Goal: Task Accomplishment & Management: Manage account settings

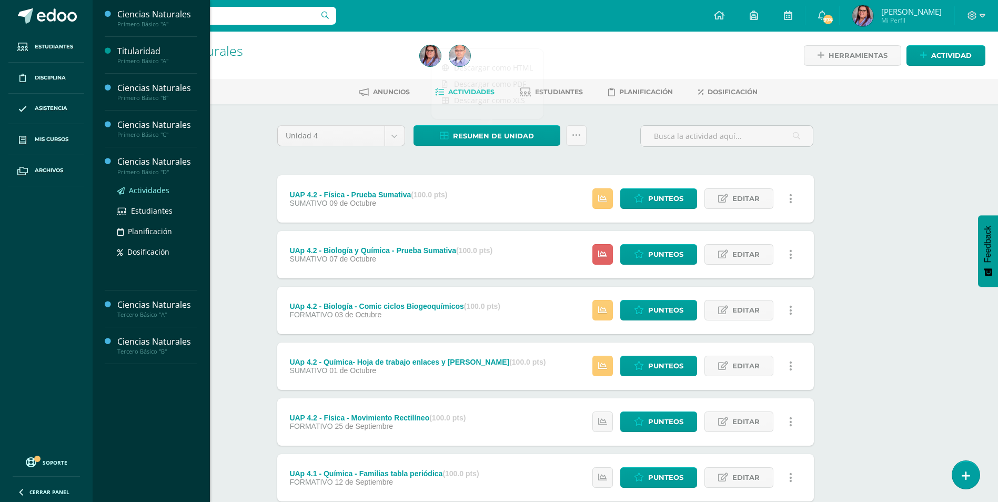
click at [137, 193] on span "Actividades" at bounding box center [149, 190] width 41 height 10
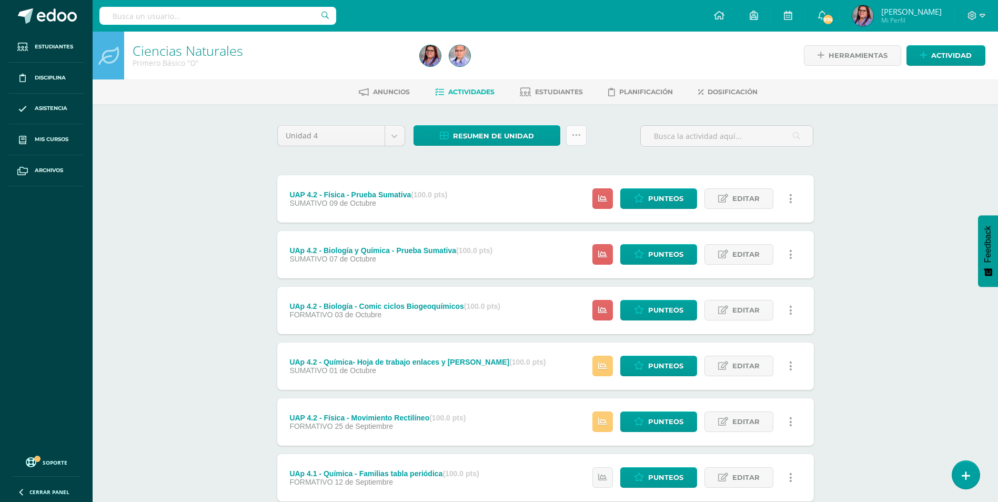
click at [585, 133] on link at bounding box center [576, 135] width 21 height 21
click at [547, 174] on link "Subir actividades en masa" at bounding box center [550, 168] width 116 height 25
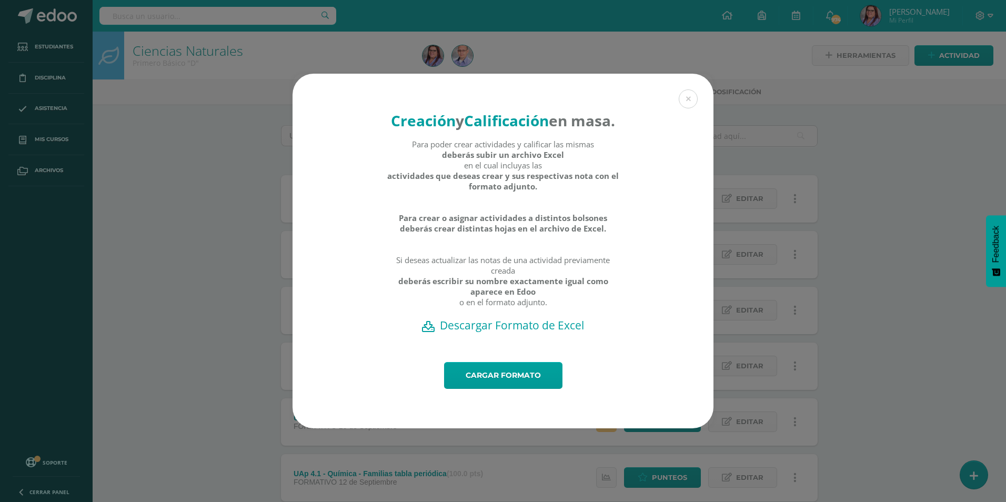
click at [502, 330] on h2 "Descargar Formato de Excel" at bounding box center [503, 325] width 384 height 15
click at [497, 386] on link "Cargar formato" at bounding box center [503, 375] width 118 height 27
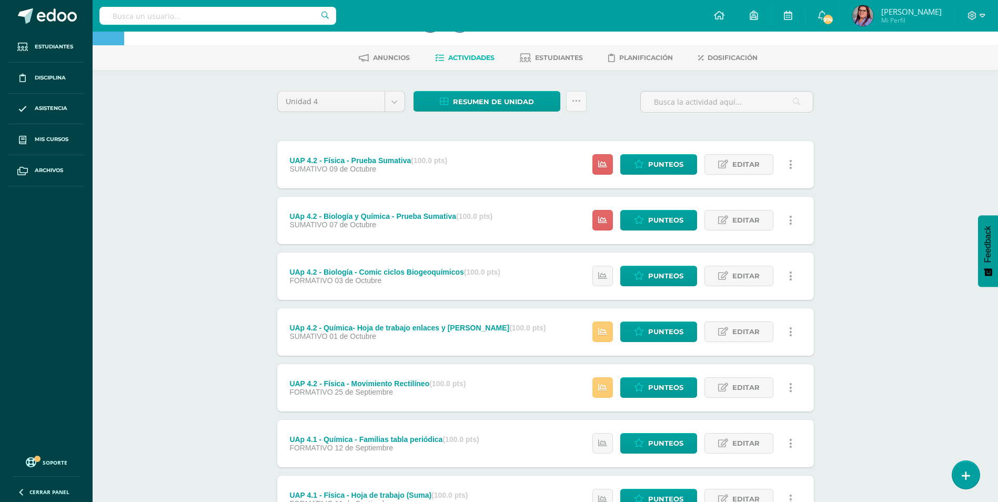
scroll to position [53, 0]
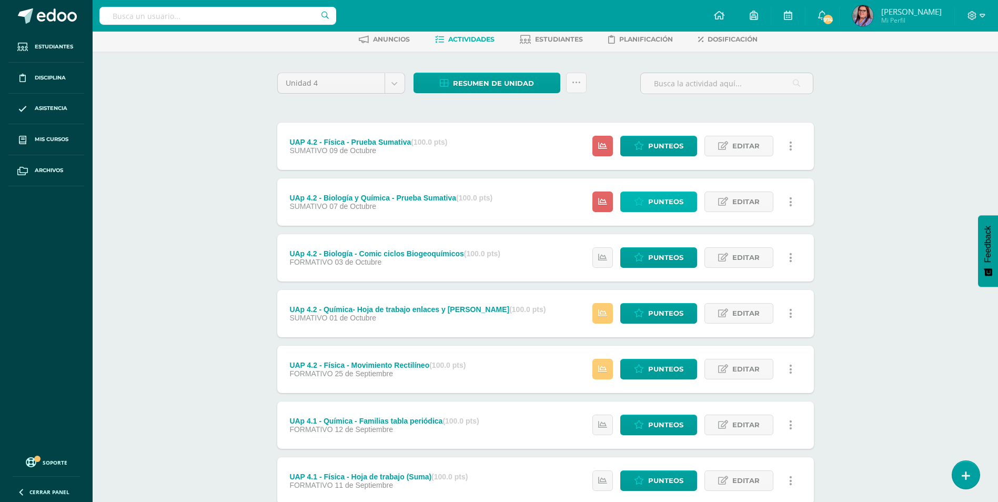
click at [660, 196] on span "Punteos" at bounding box center [665, 201] width 35 height 19
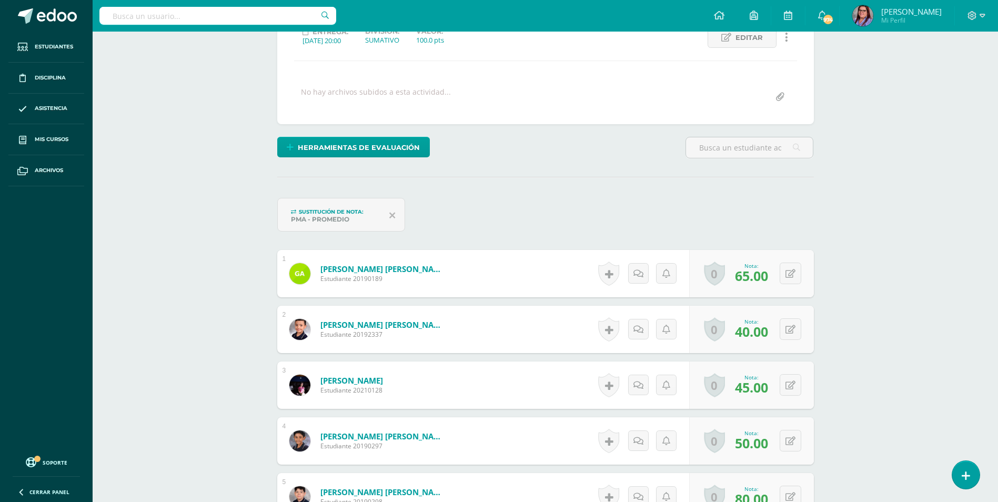
scroll to position [158, 0]
click at [798, 270] on button at bounding box center [797, 273] width 22 height 22
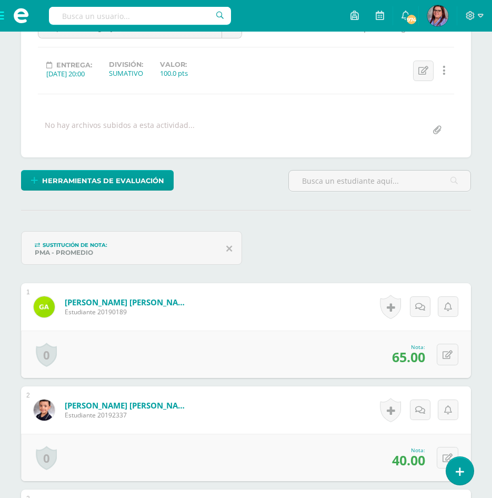
scroll to position [125, 0]
click at [444, 355] on button at bounding box center [448, 354] width 22 height 22
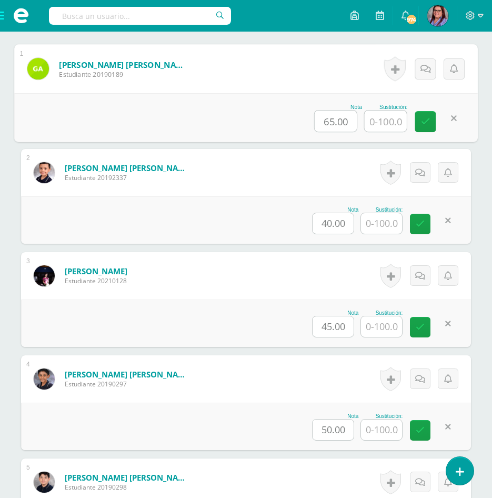
scroll to position [388, 0]
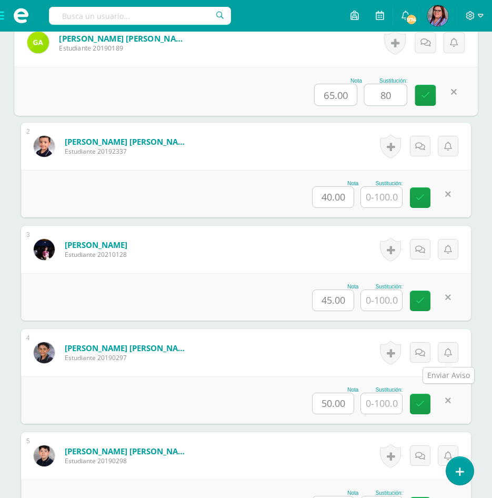
type input "80"
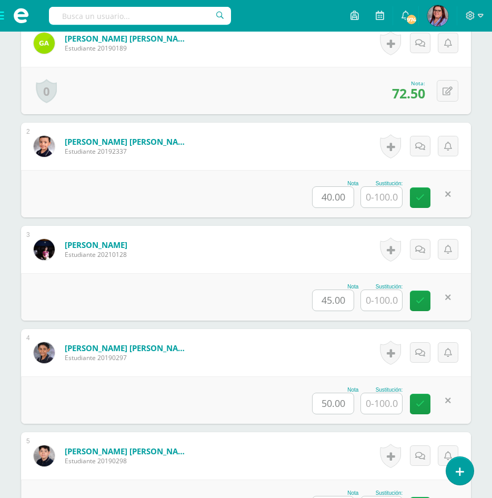
click at [376, 196] on input "text" at bounding box center [381, 197] width 41 height 21
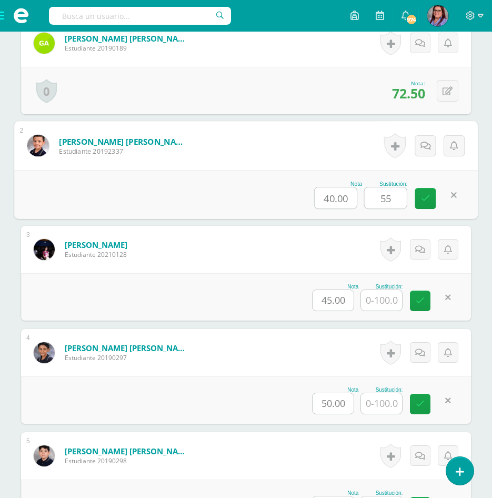
type input "55"
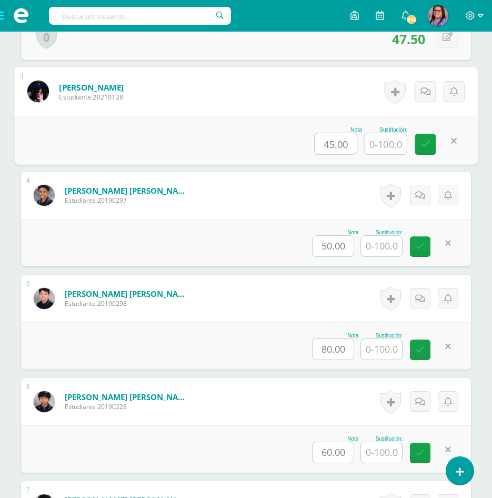
scroll to position [546, 0]
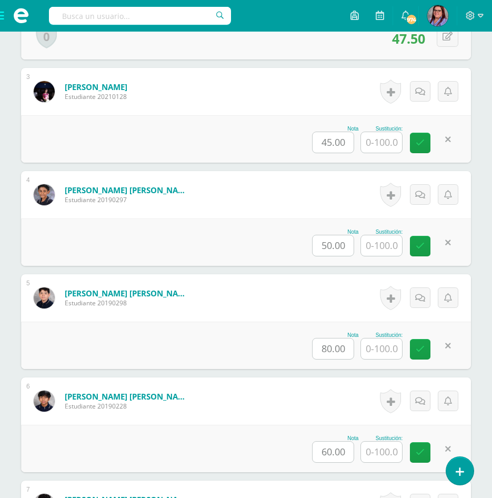
click at [389, 140] on input "text" at bounding box center [381, 142] width 41 height 21
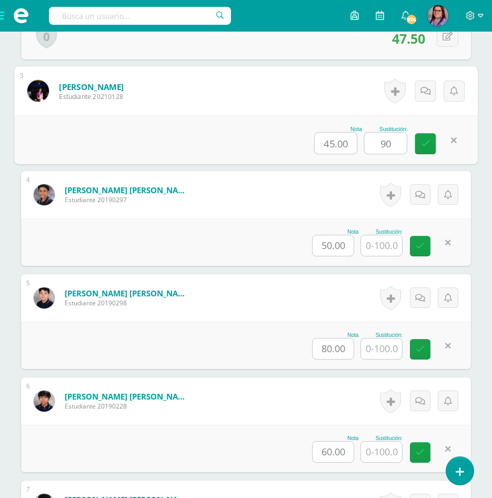
type input "90"
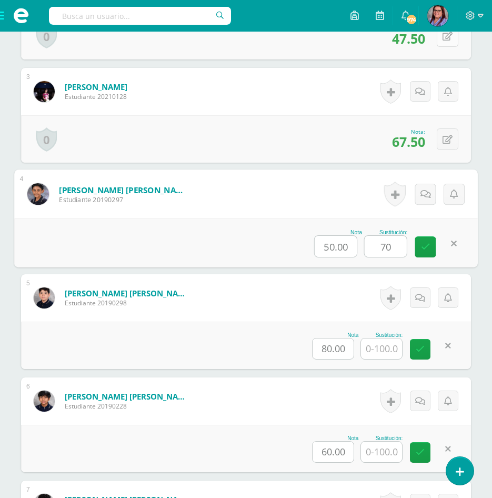
type input "70"
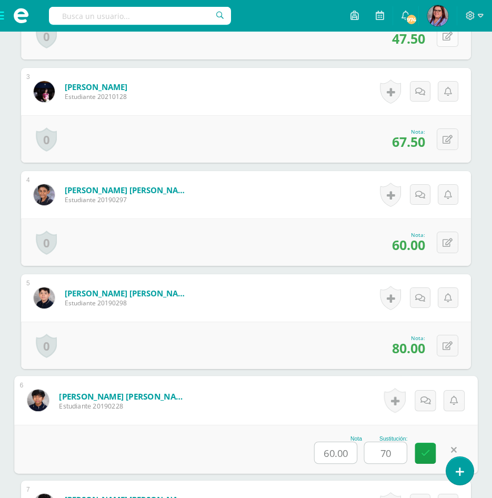
type input "70"
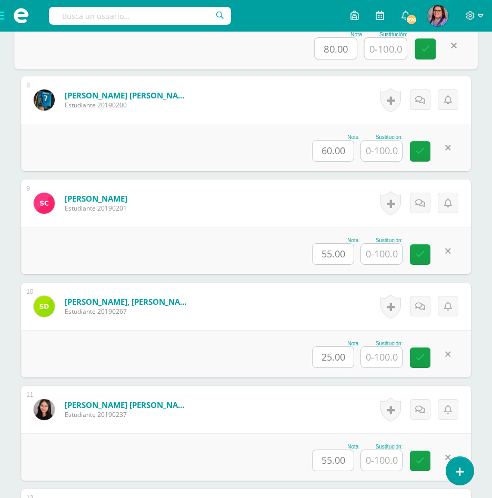
scroll to position [1062, 0]
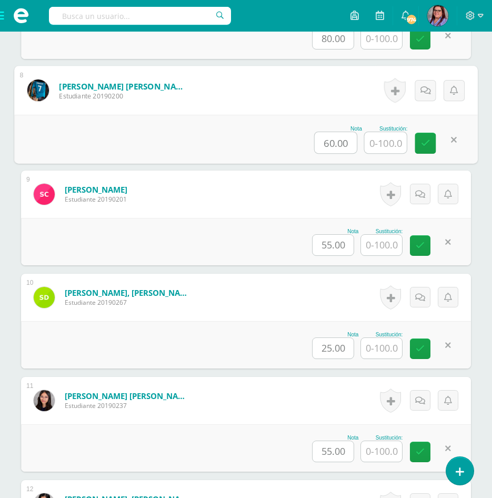
click at [383, 142] on input "text" at bounding box center [386, 142] width 42 height 21
type input "70"
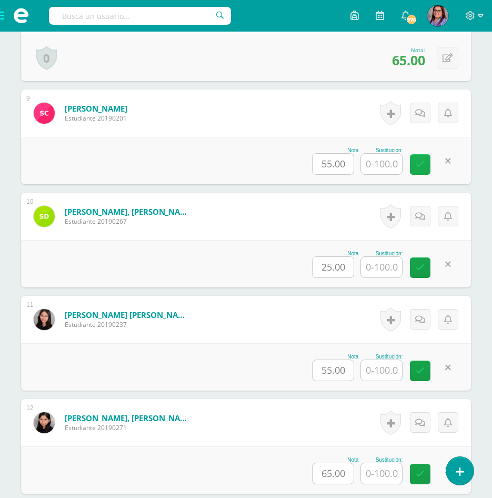
scroll to position [1167, 0]
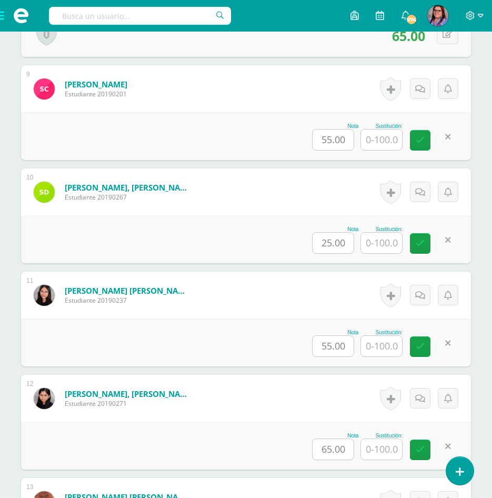
click at [387, 139] on input "text" at bounding box center [381, 139] width 41 height 21
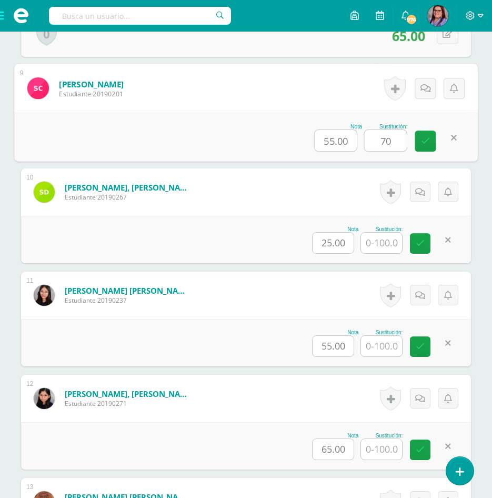
type input "70"
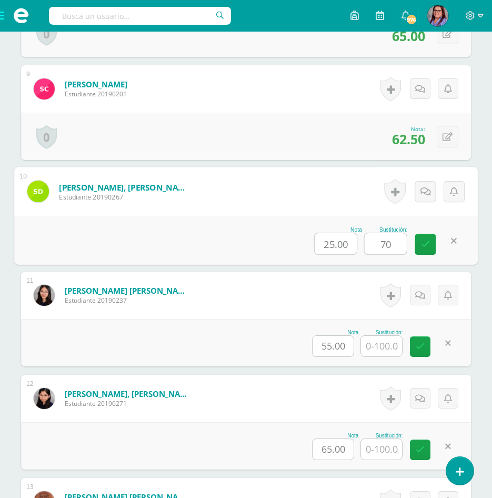
type input "70"
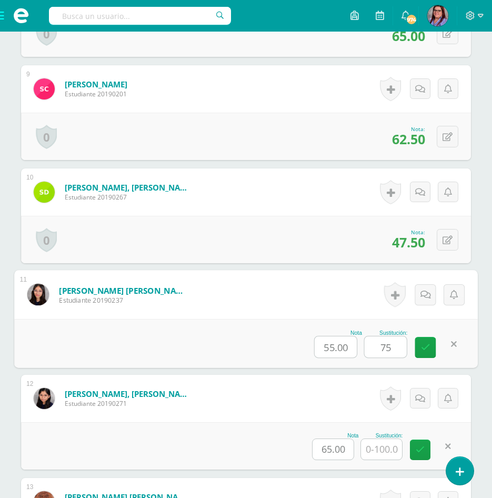
type input "75"
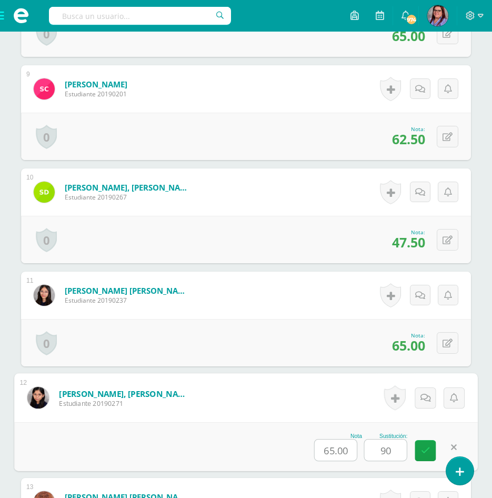
type input "90"
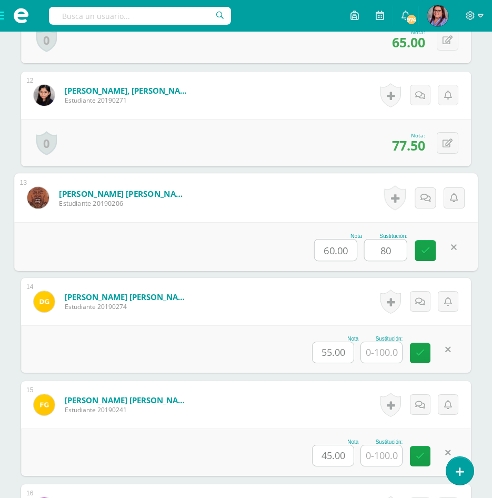
type input "80"
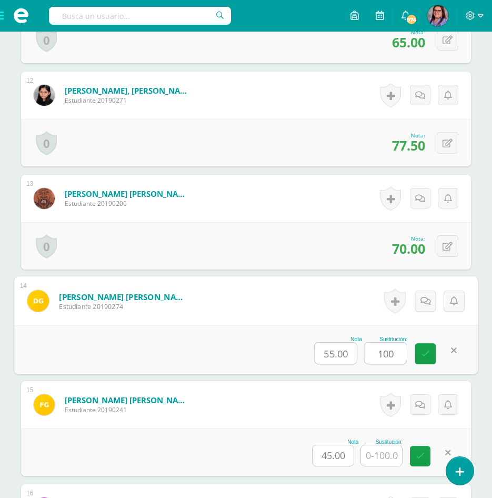
type input "100"
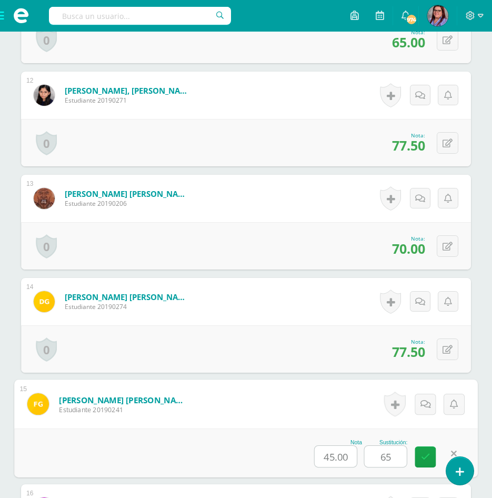
type input "65"
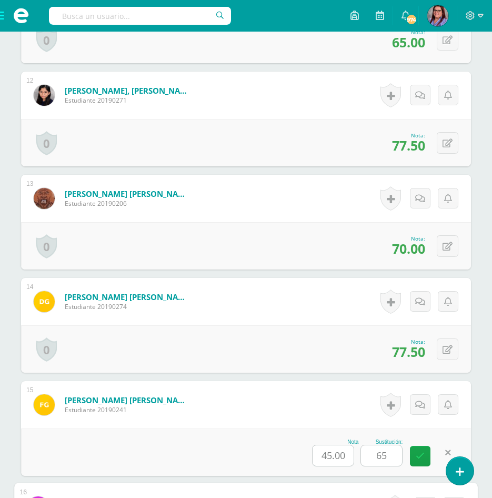
scroll to position [1780, 0]
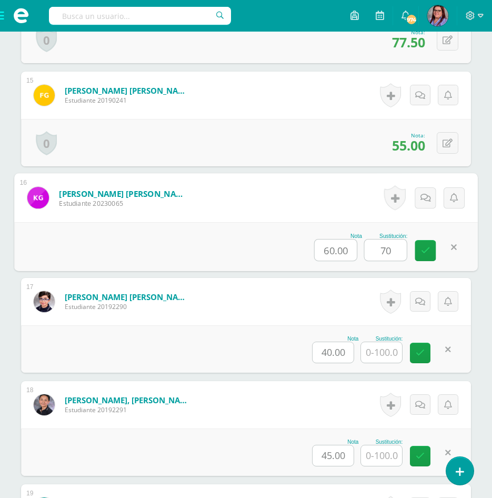
type input "70"
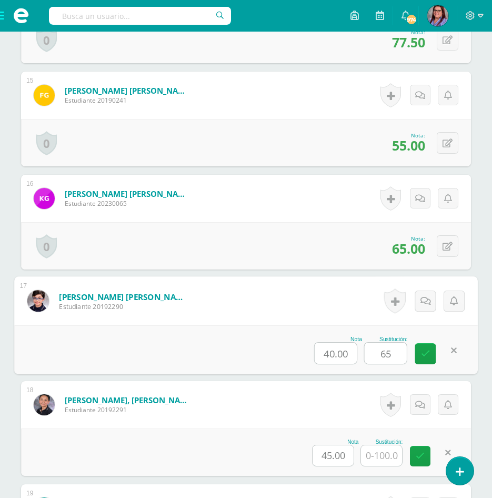
type input "65"
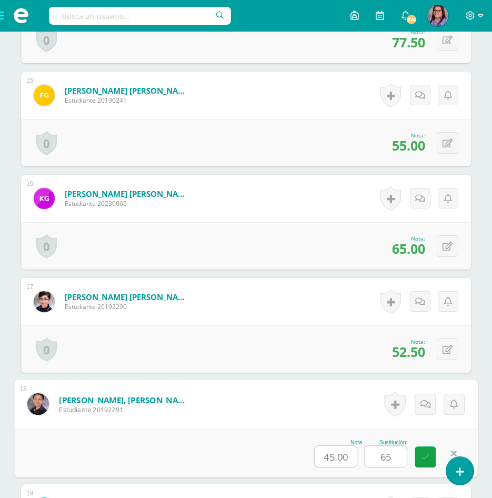
type input "65"
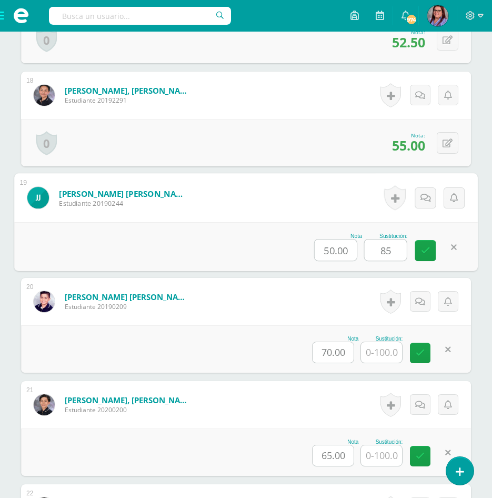
type input "85"
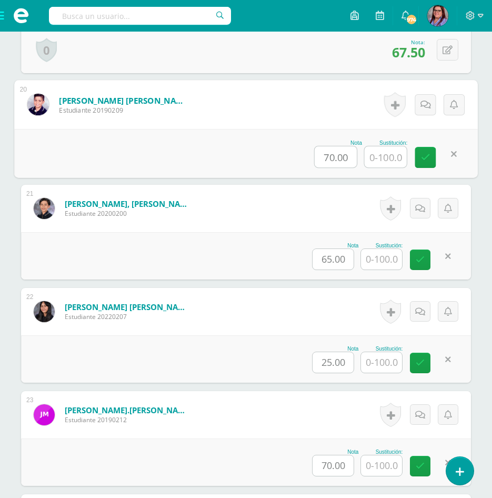
scroll to position [2299, 0]
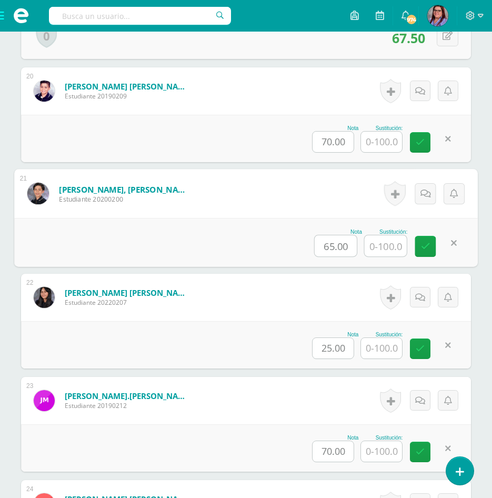
click at [368, 243] on input "text" at bounding box center [386, 245] width 42 height 21
type input "90"
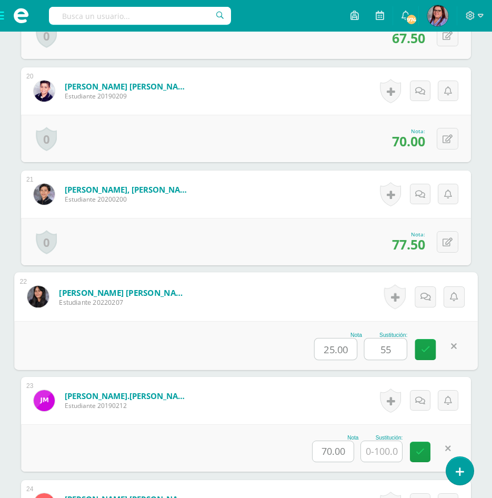
type input "55"
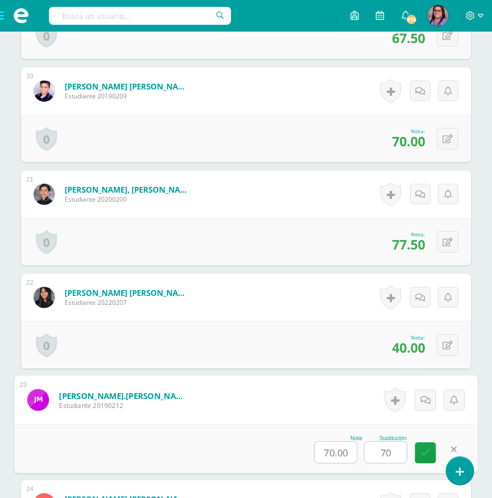
type input "70"
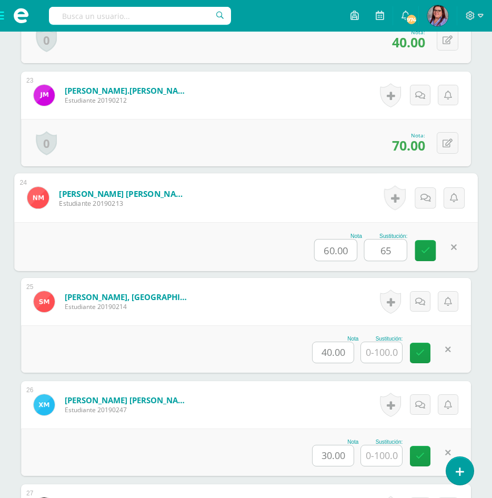
type input "65"
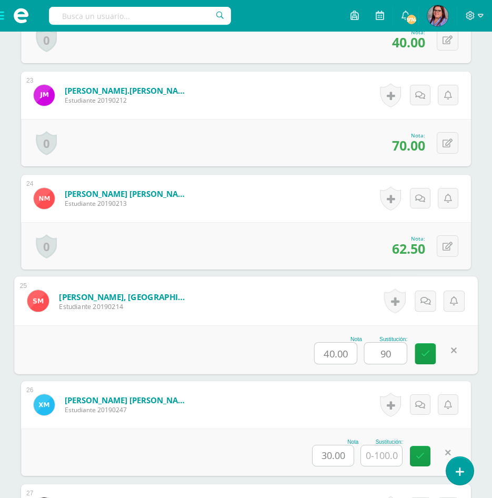
type input "90"
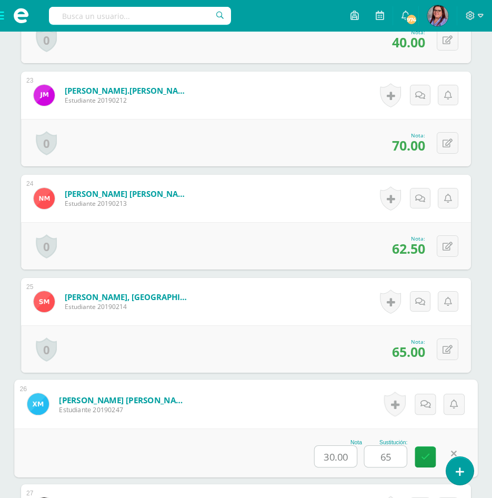
type input "65"
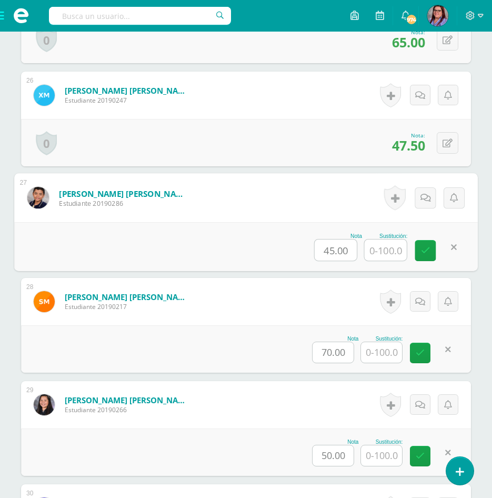
click at [388, 251] on input "text" at bounding box center [386, 249] width 42 height 21
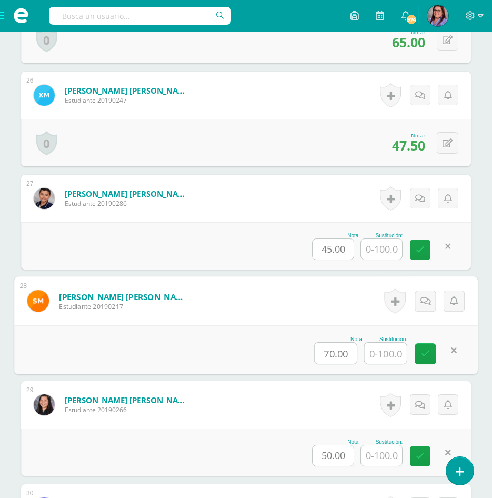
click at [385, 347] on input "text" at bounding box center [386, 352] width 42 height 21
type input "7"
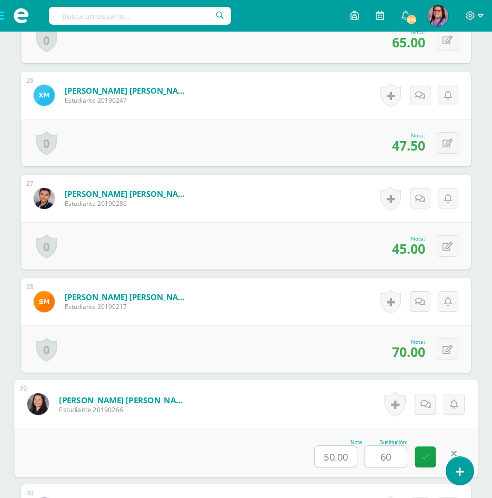
type input "60"
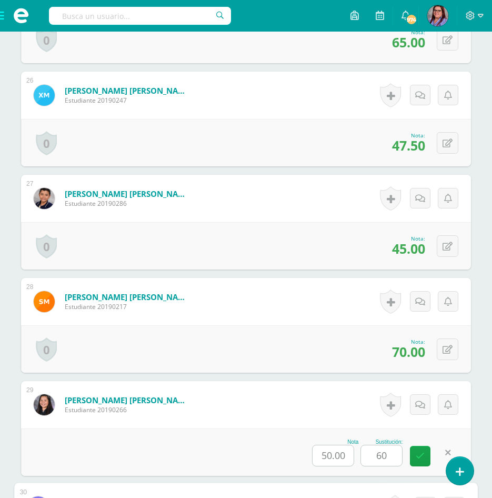
scroll to position [3223, 0]
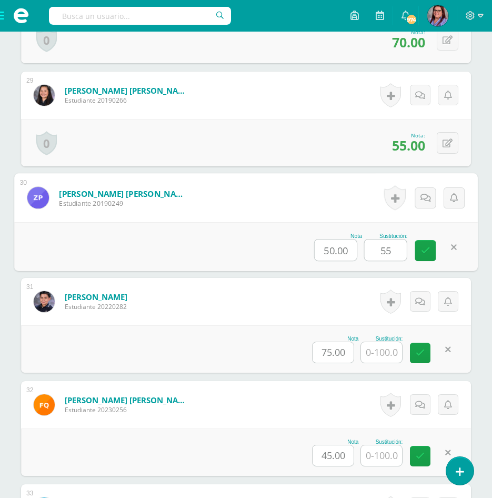
type input "55"
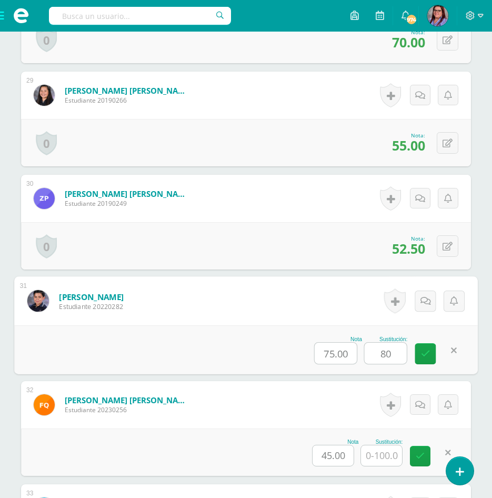
type input "80"
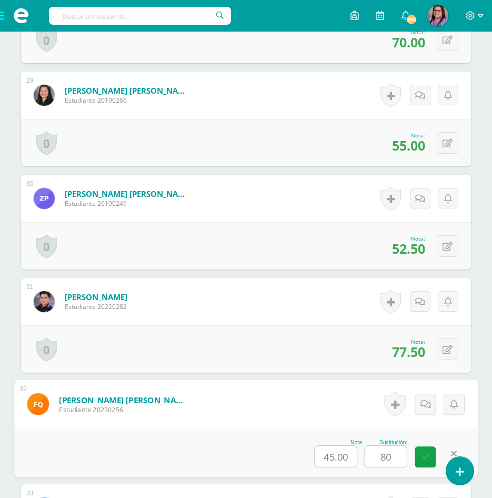
type input "80"
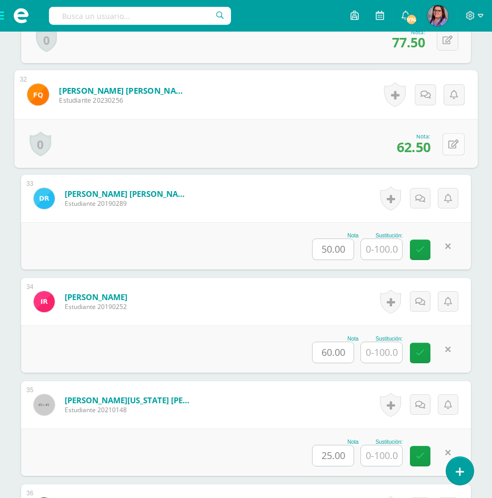
click at [444, 137] on button at bounding box center [453, 144] width 22 height 22
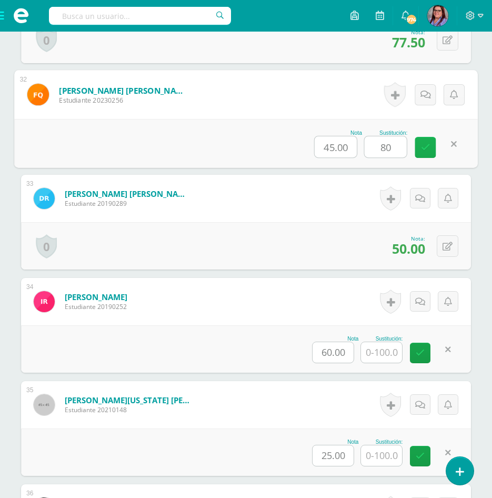
click at [427, 148] on icon at bounding box center [425, 147] width 9 height 9
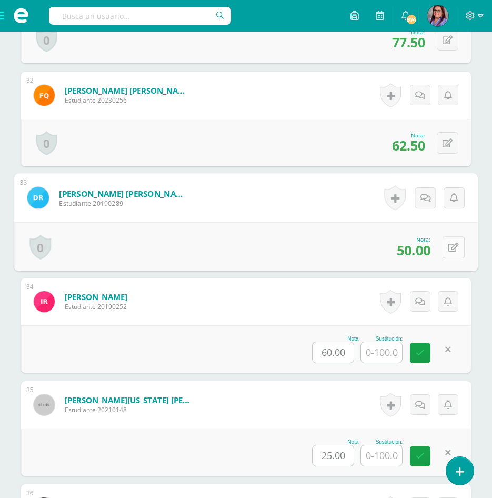
click at [446, 250] on button at bounding box center [453, 247] width 22 height 22
type input "65"
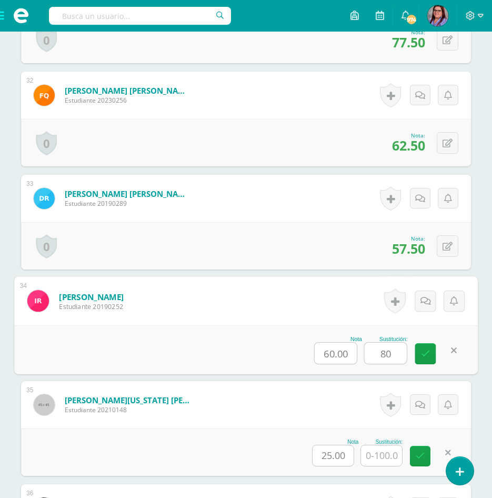
type input "80"
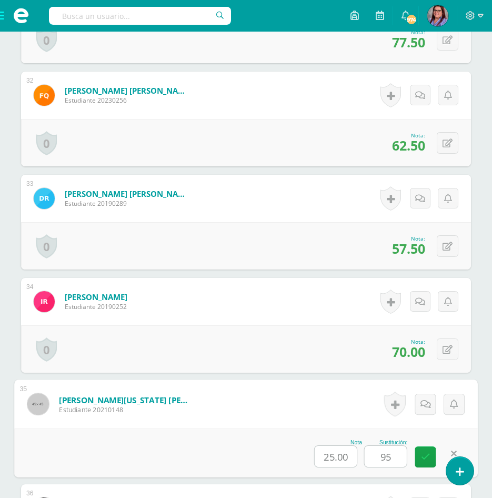
type input "95"
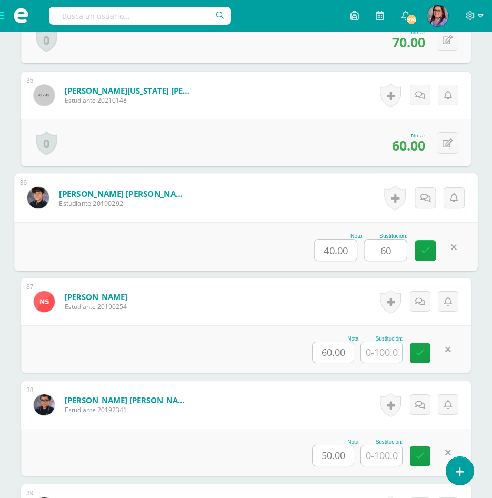
type input "60"
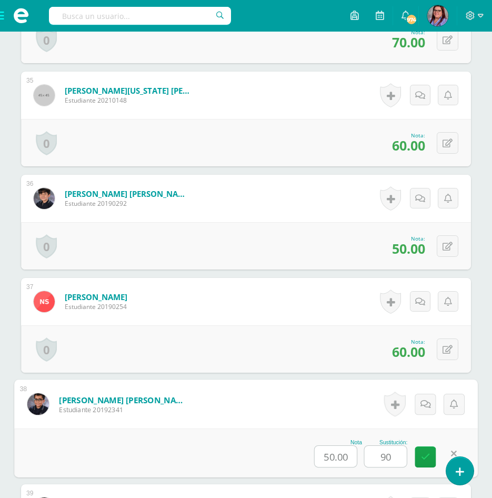
type input "90"
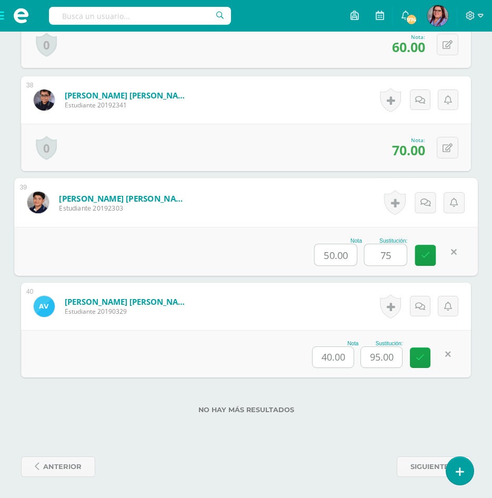
type input "75"
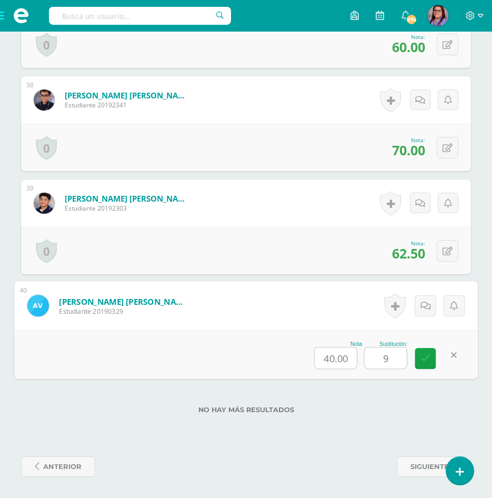
type input "95"
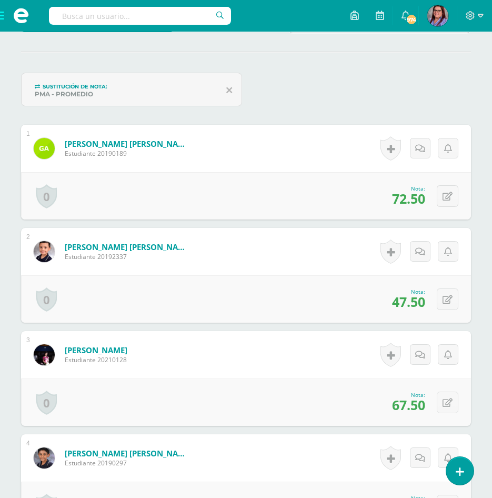
scroll to position [96, 0]
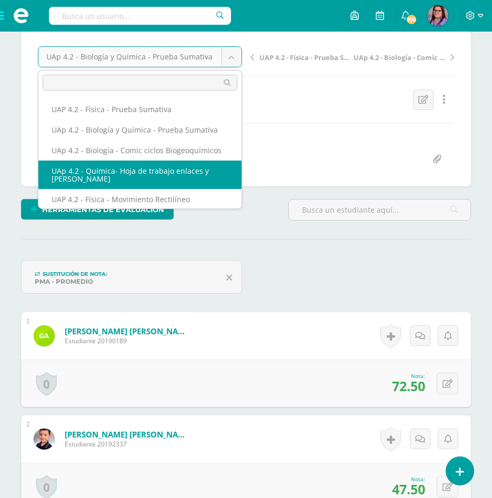
select select "/dashboard/teacher/grade-activity/227120/"
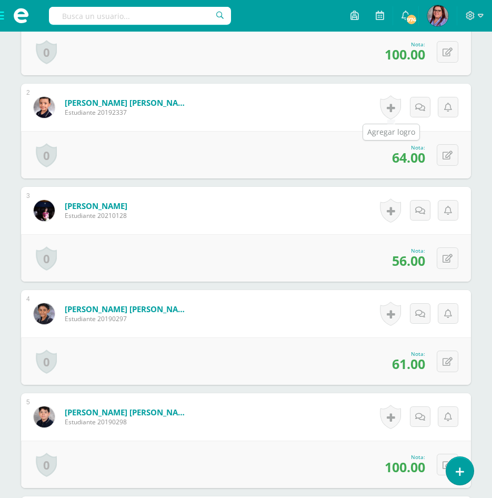
scroll to position [428, 0]
click at [445, 256] on button at bounding box center [448, 258] width 22 height 22
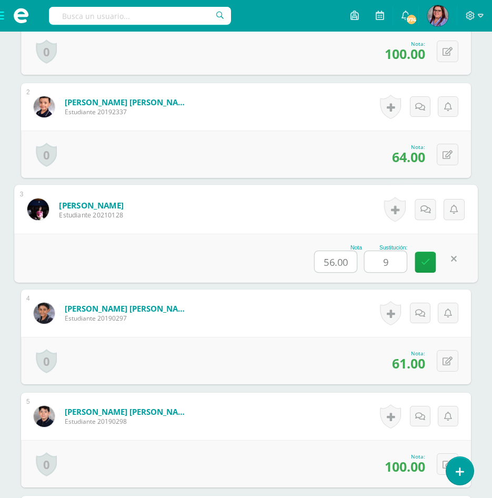
type input "90"
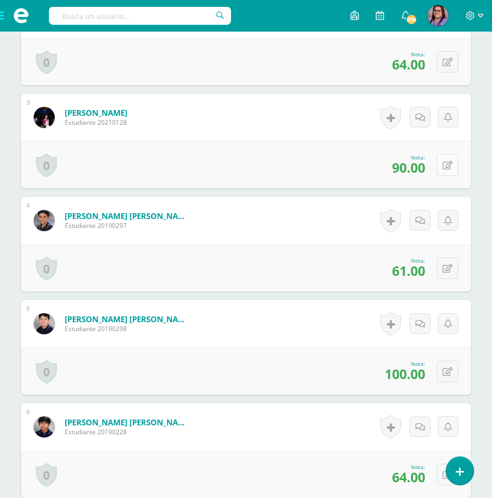
scroll to position [585, 0]
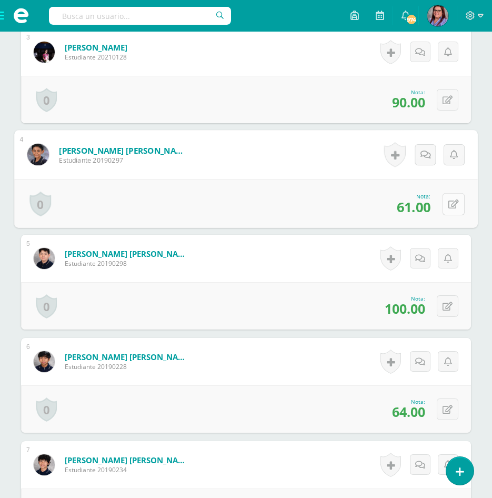
click at [444, 195] on button at bounding box center [453, 204] width 22 height 22
type input "70"
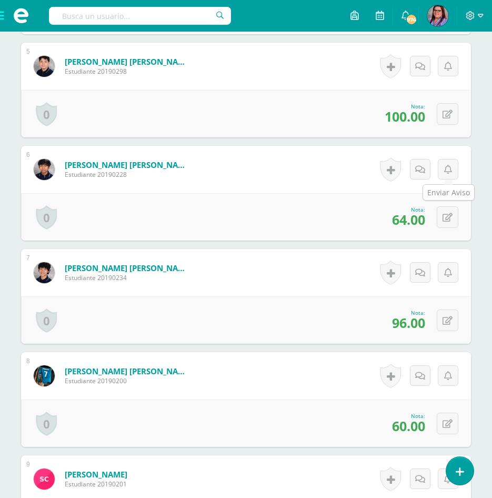
scroll to position [796, 0]
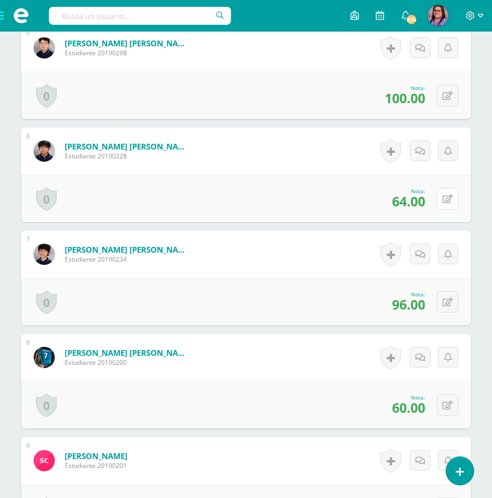
click at [444, 195] on button at bounding box center [448, 199] width 22 height 22
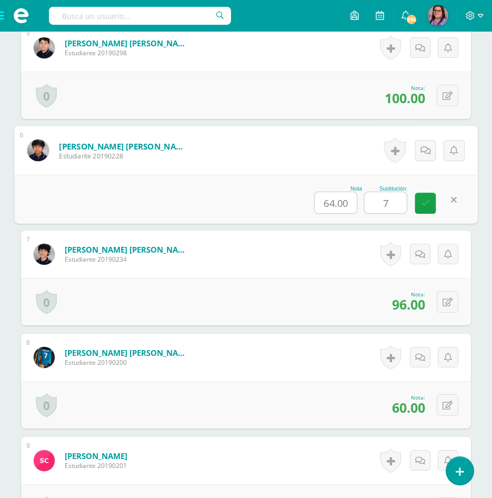
type input "70"
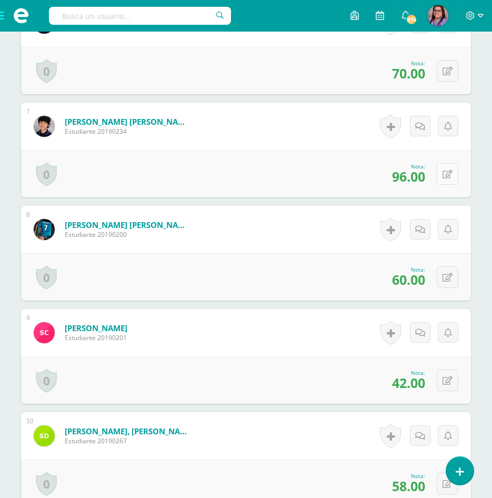
scroll to position [954, 0]
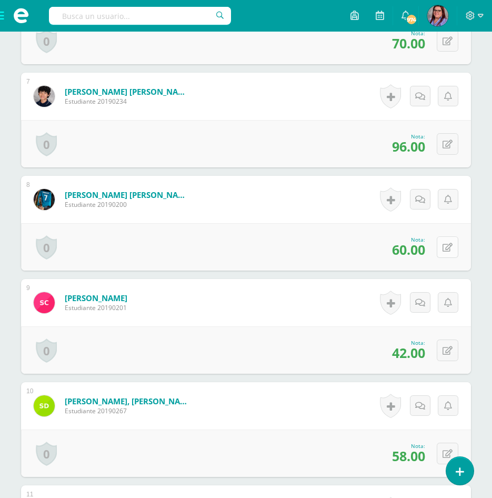
click at [451, 248] on icon at bounding box center [447, 247] width 10 height 9
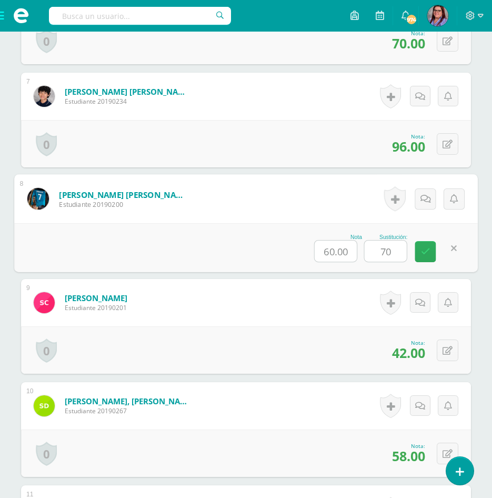
type input "70"
click at [451, 248] on icon at bounding box center [453, 248] width 11 height 9
click at [451, 248] on link at bounding box center [453, 247] width 21 height 21
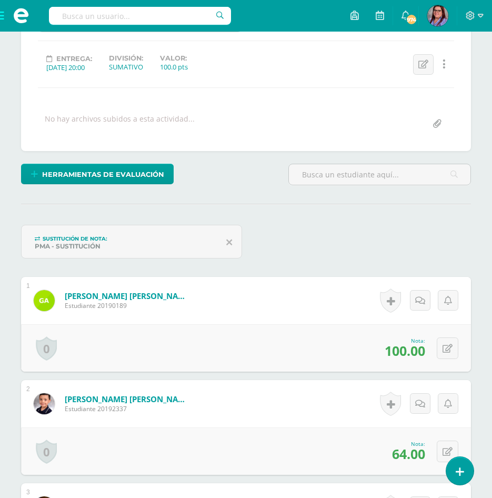
scroll to position [112, 0]
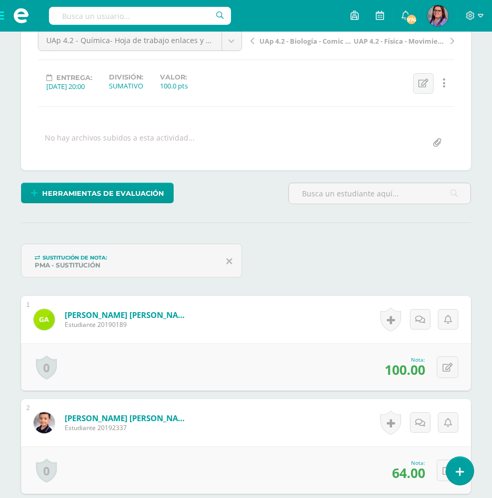
click at [228, 260] on icon at bounding box center [229, 260] width 6 height 9
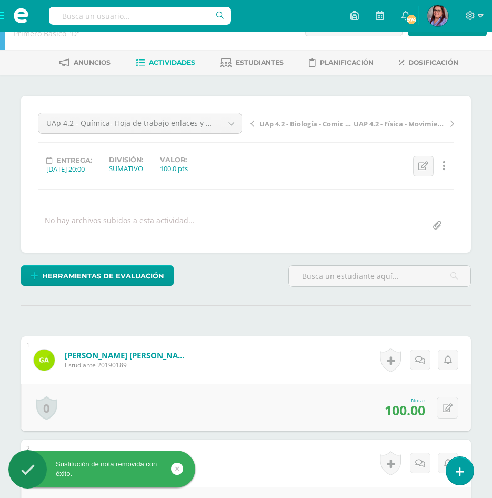
scroll to position [1, 0]
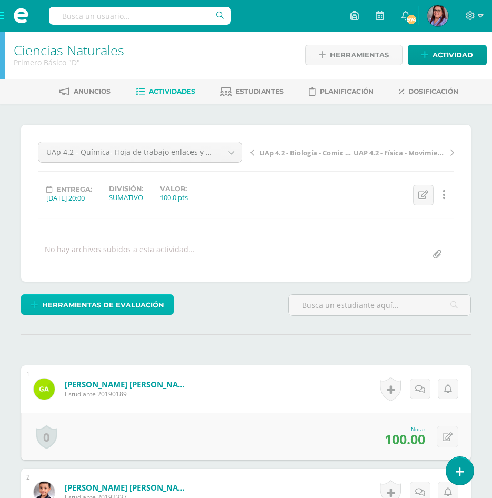
click at [156, 300] on span "Herramientas de evaluación" at bounding box center [103, 304] width 122 height 19
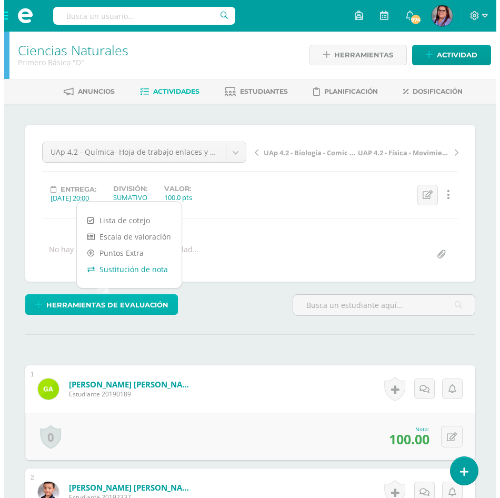
scroll to position [1, 0]
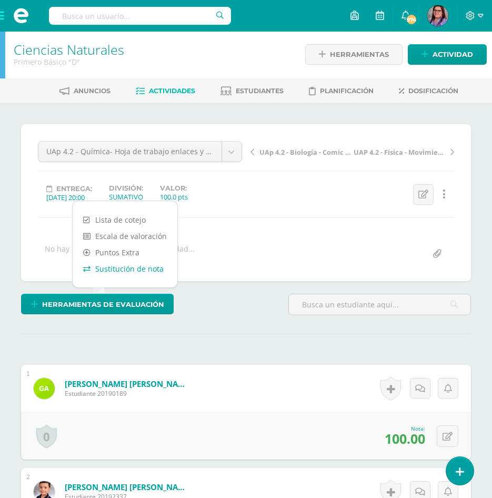
click at [148, 265] on link "Sustitución de nota" at bounding box center [125, 268] width 105 height 16
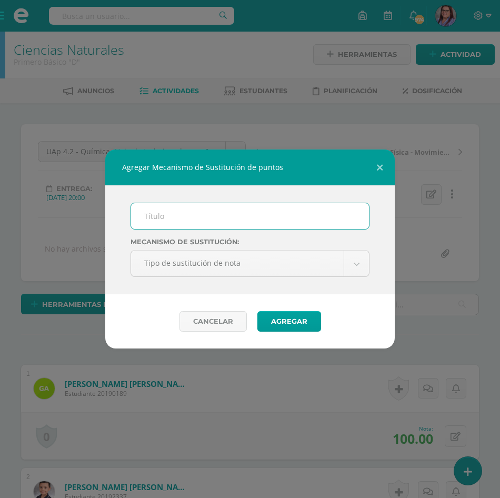
scroll to position [2, 0]
type input "PMA"
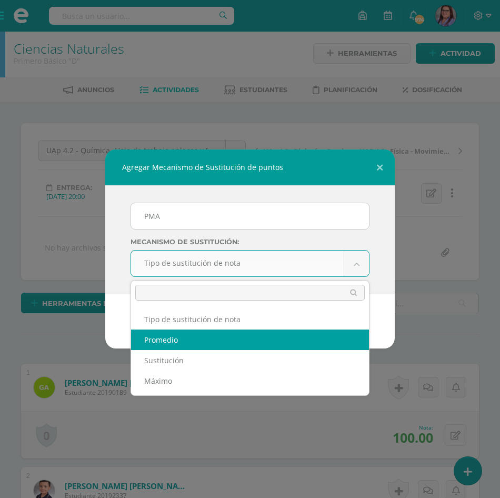
scroll to position [3, 0]
select select "average"
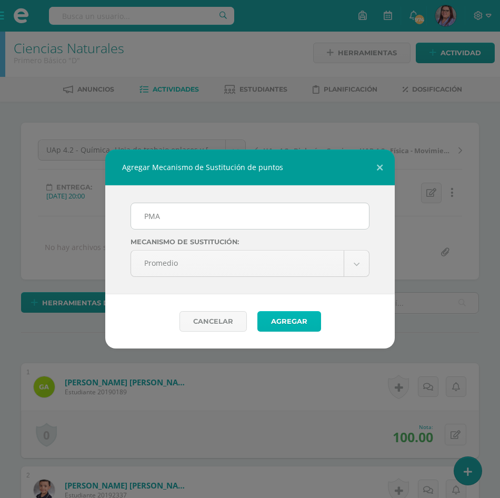
click at [294, 327] on button "Agregar" at bounding box center [289, 321] width 64 height 21
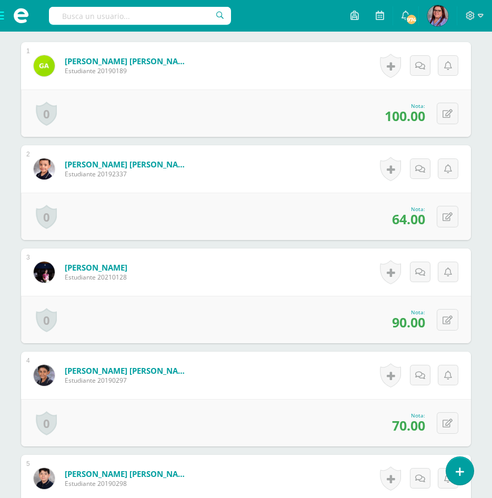
scroll to position [375, 0]
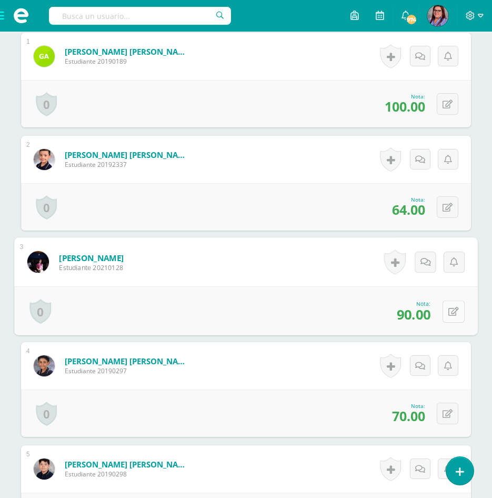
click at [446, 314] on button at bounding box center [453, 311] width 22 height 22
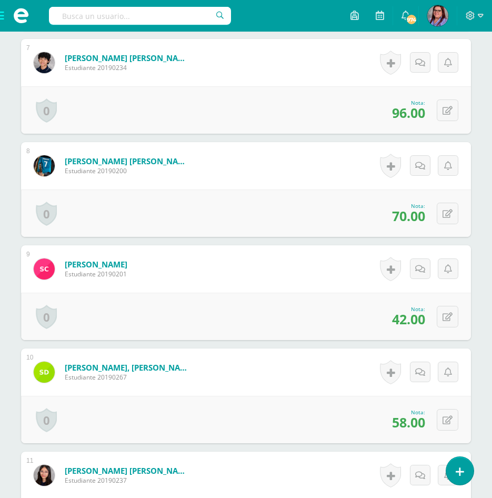
scroll to position [1006, 0]
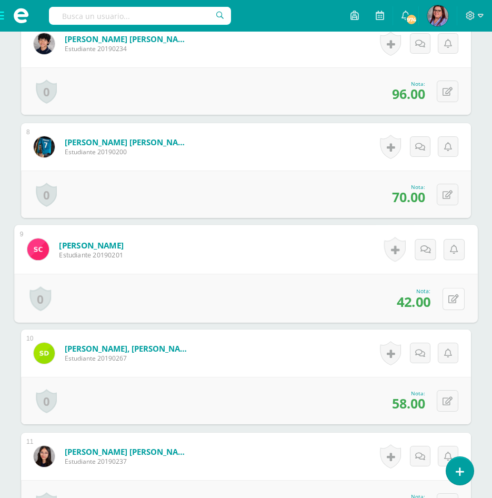
click at [448, 297] on icon at bounding box center [453, 298] width 11 height 9
type input "70"
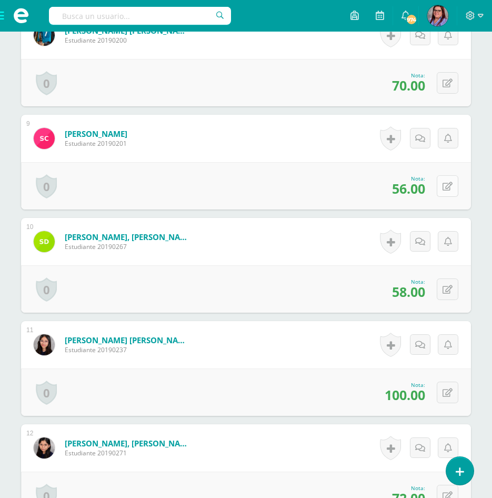
scroll to position [1164, 0]
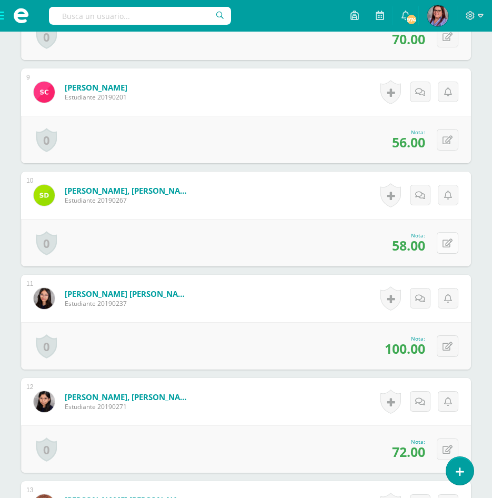
click at [444, 248] on button at bounding box center [448, 243] width 22 height 22
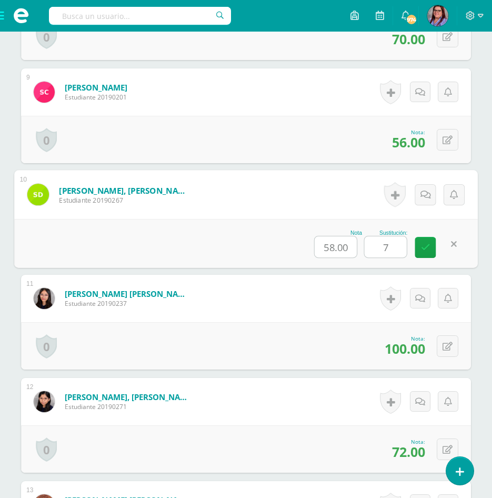
type input "70"
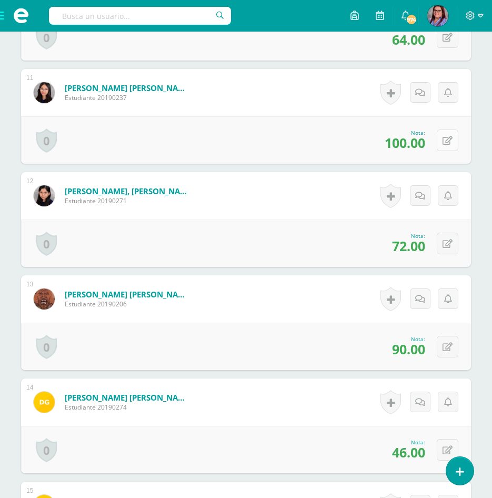
scroll to position [1375, 0]
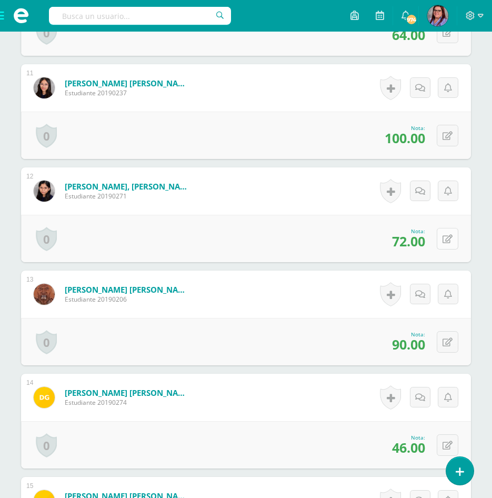
click at [448, 238] on icon at bounding box center [447, 239] width 10 height 9
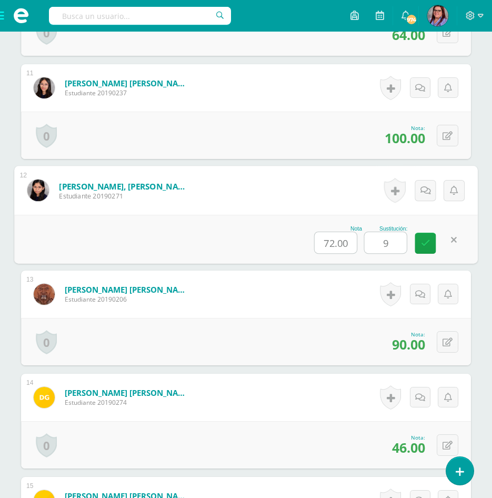
type input "90"
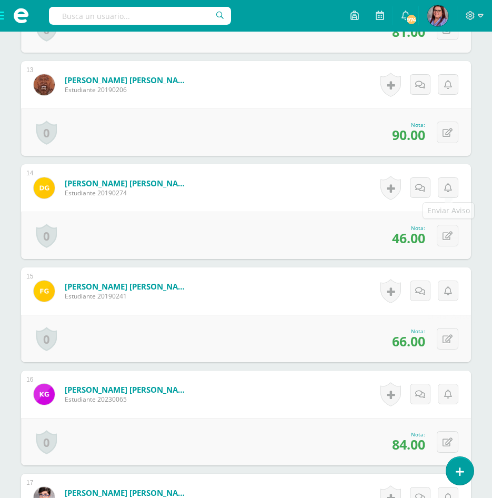
scroll to position [1585, 0]
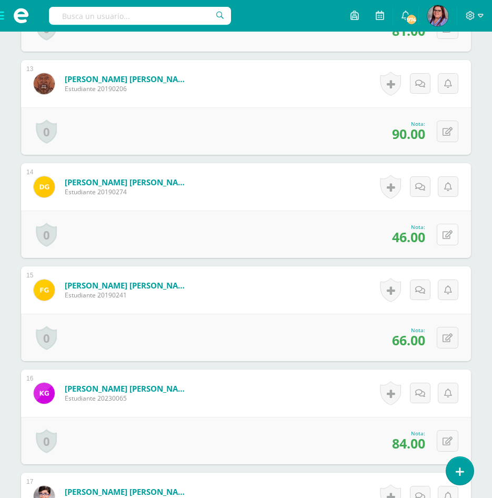
click at [446, 243] on button at bounding box center [448, 235] width 22 height 22
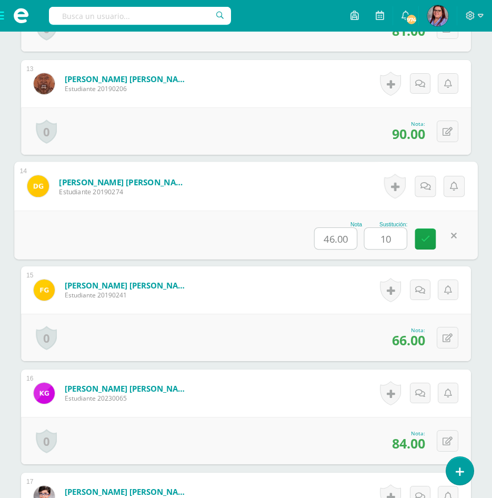
type input "100"
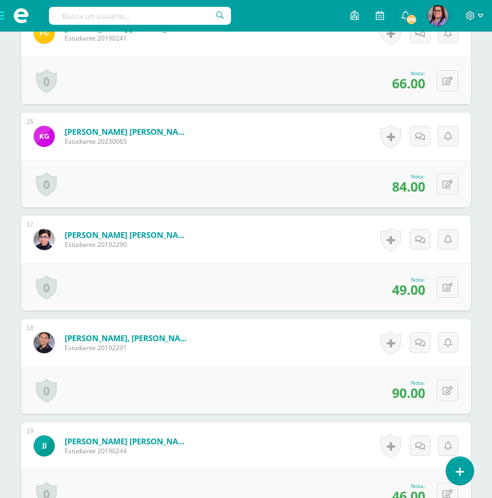
scroll to position [1848, 0]
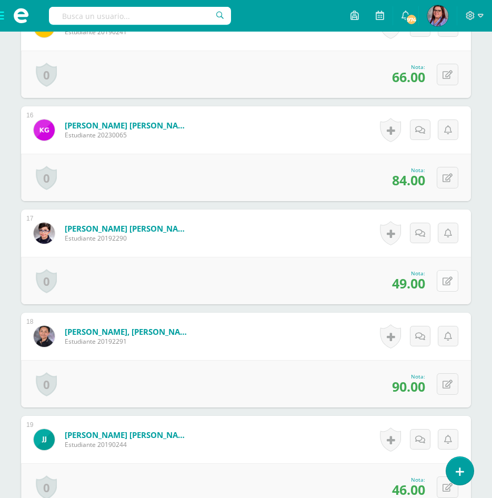
click at [446, 280] on button at bounding box center [448, 281] width 22 height 22
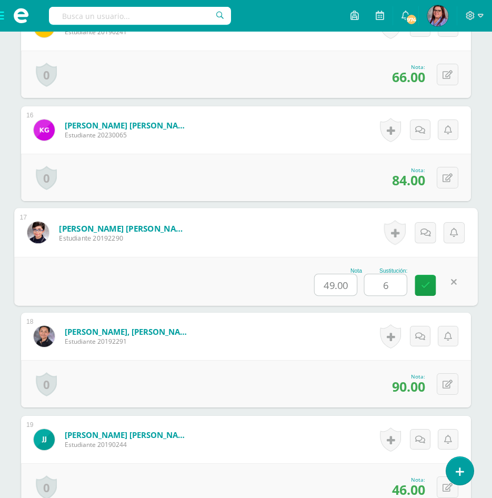
type input "65"
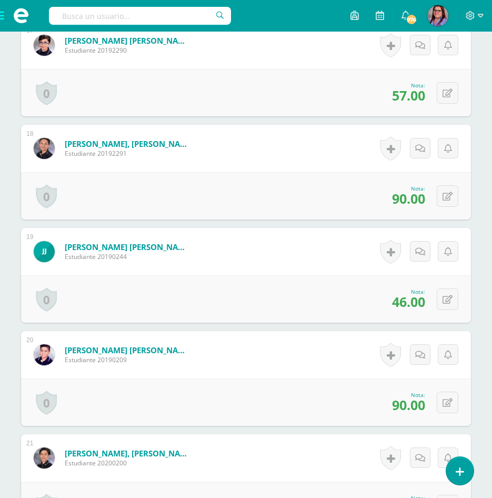
scroll to position [2058, 0]
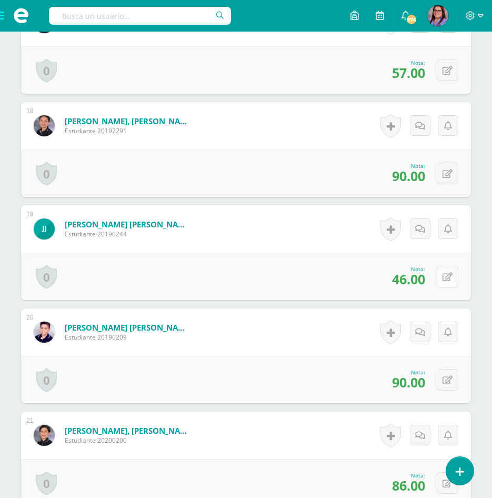
click at [447, 274] on button at bounding box center [448, 277] width 22 height 22
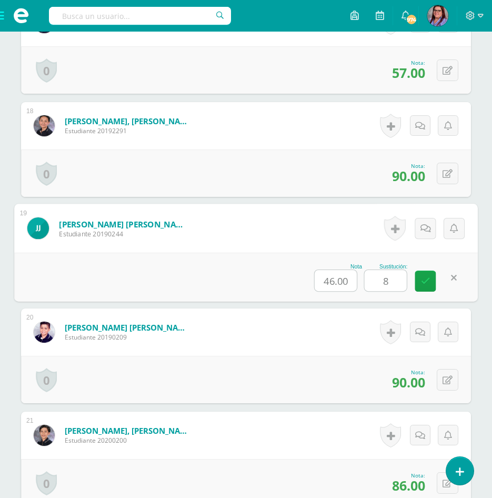
type input "85"
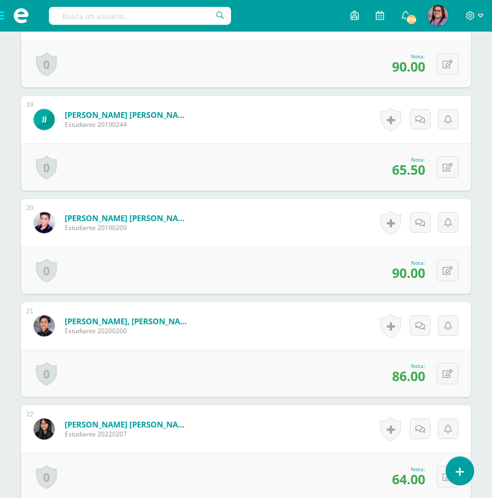
scroll to position [2216, 0]
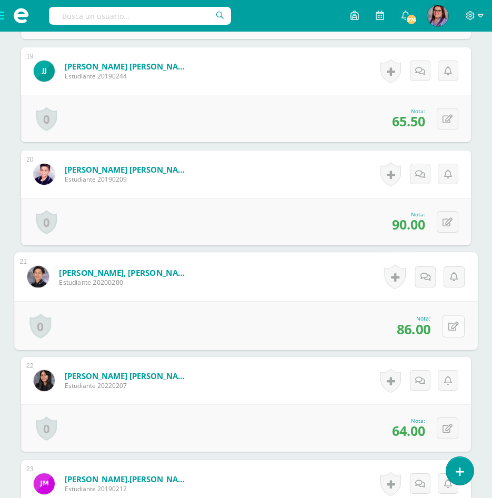
click at [450, 322] on icon at bounding box center [453, 325] width 11 height 9
type input "90"
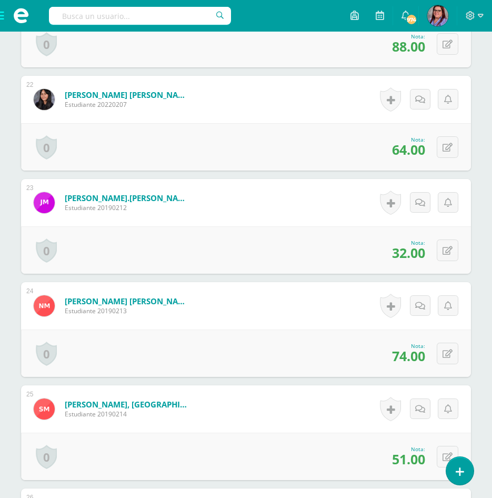
scroll to position [2532, 0]
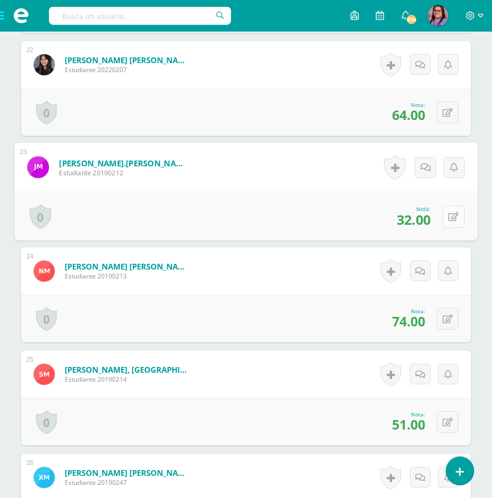
click at [446, 218] on button at bounding box center [453, 216] width 22 height 22
type input "70"
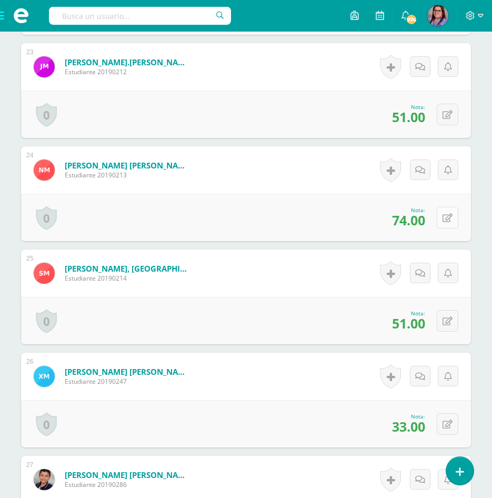
scroll to position [2637, 0]
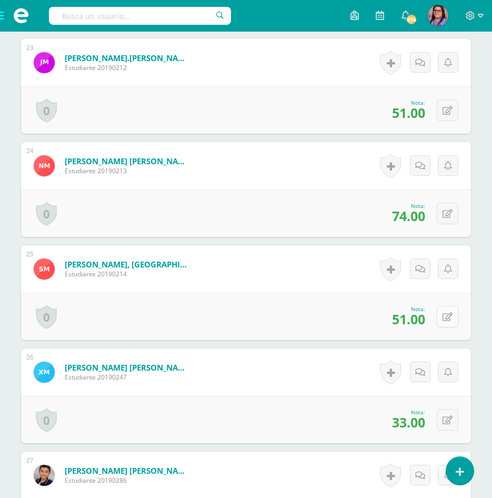
click at [447, 316] on button at bounding box center [448, 317] width 22 height 22
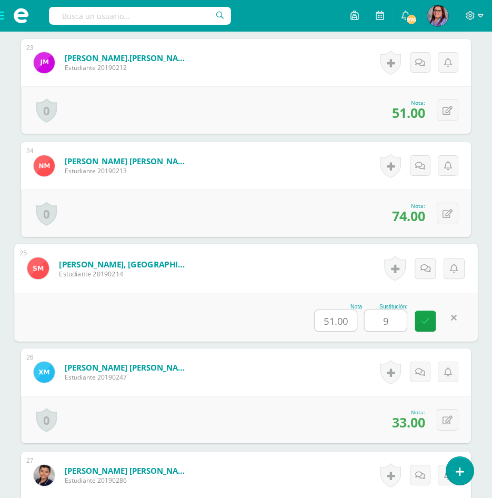
type input "90"
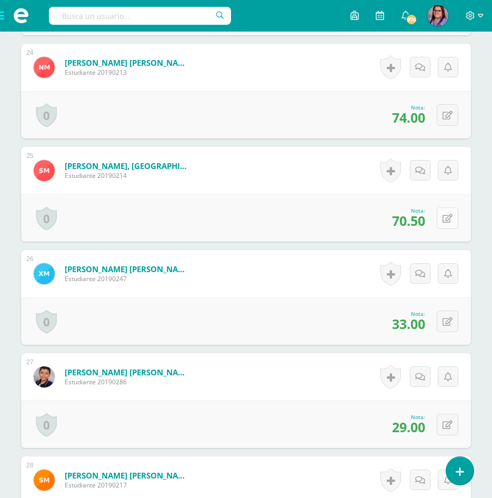
scroll to position [2742, 0]
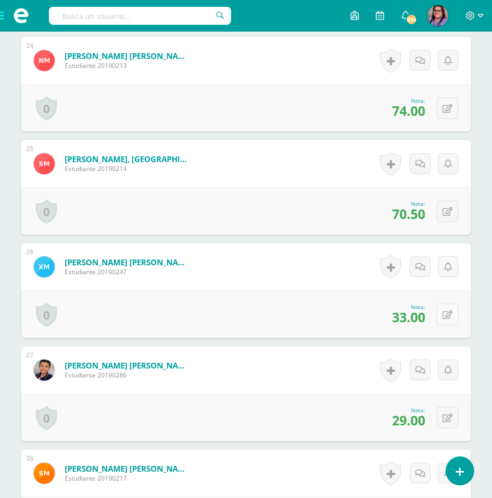
click at [451, 320] on button at bounding box center [448, 315] width 22 height 22
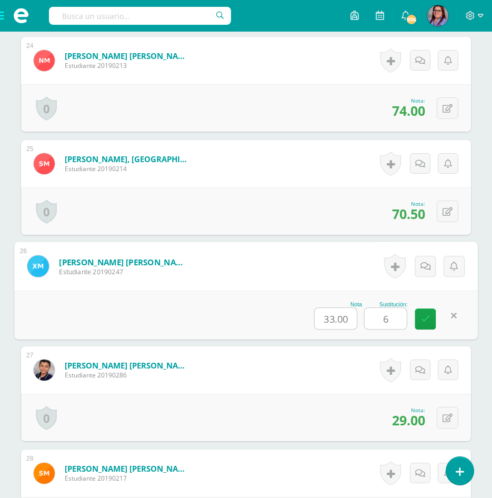
type input "65"
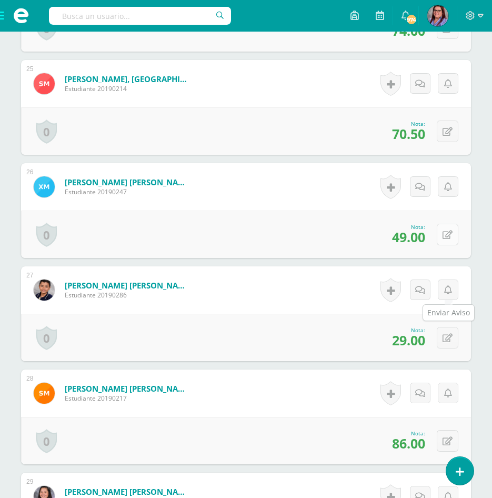
scroll to position [2847, 0]
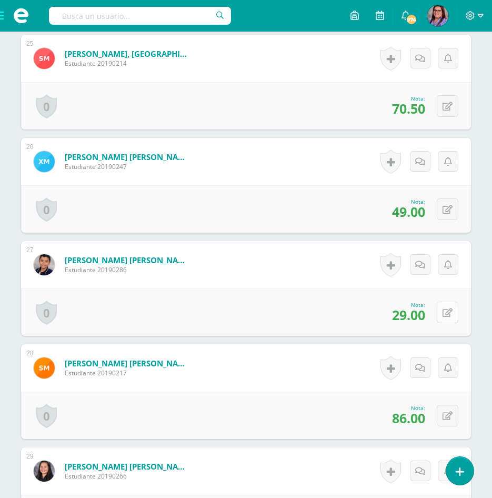
click at [451, 302] on button at bounding box center [448, 312] width 22 height 22
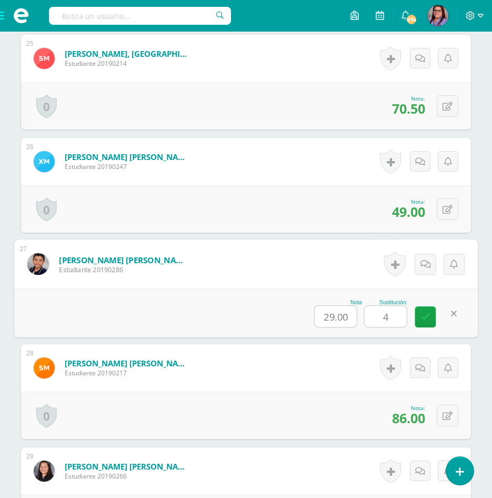
type input "45"
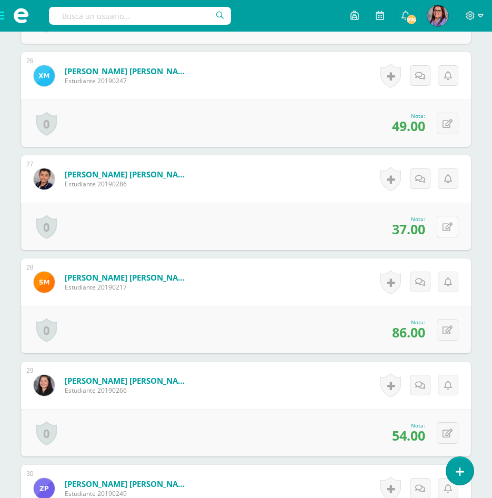
scroll to position [2953, 0]
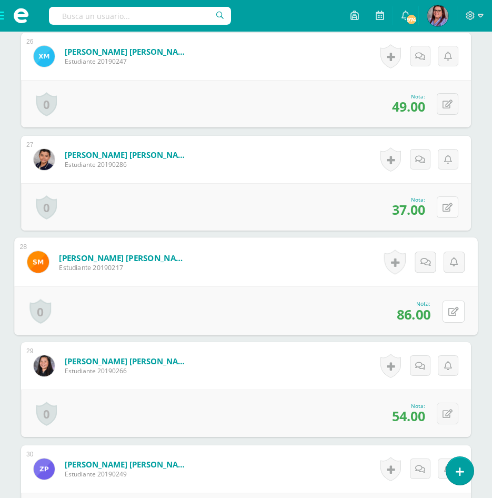
click at [451, 302] on button at bounding box center [453, 311] width 22 height 22
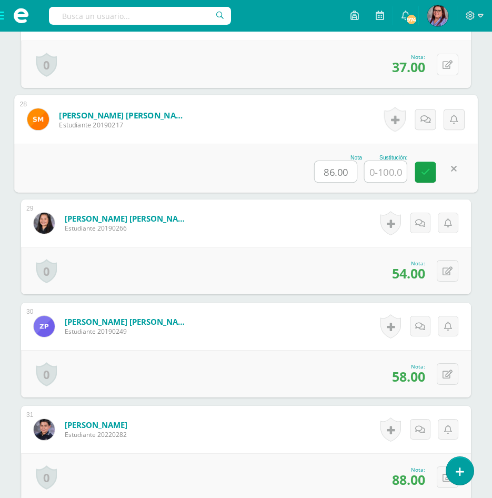
scroll to position [3110, 0]
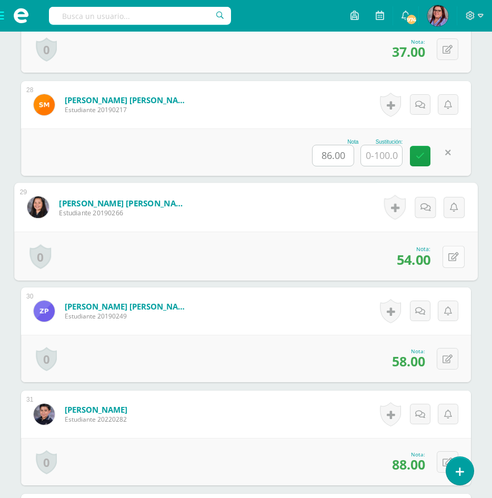
click at [445, 257] on button at bounding box center [453, 256] width 22 height 22
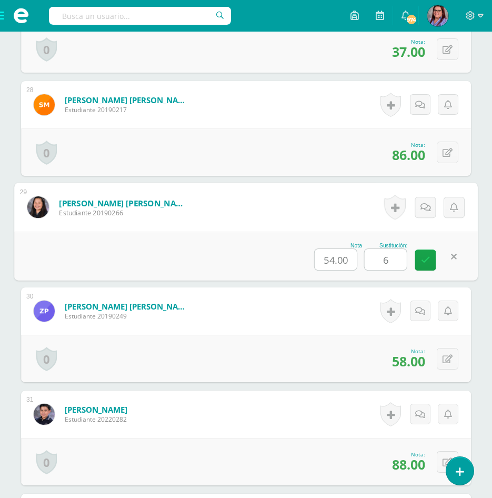
type input "60"
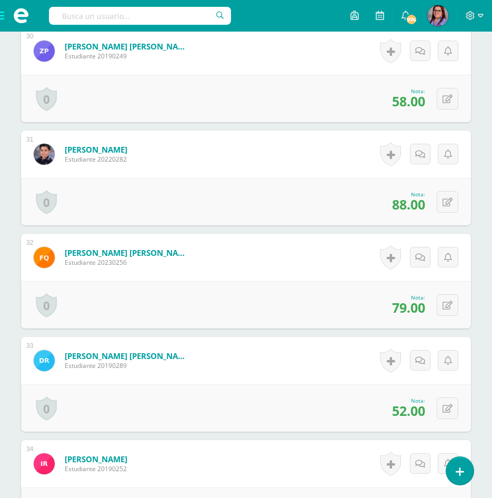
scroll to position [3373, 0]
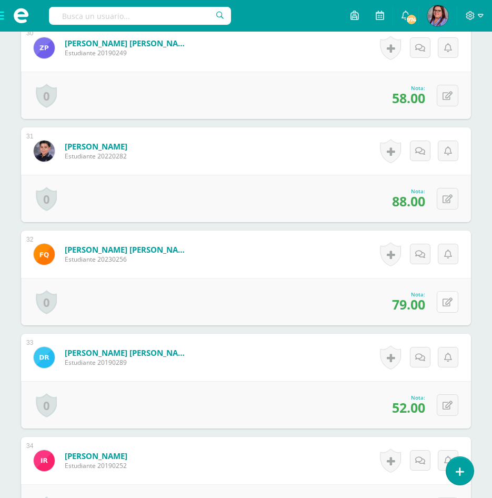
click at [451, 296] on button at bounding box center [448, 302] width 22 height 22
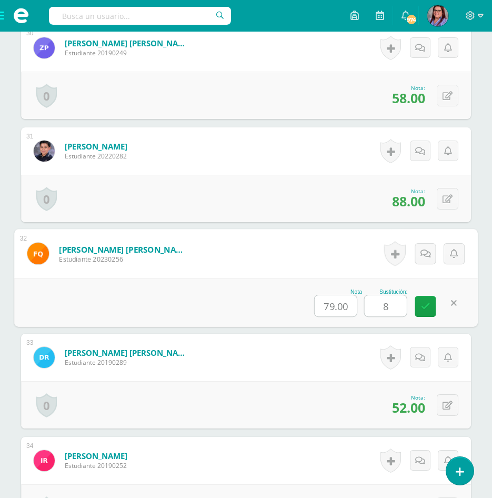
type input "80"
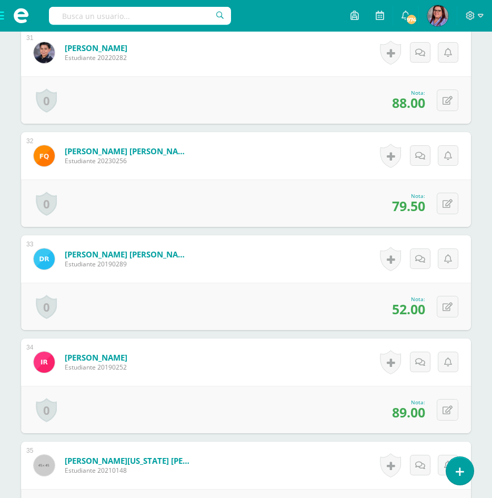
scroll to position [3479, 0]
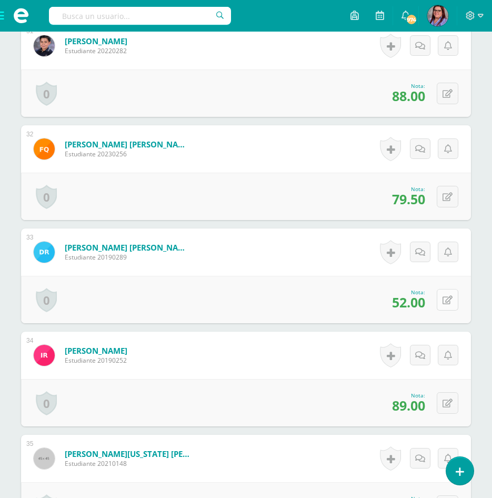
click at [442, 301] on button at bounding box center [448, 300] width 22 height 22
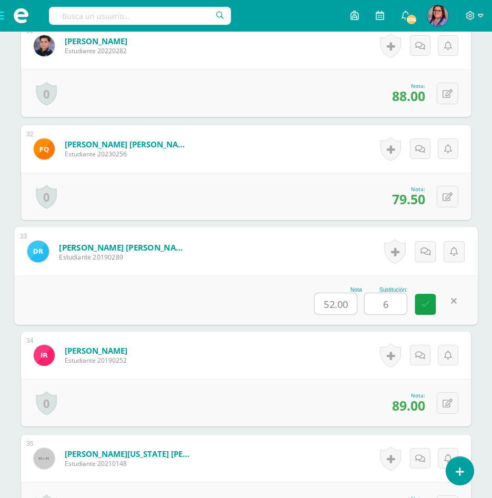
type input "65"
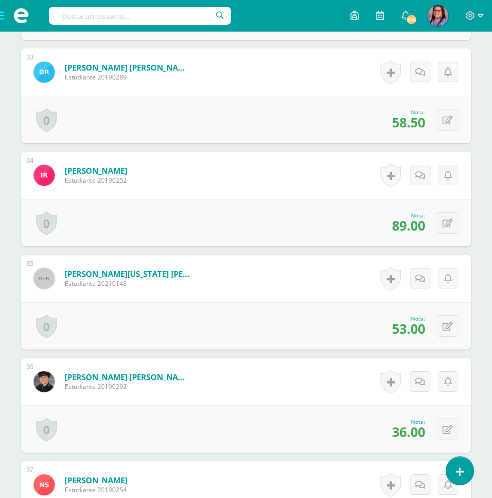
scroll to position [3689, 0]
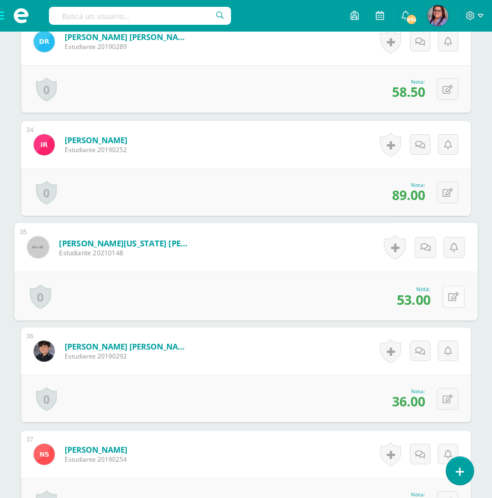
click at [448, 299] on icon at bounding box center [453, 296] width 11 height 9
type input "95"
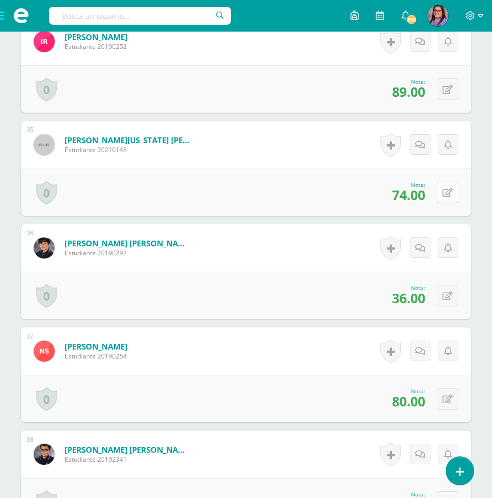
scroll to position [3794, 0]
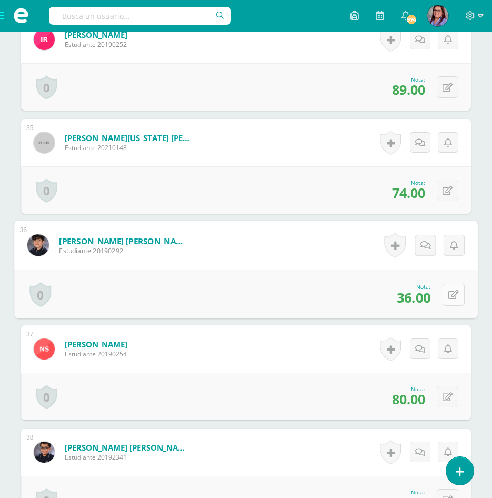
click at [450, 294] on icon at bounding box center [453, 294] width 11 height 9
type input "60"
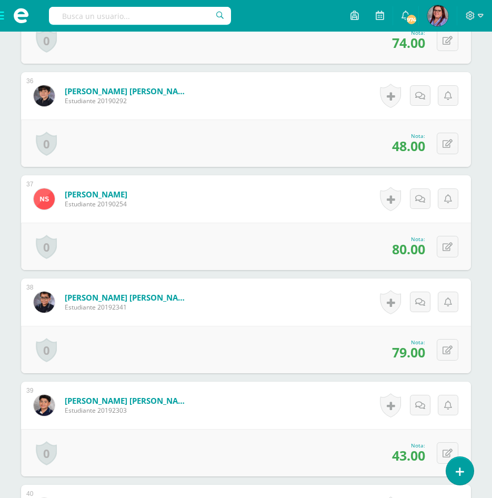
scroll to position [3952, 0]
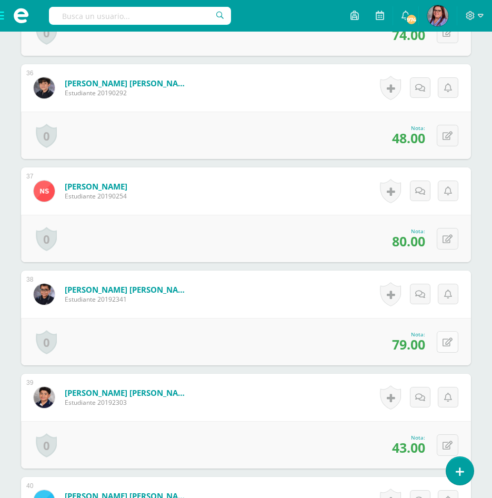
click at [443, 342] on button at bounding box center [448, 342] width 22 height 22
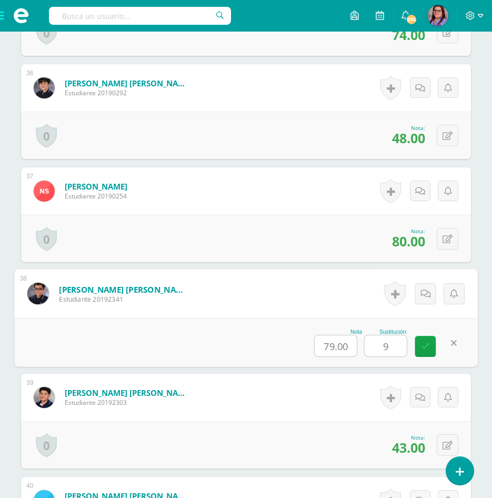
type input "90"
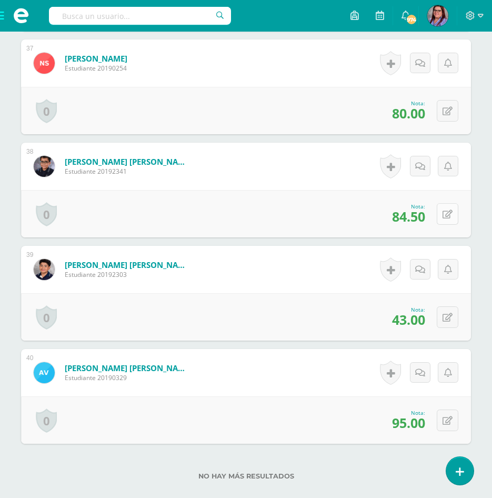
scroll to position [4110, 0]
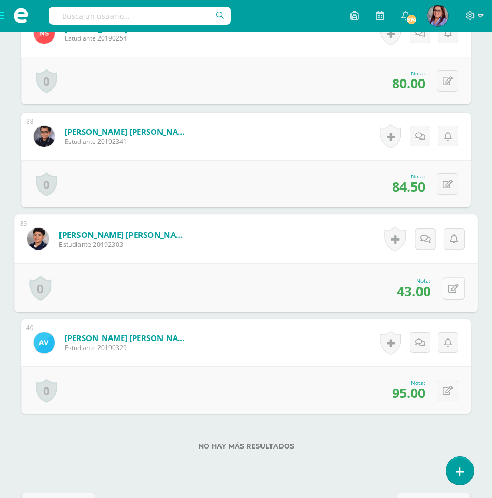
click at [452, 291] on button at bounding box center [453, 288] width 22 height 22
type input "75"
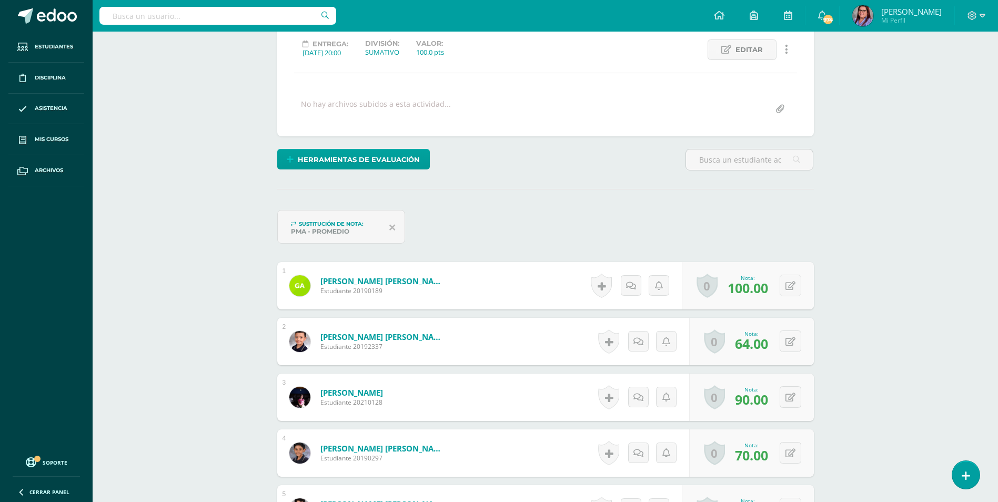
scroll to position [0, 0]
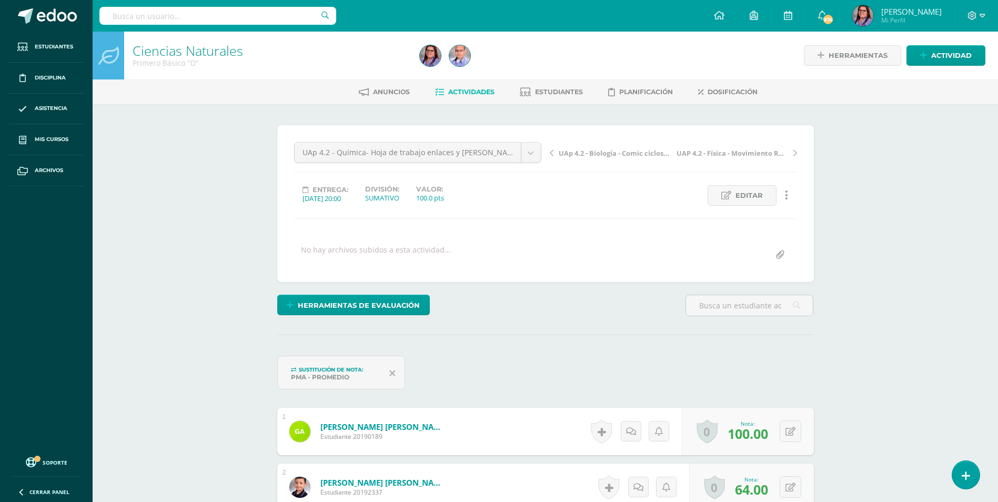
click at [448, 90] on span "Actividades" at bounding box center [471, 92] width 46 height 8
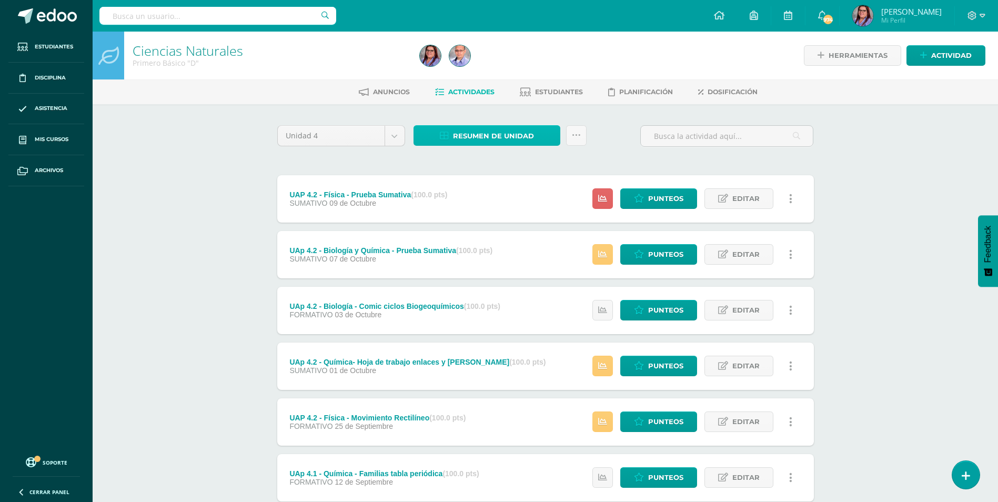
click at [537, 132] on link "Resumen de unidad" at bounding box center [486, 135] width 147 height 21
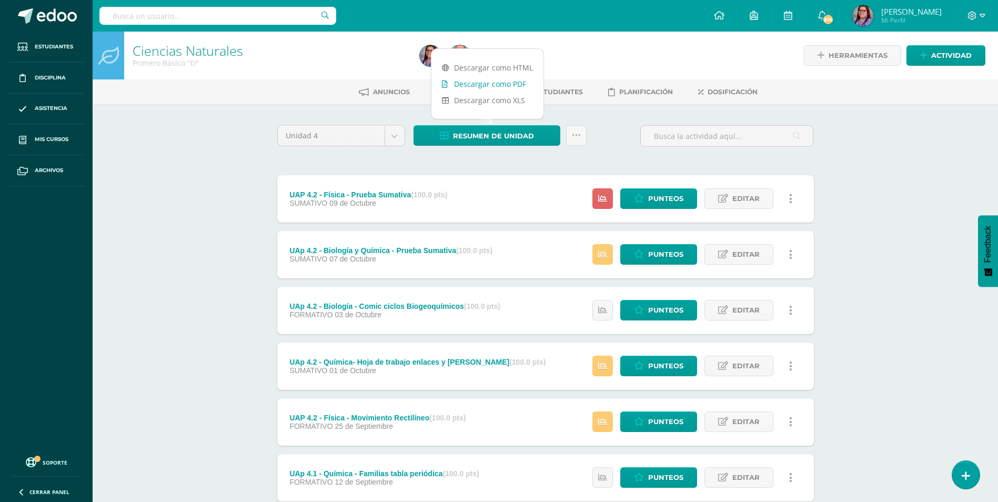
click at [518, 86] on link "Descargar como PDF" at bounding box center [487, 84] width 112 height 16
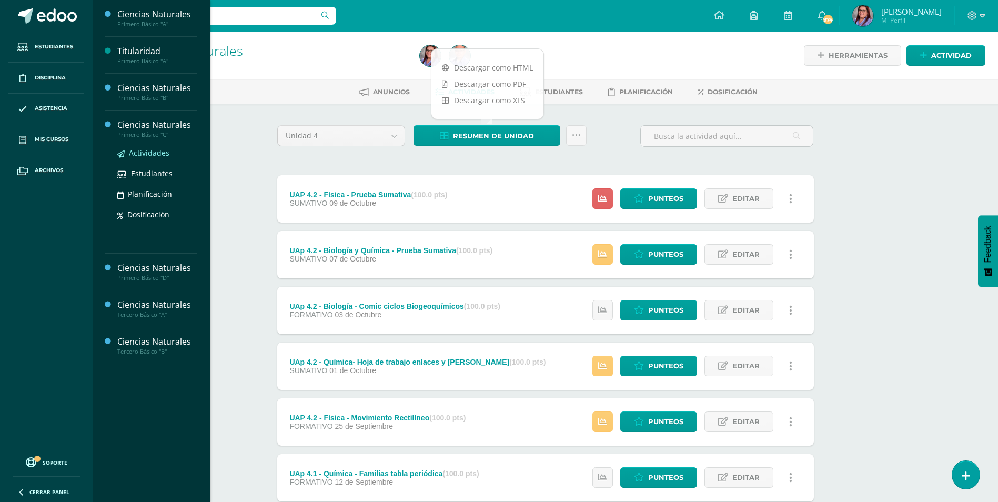
click at [134, 152] on span "Actividades" at bounding box center [149, 153] width 41 height 10
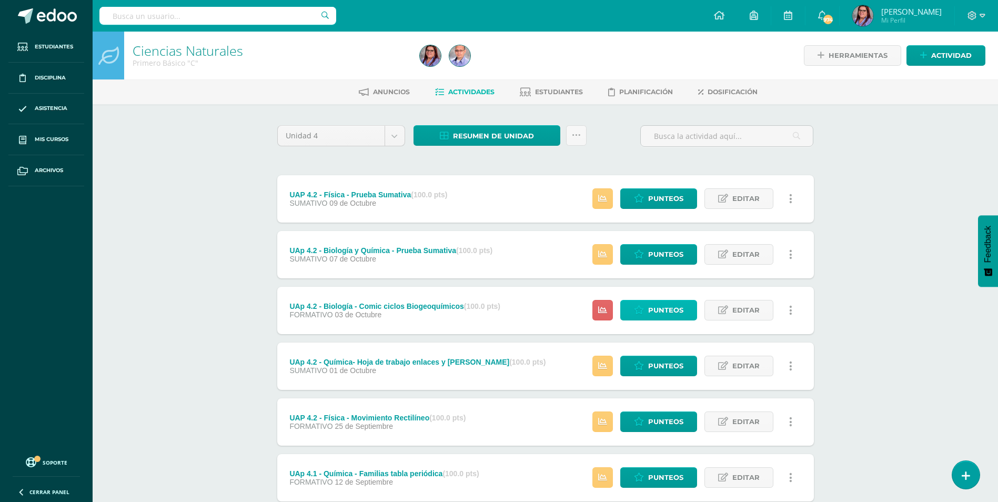
click at [636, 307] on icon at bounding box center [639, 310] width 10 height 9
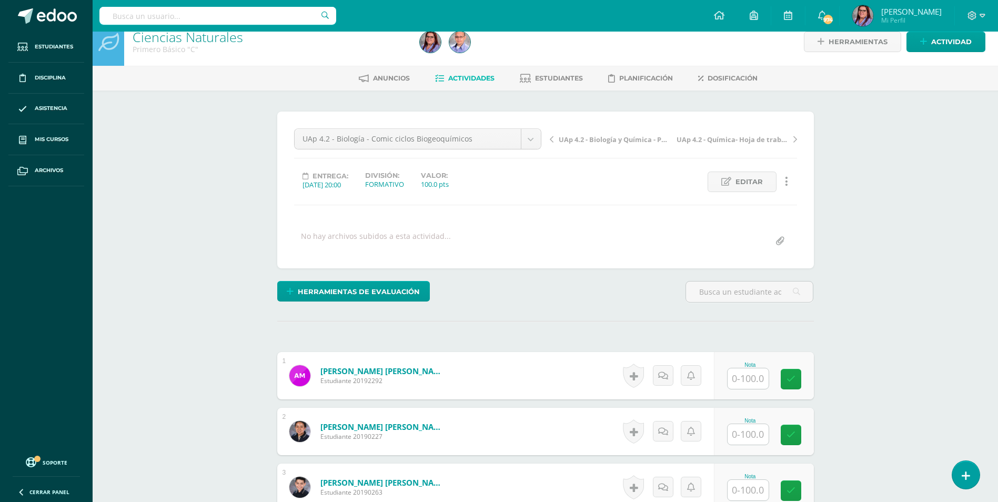
scroll to position [277, 0]
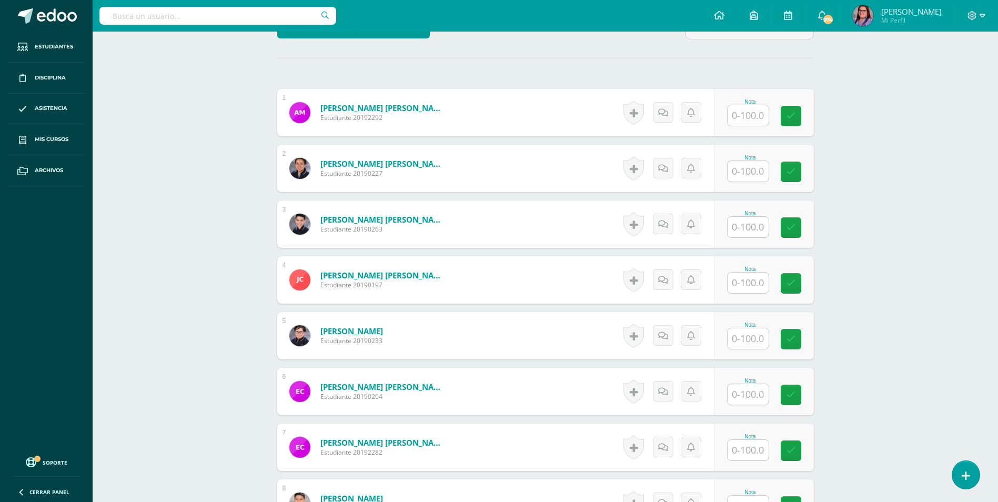
click at [737, 115] on input "text" at bounding box center [747, 115] width 41 height 21
type input "100"
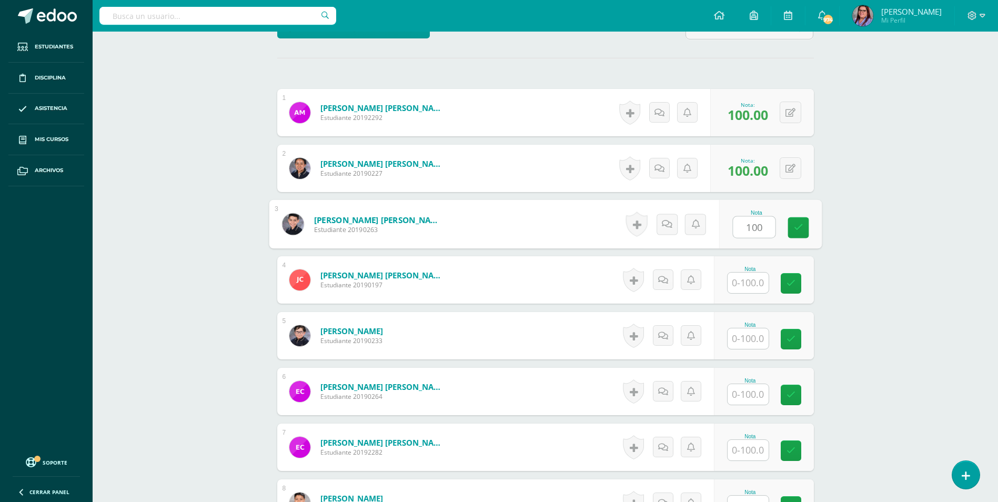
type input "100"
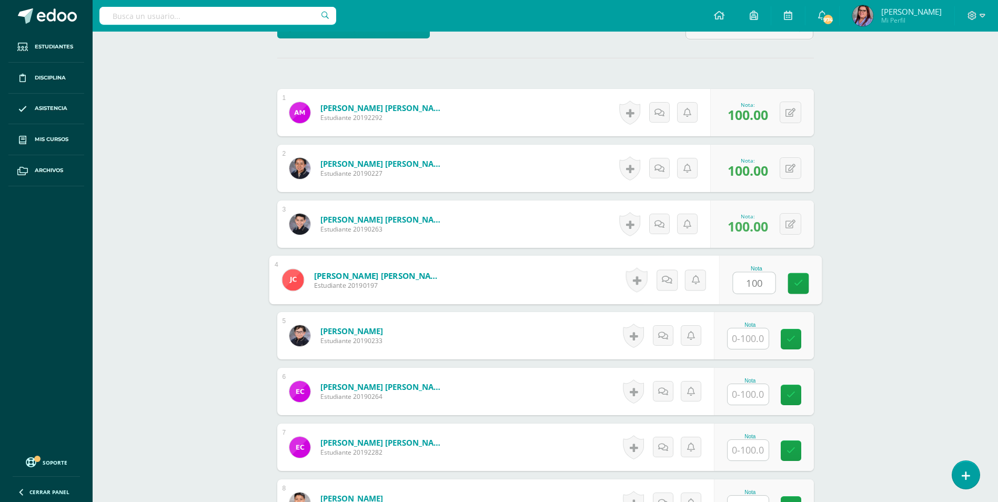
type input "100"
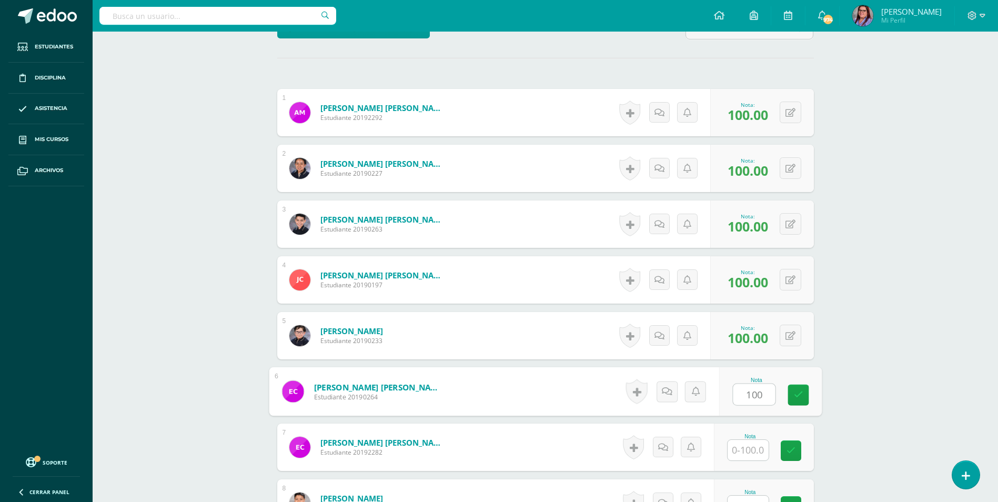
type input "100"
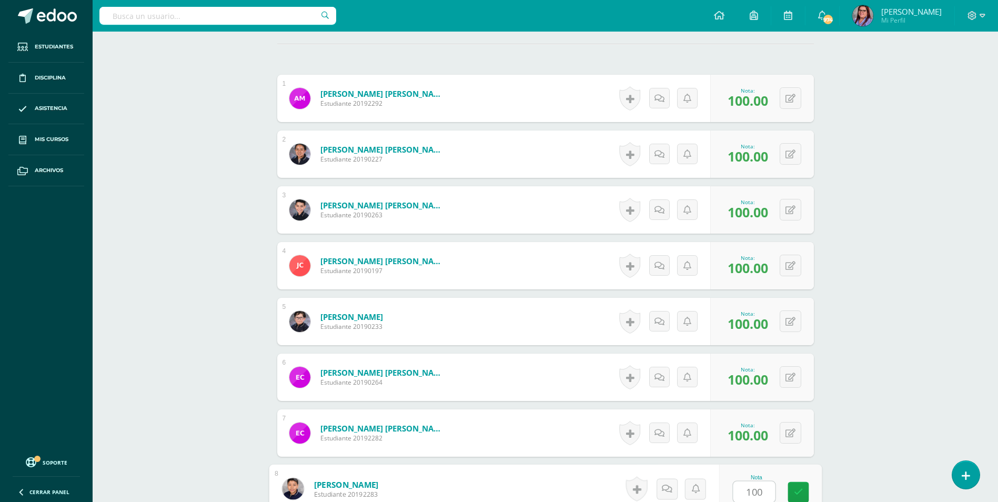
type input "100"
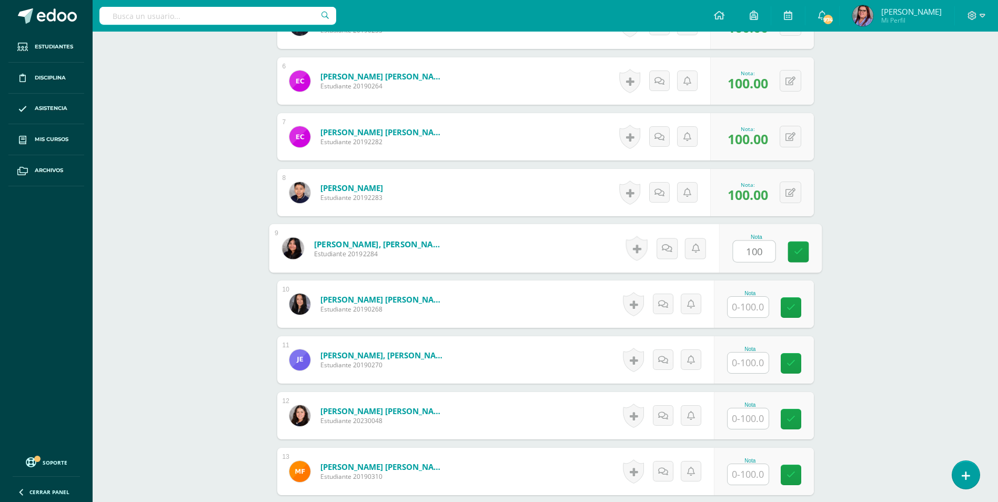
type input "100"
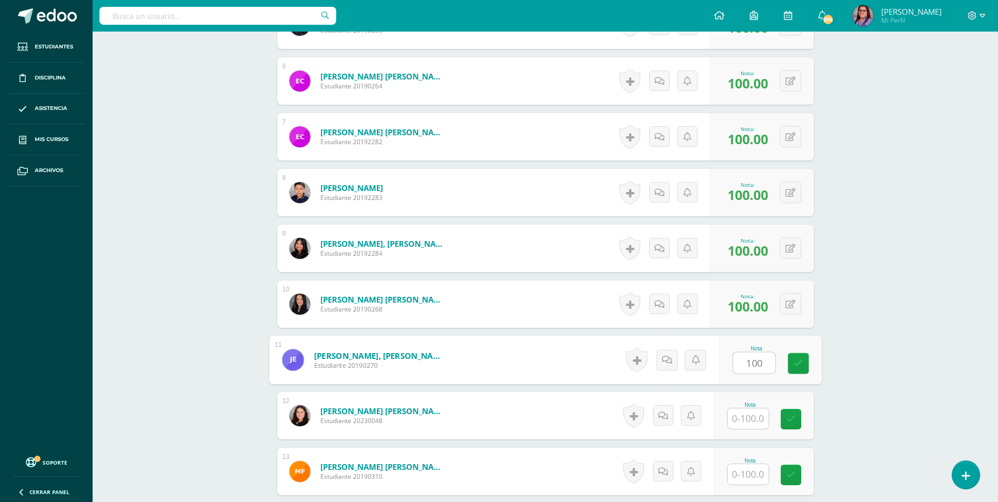
type input "100"
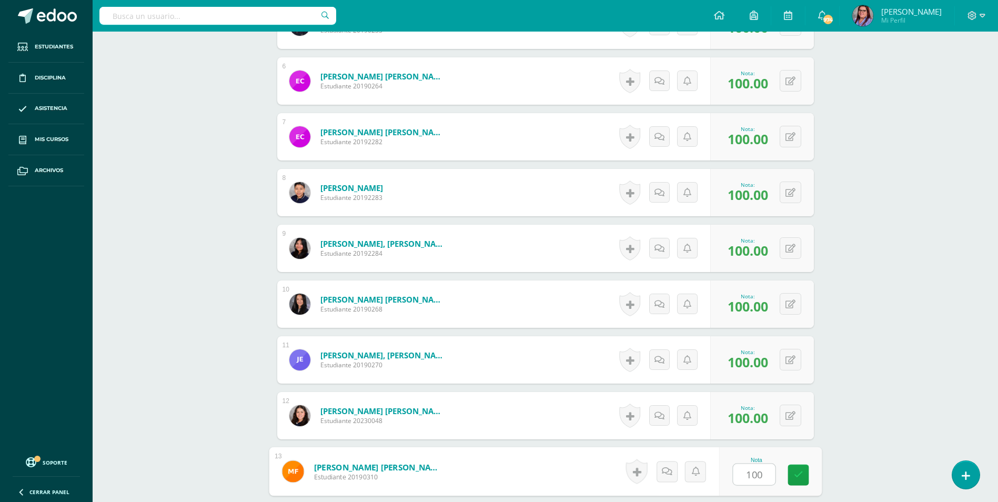
type input "100"
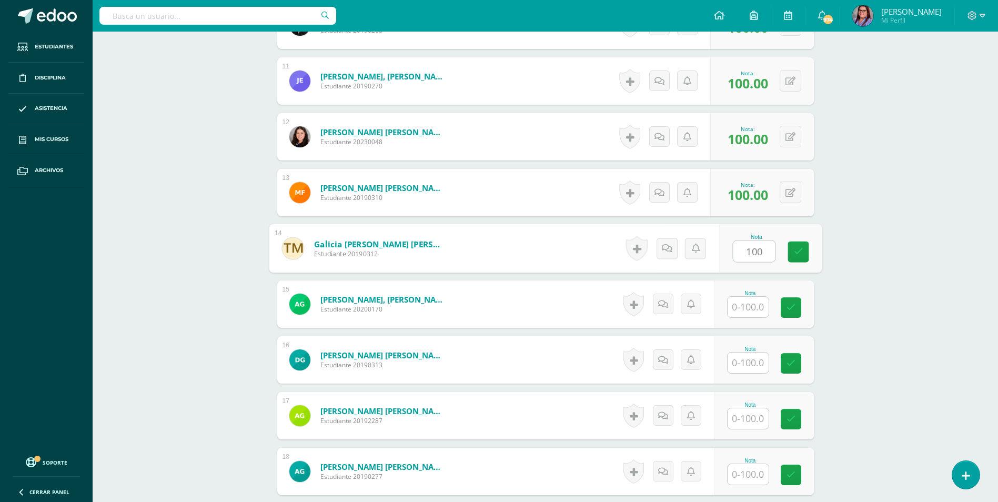
type input "100"
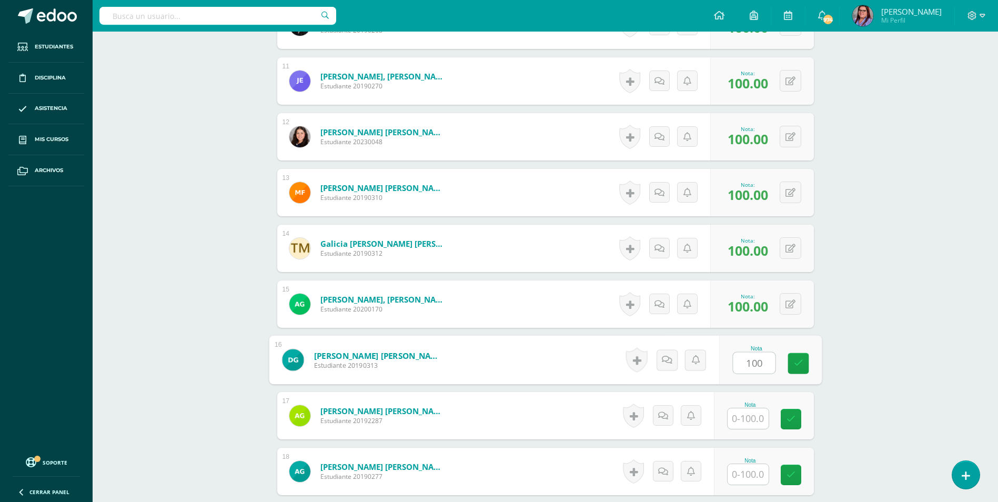
type input "100"
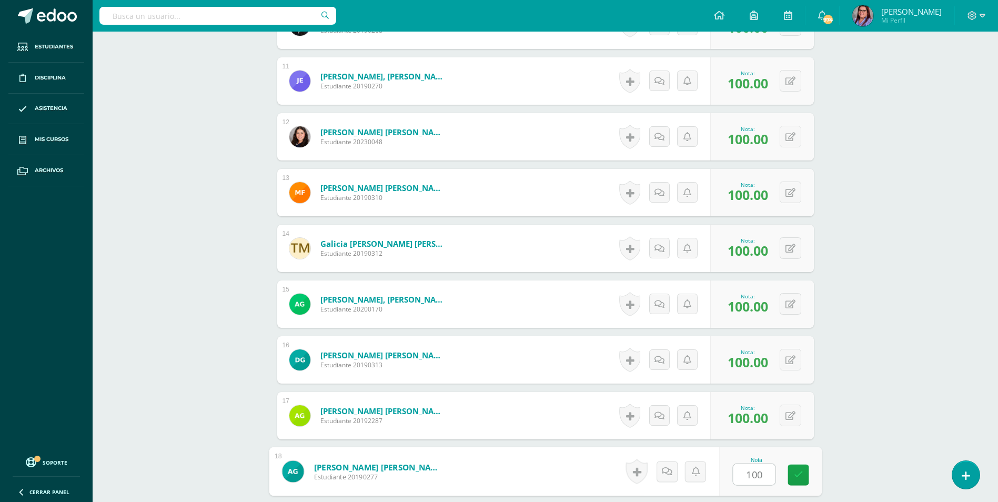
type input "100"
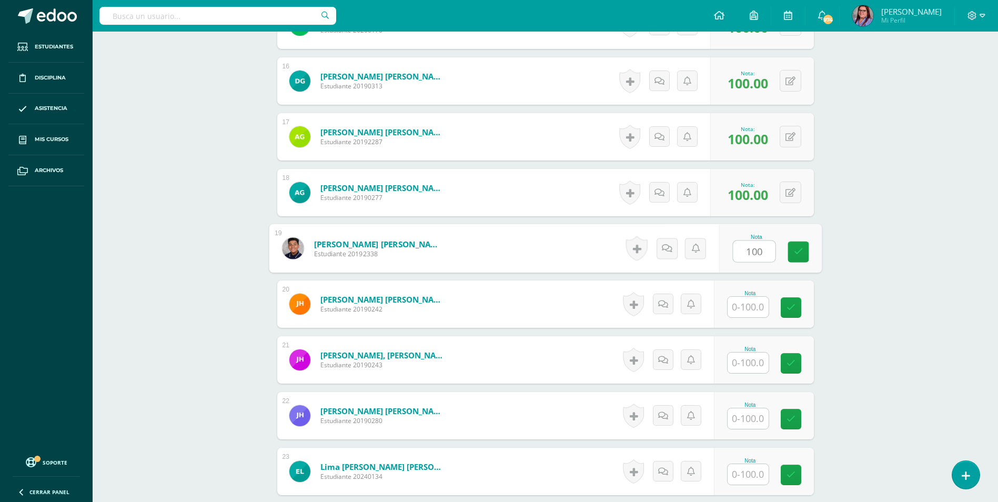
type input "100"
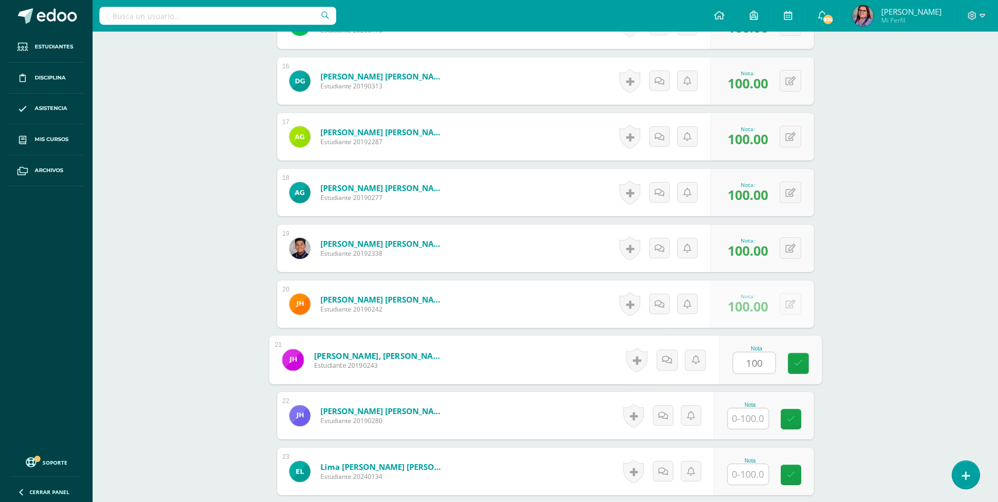
type input "100"
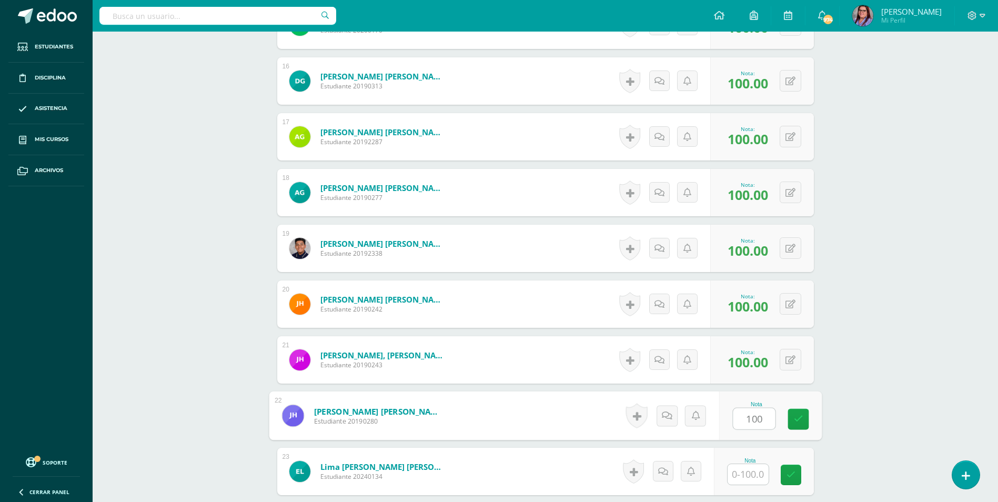
type input "100"
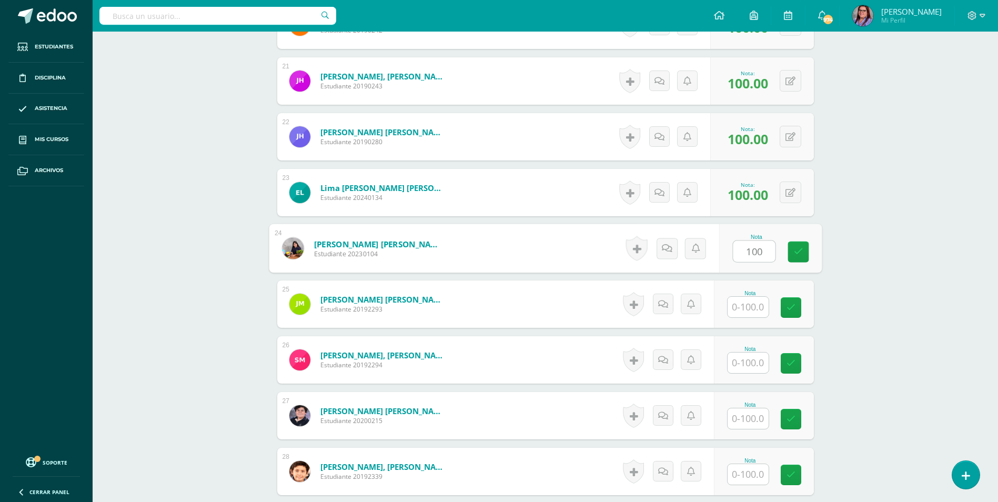
type input "100"
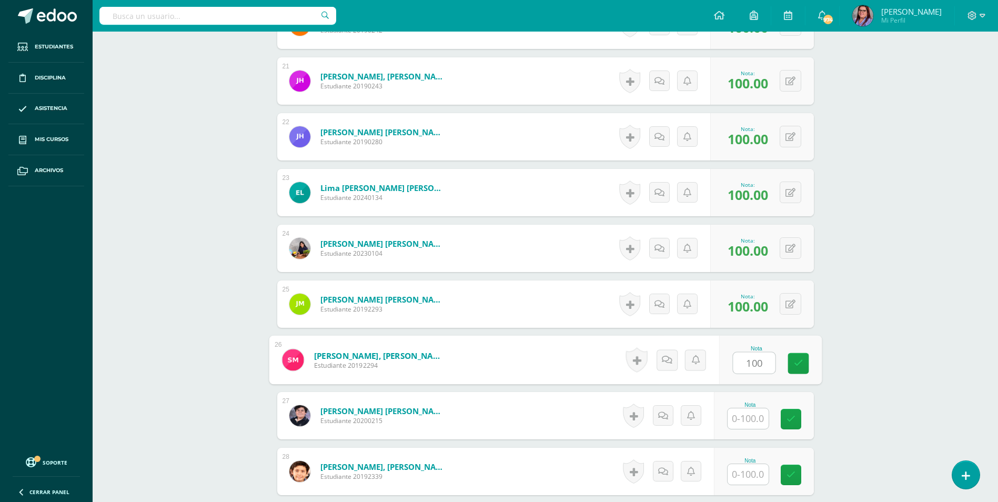
type input "100"
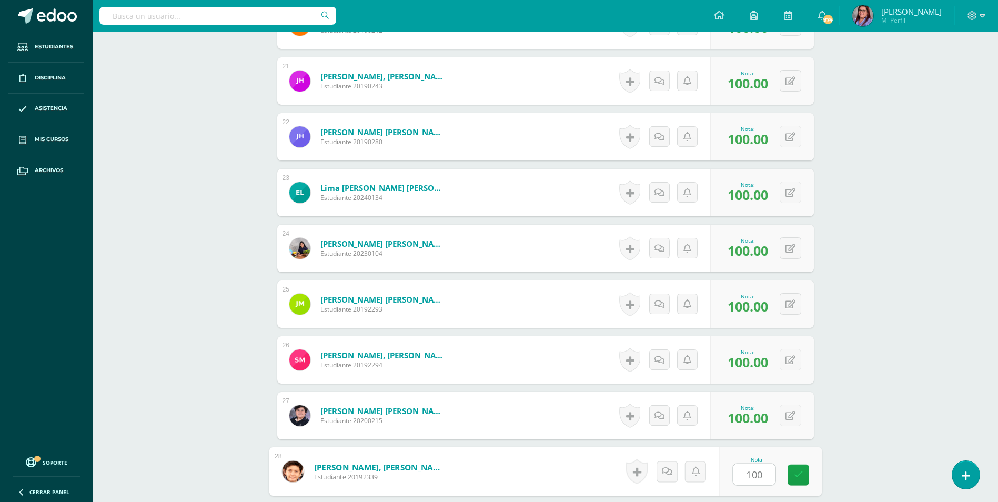
type input "100"
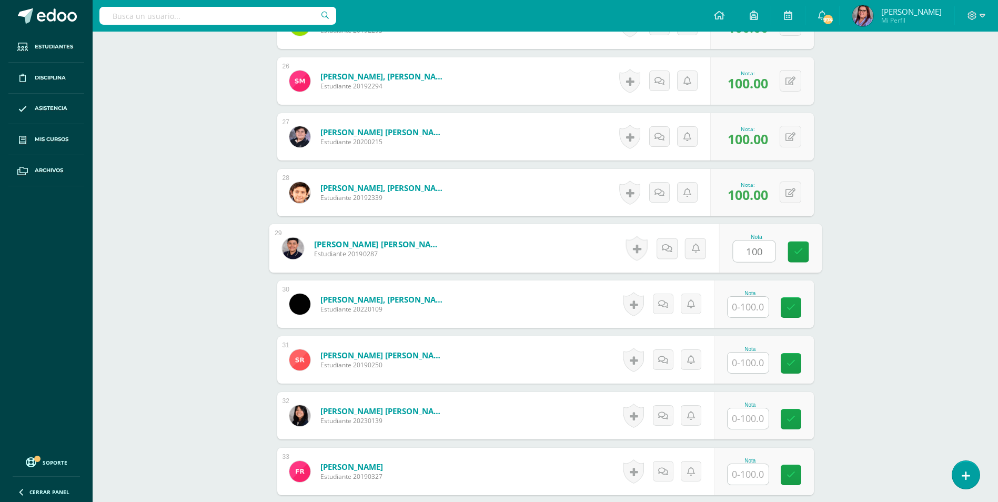
type input "100"
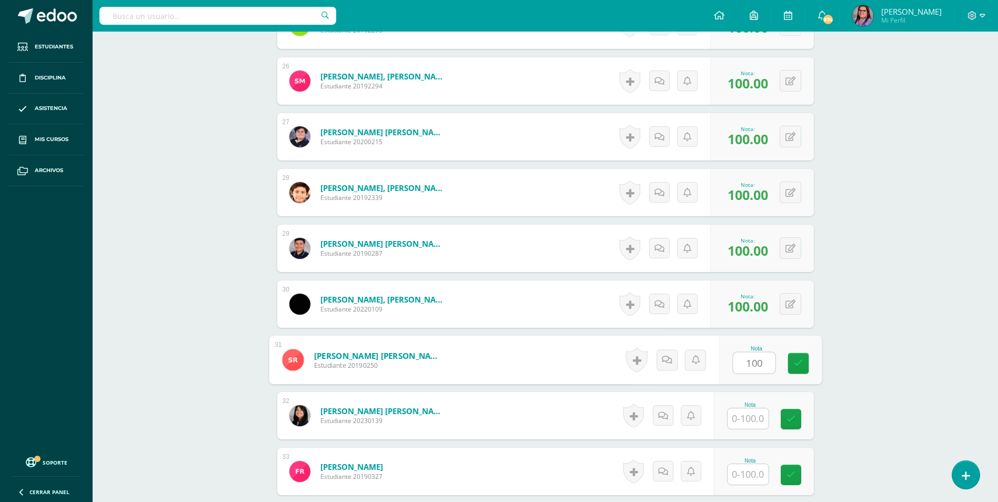
type input "100"
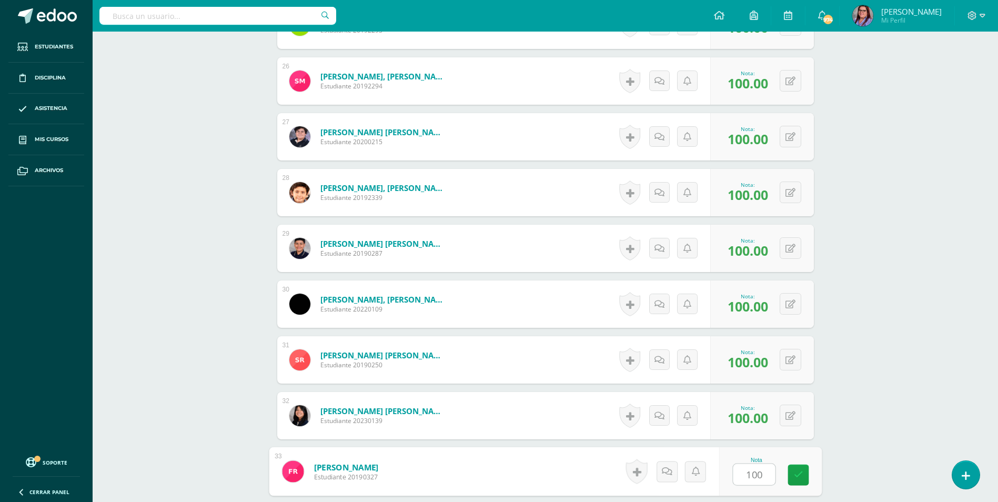
type input "100"
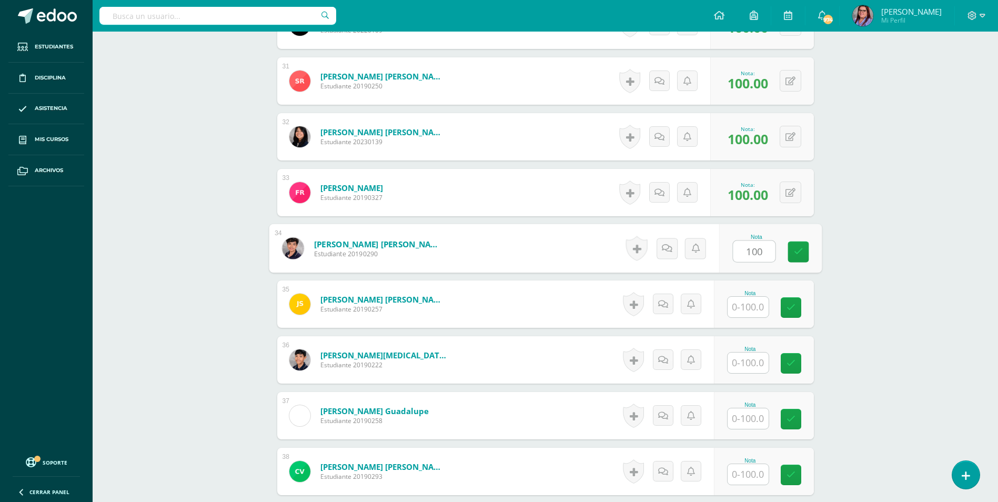
type input "100"
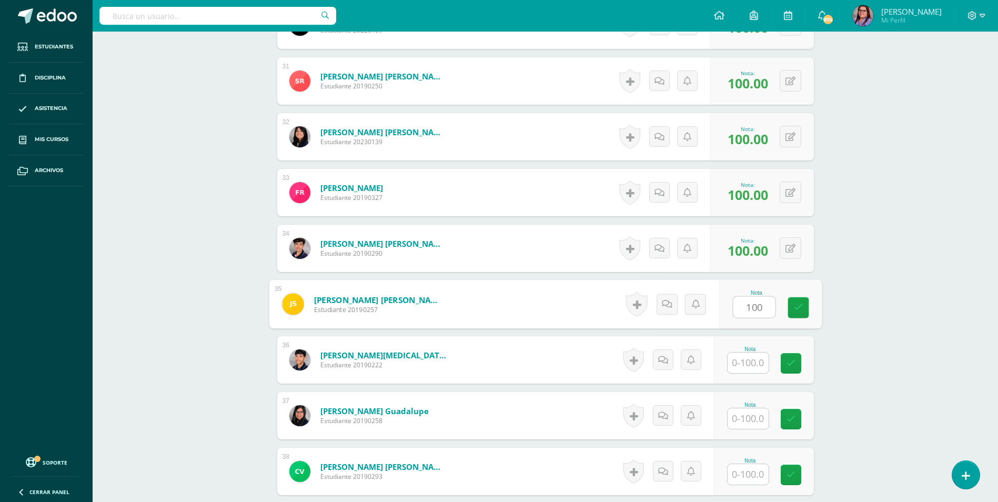
type input "100"
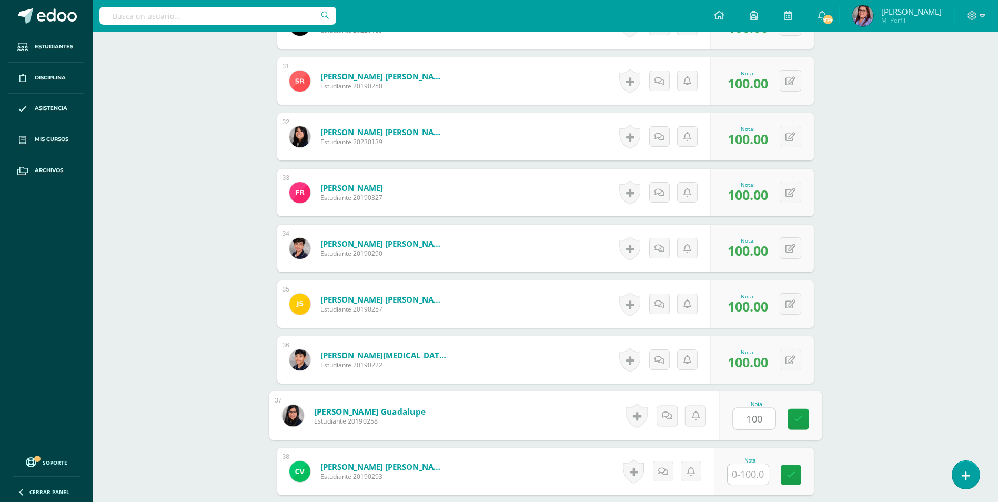
type input "100"
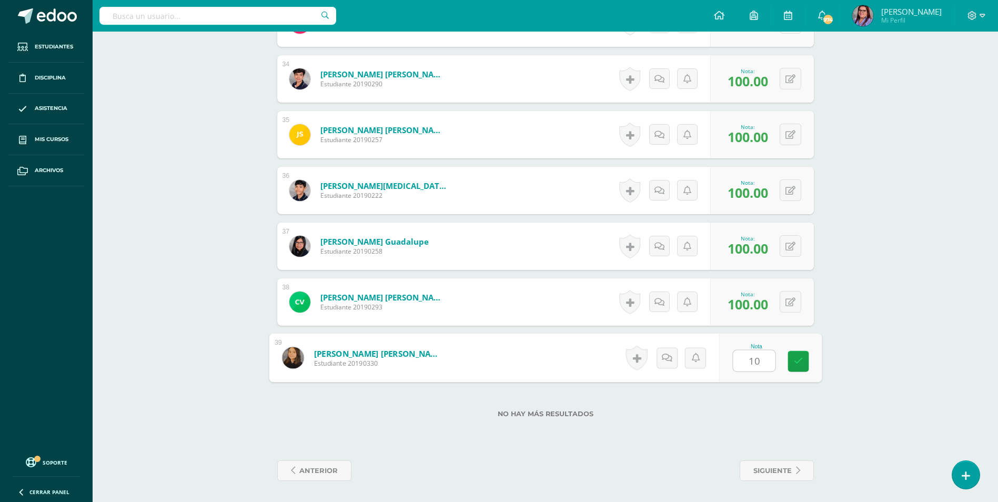
type input "100"
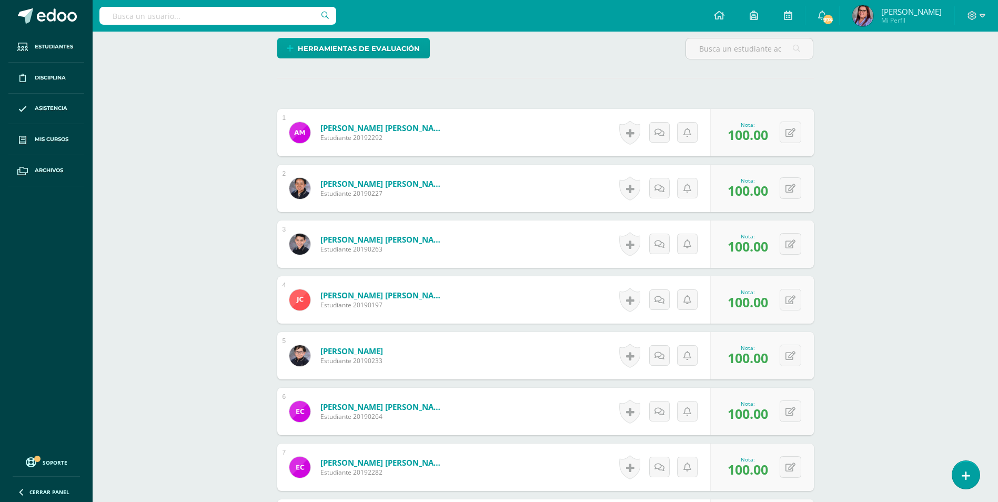
scroll to position [0, 0]
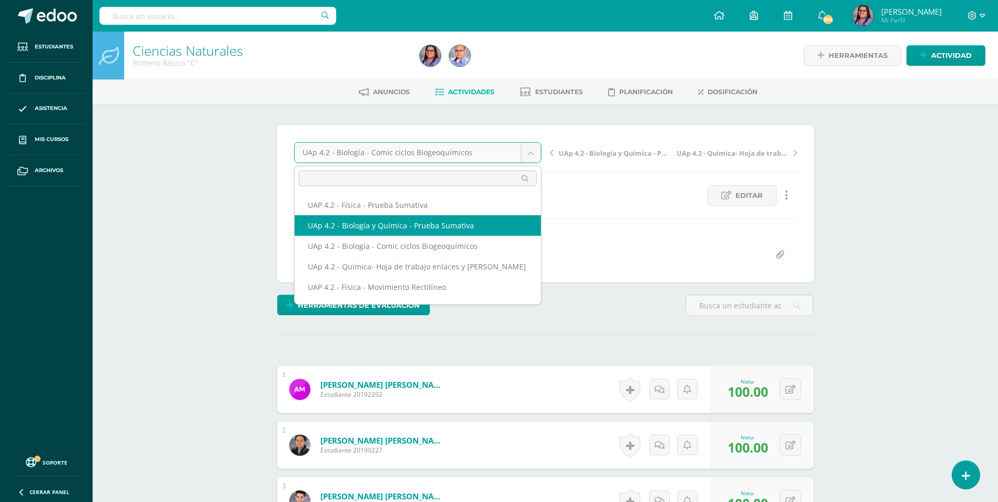
select select "/dashboard/teacher/grade-activity/227592/"
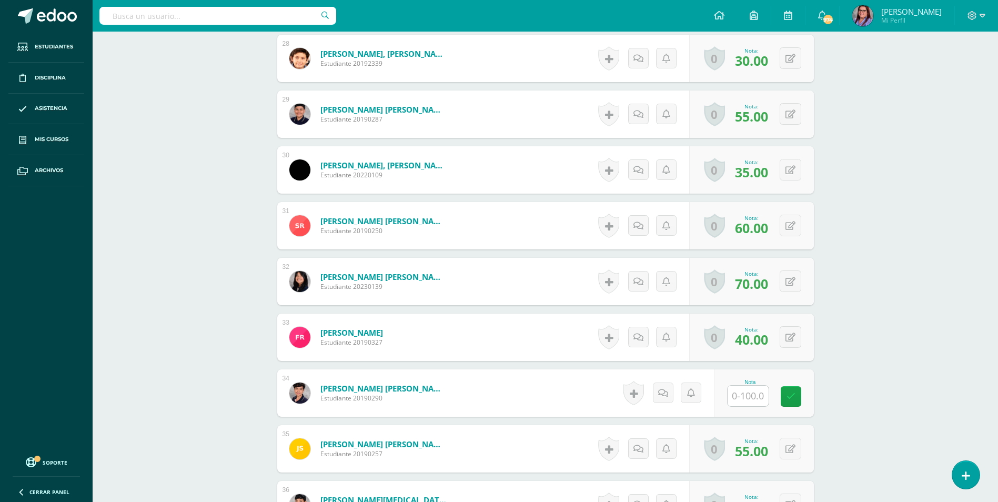
scroll to position [1877, 0]
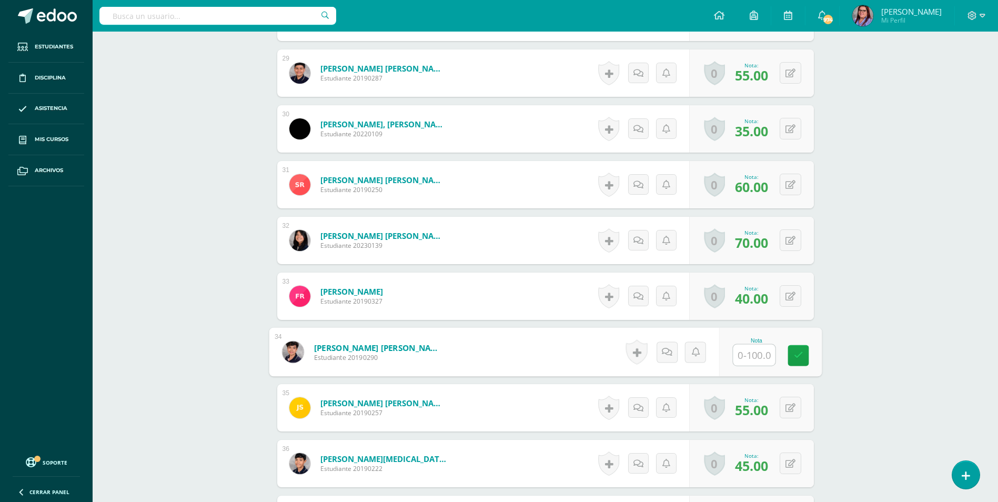
click at [730, 349] on div "Nota" at bounding box center [770, 352] width 103 height 49
type input "30"
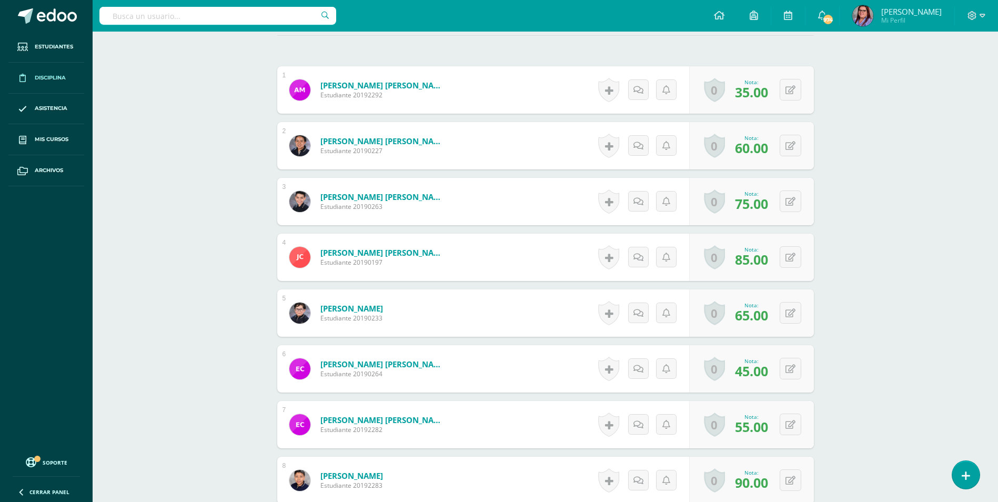
scroll to position [151, 0]
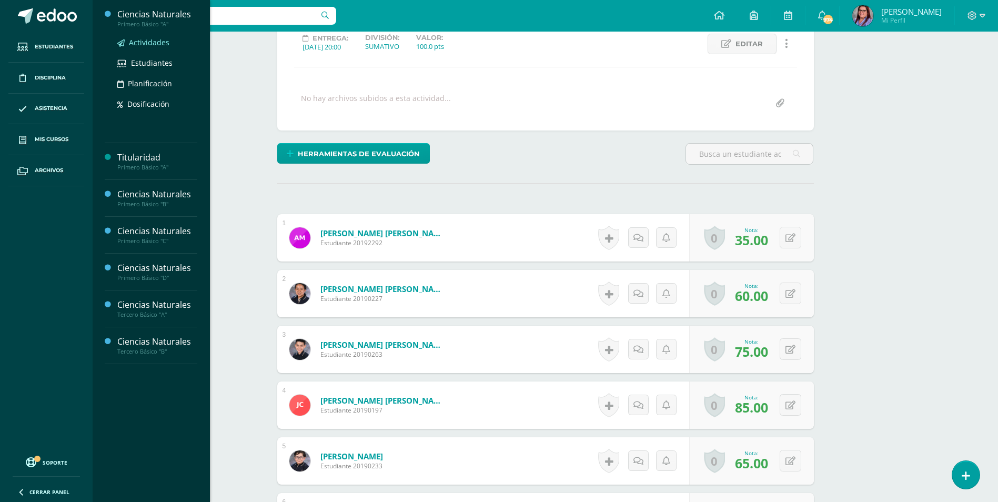
click at [154, 41] on span "Actividades" at bounding box center [149, 42] width 41 height 10
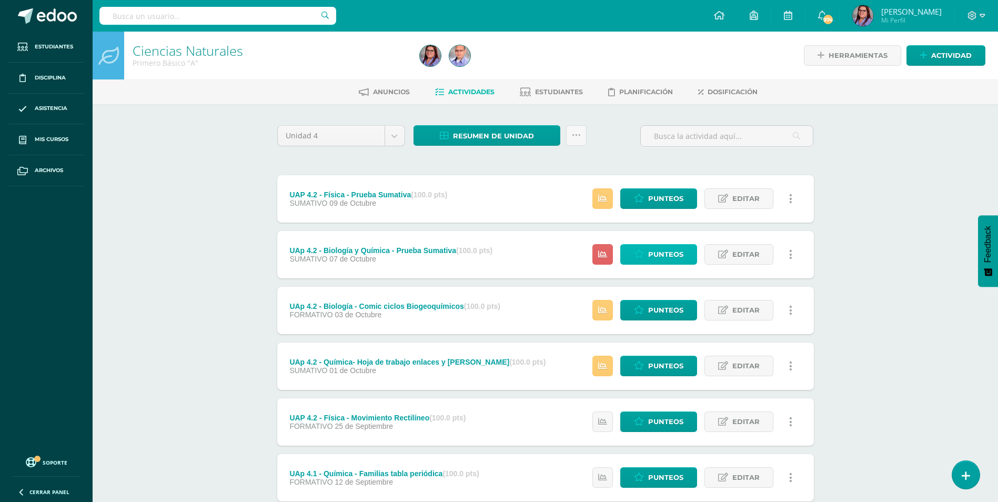
click at [632, 249] on link "Punteos" at bounding box center [658, 254] width 77 height 21
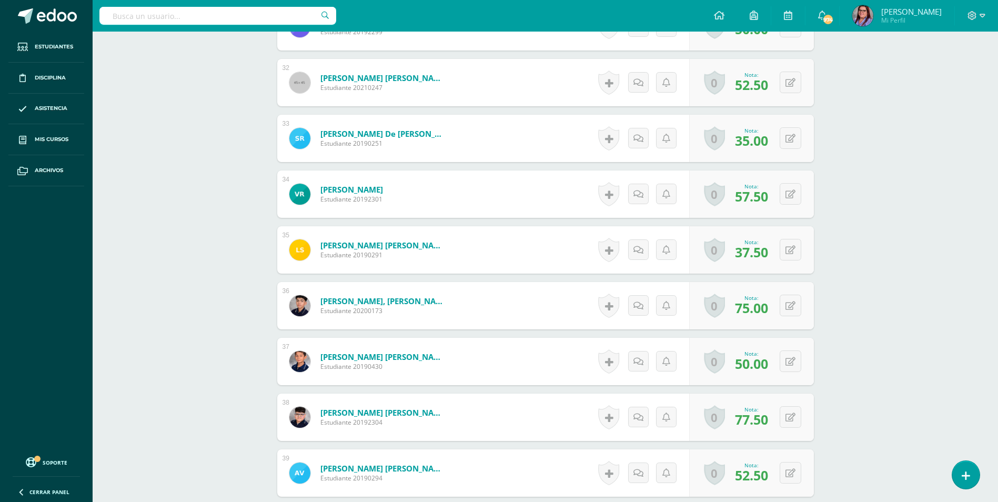
scroll to position [2078, 0]
click at [793, 367] on button at bounding box center [797, 361] width 22 height 22
drag, startPoint x: 697, startPoint y: 363, endPoint x: 646, endPoint y: 363, distance: 51.0
click at [646, 363] on div "Nota 50.00 Sustitución:" at bounding box center [733, 361] width 177 height 49
type input "60"
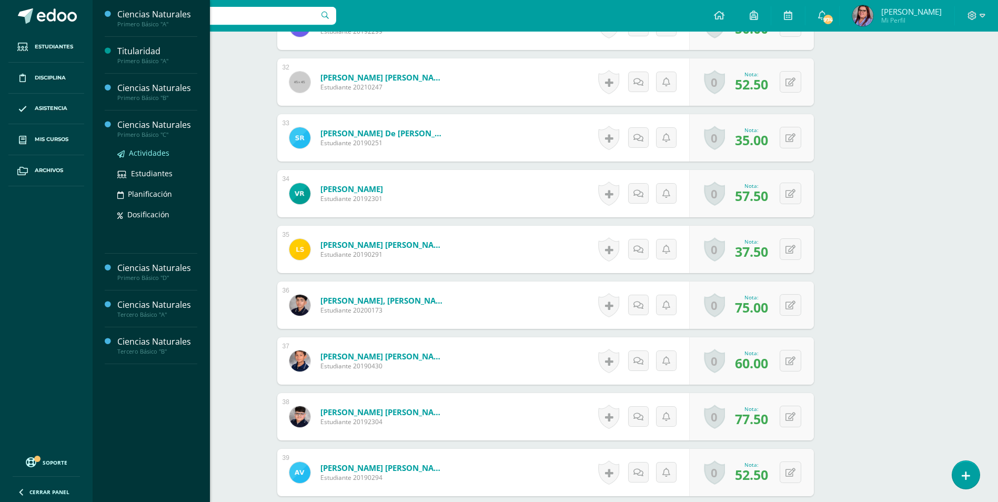
click at [133, 150] on span "Actividades" at bounding box center [149, 153] width 41 height 10
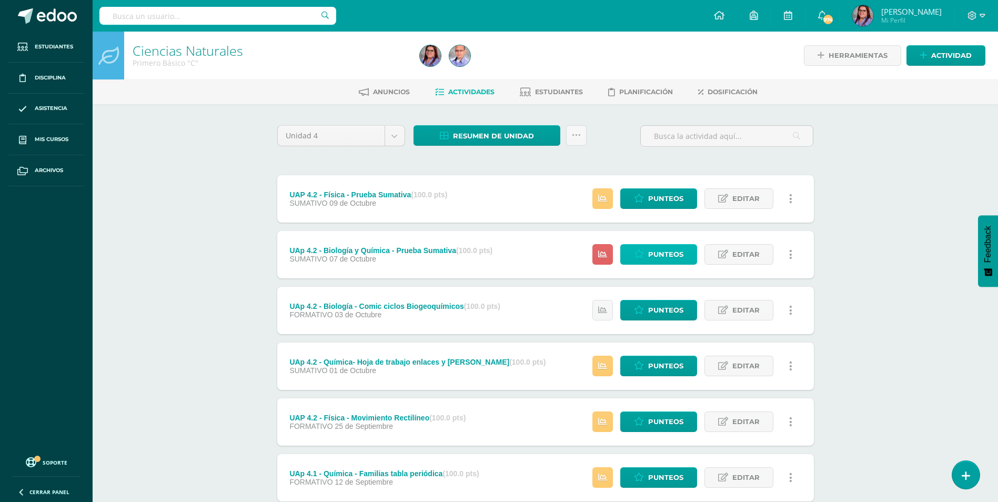
click at [641, 249] on link "Punteos" at bounding box center [658, 254] width 77 height 21
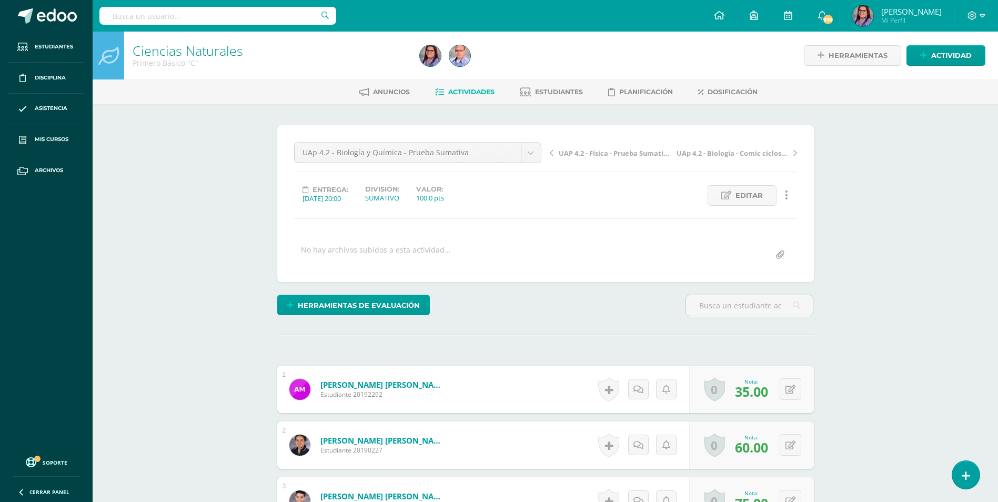
scroll to position [1, 0]
click at [385, 307] on span "Herramientas de evaluación" at bounding box center [359, 304] width 122 height 19
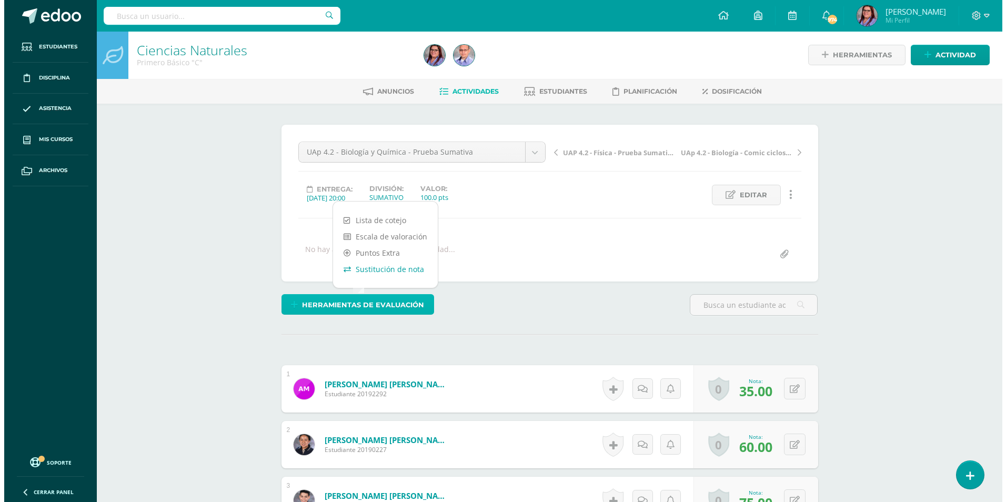
scroll to position [1, 0]
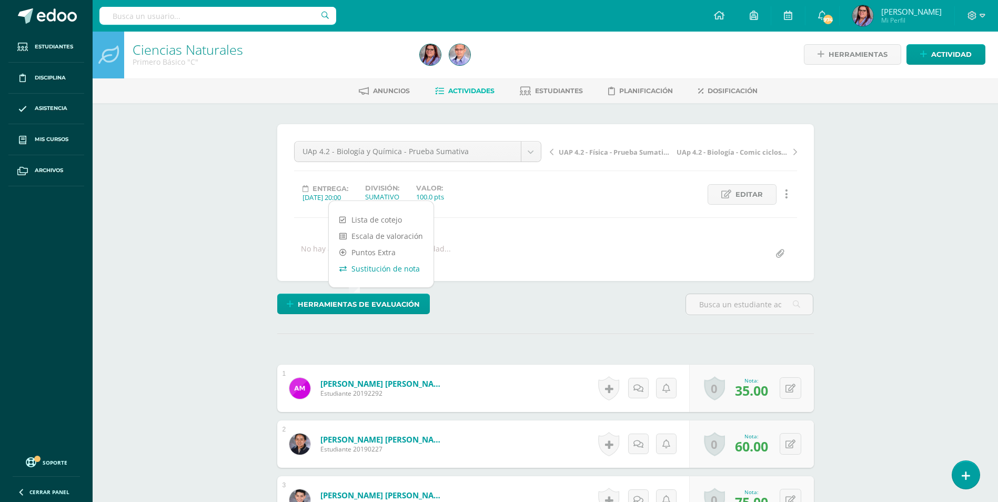
click at [392, 274] on link "Sustitución de nota" at bounding box center [381, 268] width 105 height 16
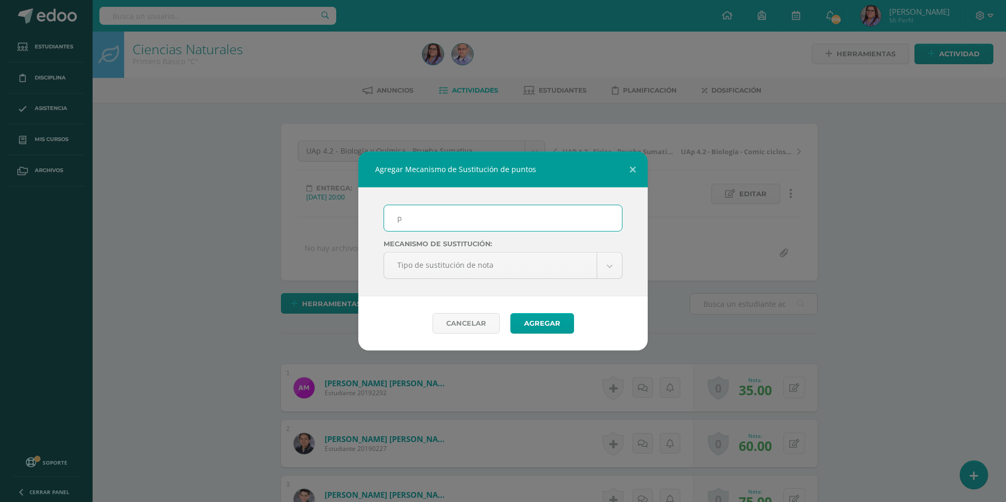
scroll to position [2, 0]
type input "PMA"
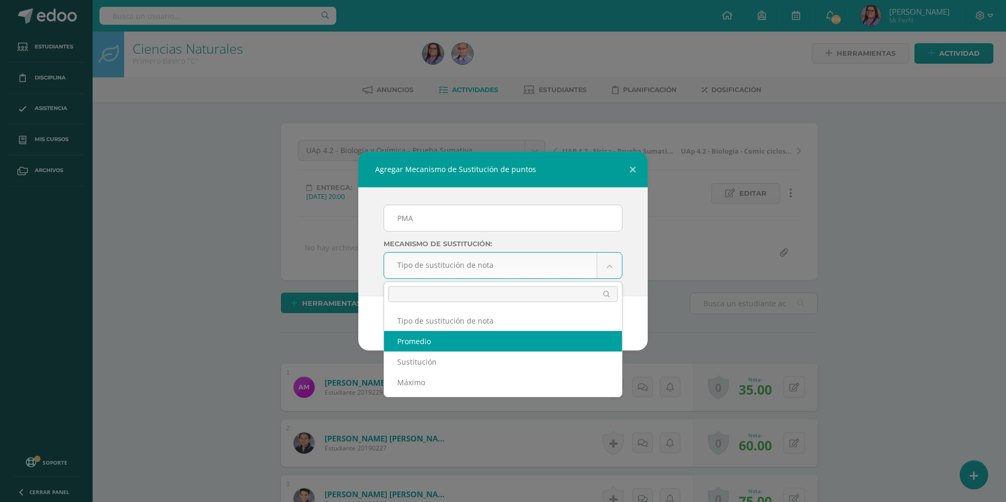
select select "average"
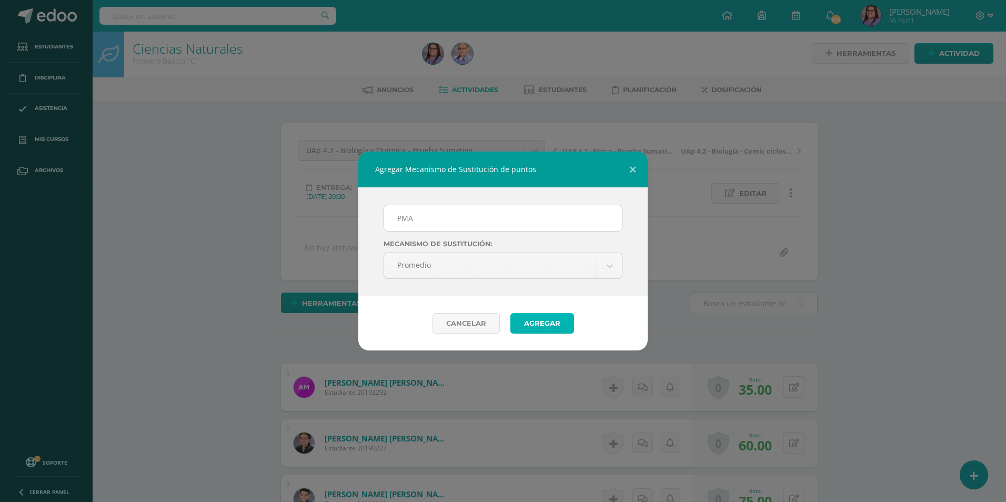
click at [523, 322] on button "Agregar" at bounding box center [542, 323] width 64 height 21
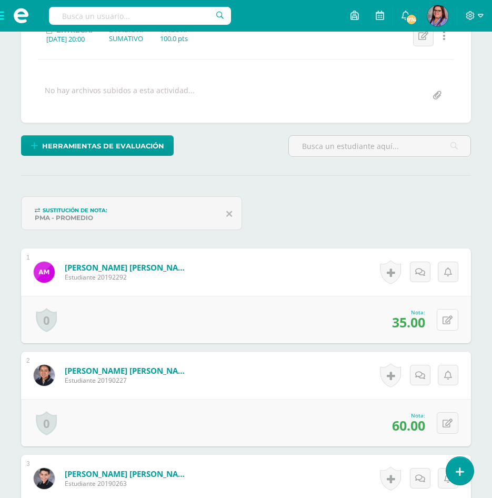
scroll to position [160, 0]
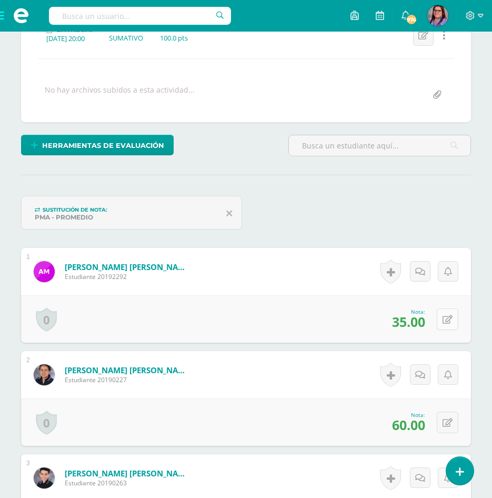
click at [449, 324] on button at bounding box center [448, 319] width 22 height 22
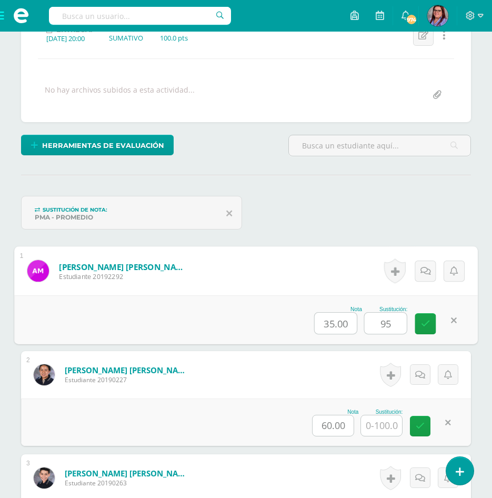
type input "95"
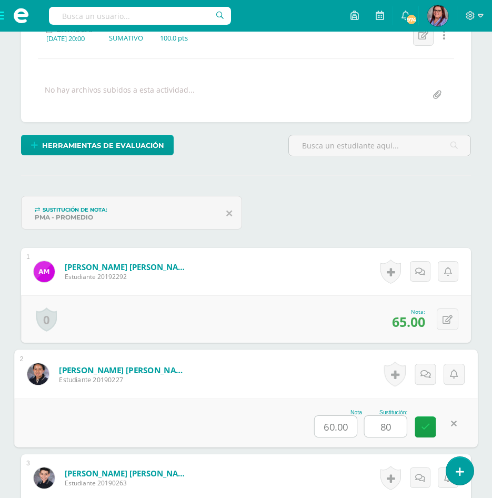
type input "80"
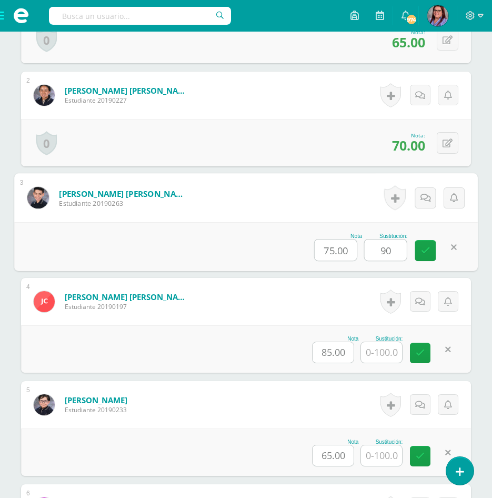
type input "90"
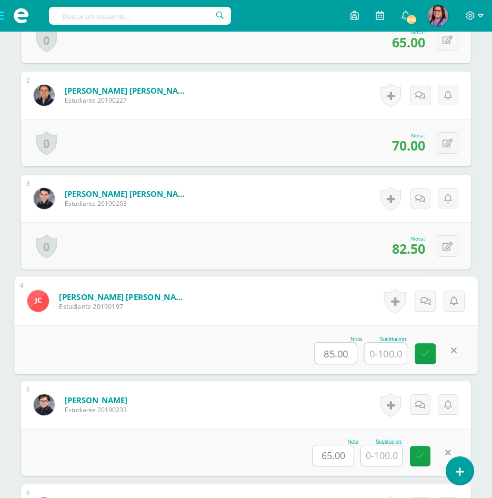
type input "8"
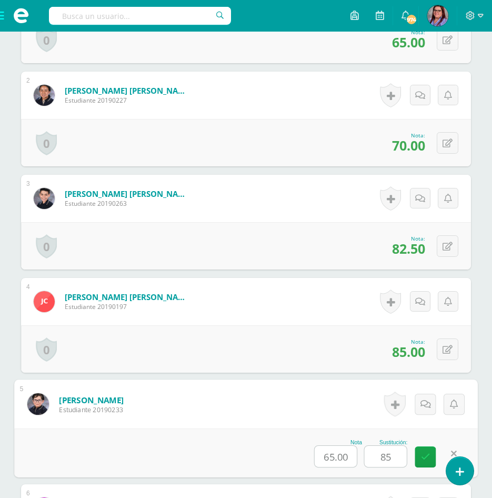
type input "85"
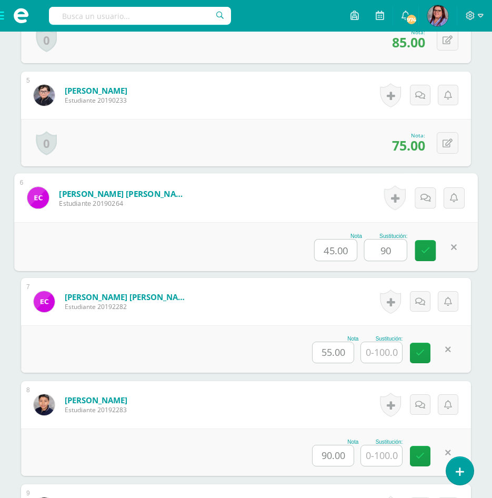
type input "90"
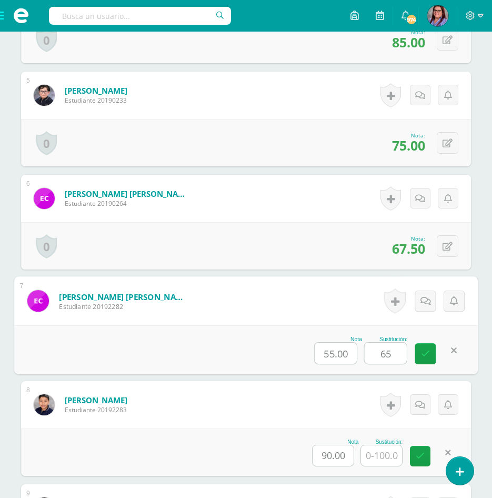
type input "65"
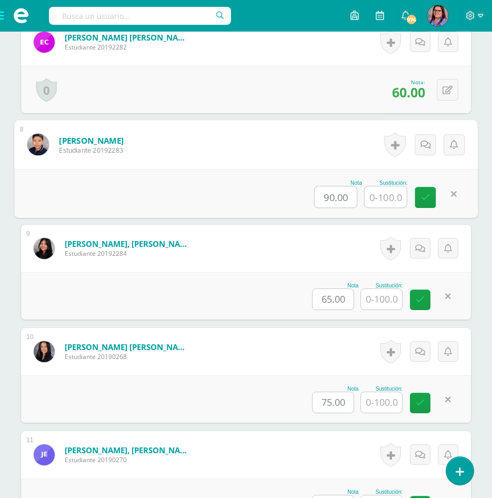
scroll to position [1012, 0]
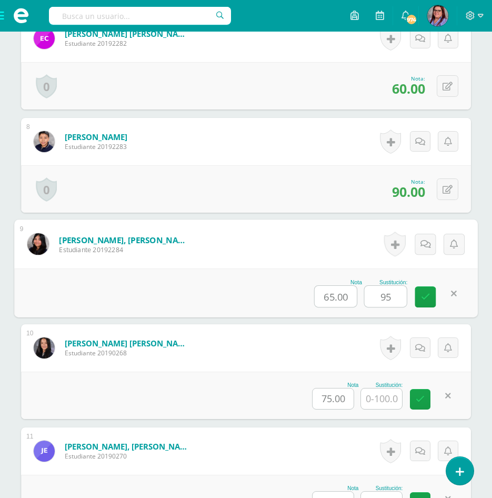
type input "95"
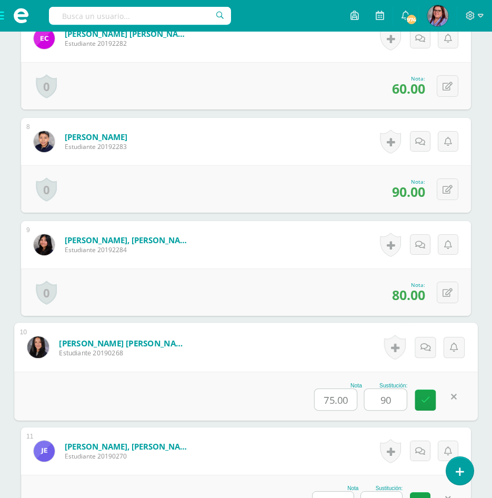
type input "90"
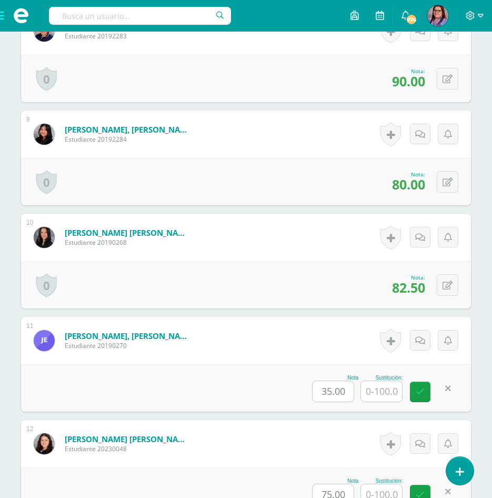
scroll to position [1131, 0]
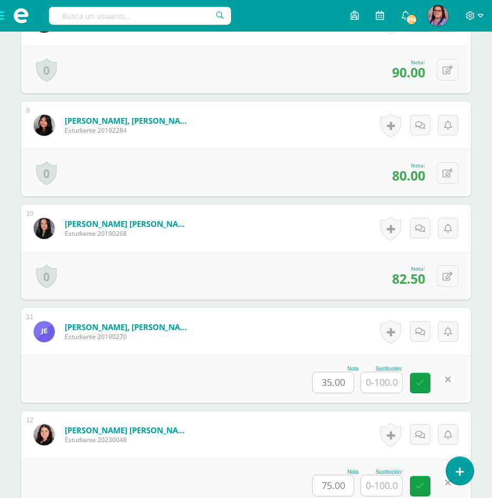
click at [374, 387] on input "text" at bounding box center [381, 382] width 41 height 21
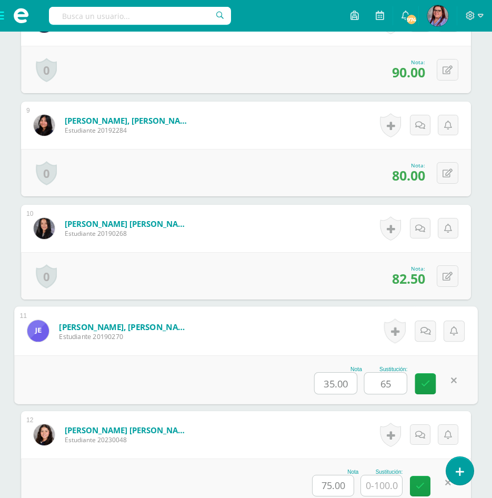
type input "65"
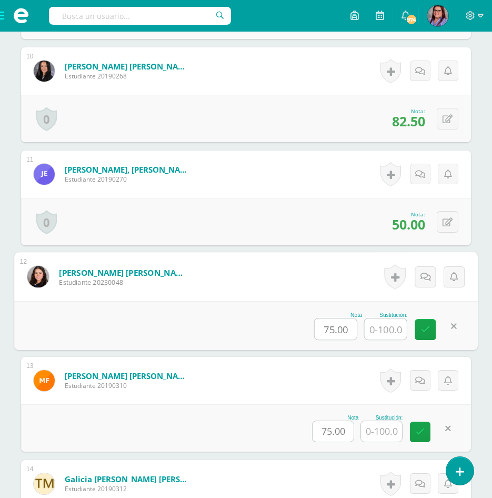
scroll to position [1289, 0]
click at [387, 330] on input "text" at bounding box center [386, 328] width 42 height 21
type input "80"
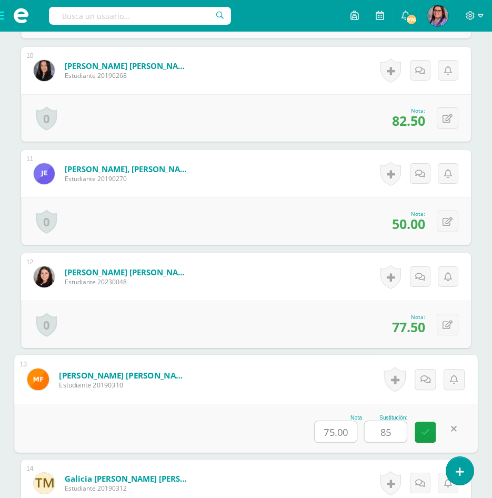
type input "85"
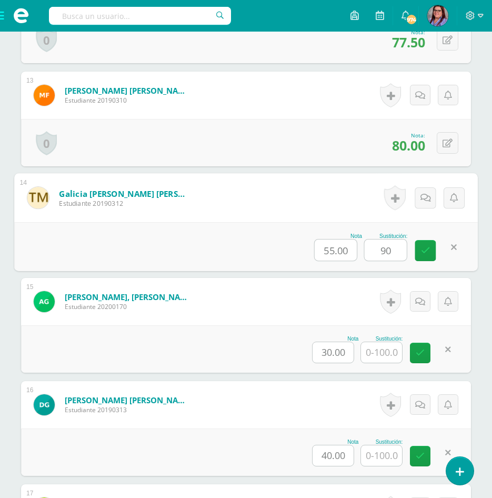
type input "90"
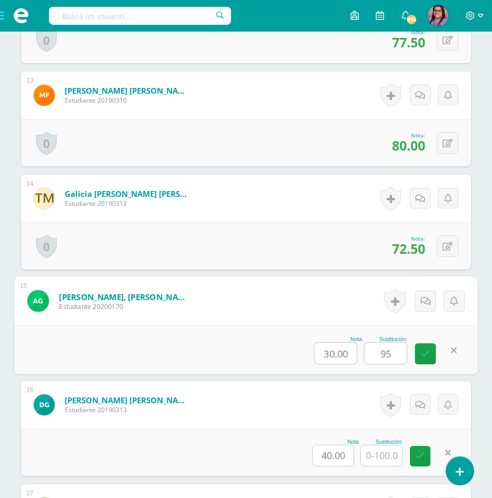
type input "95"
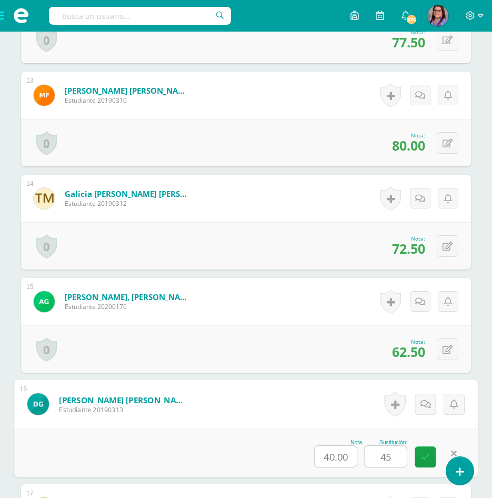
type input "45"
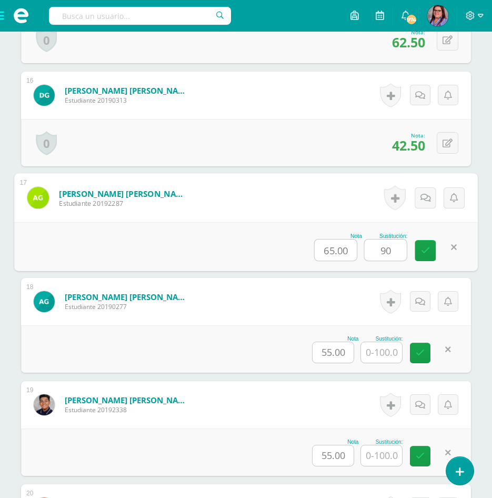
type input "90"
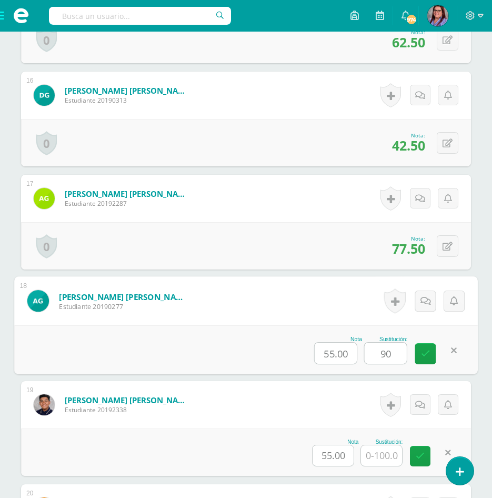
type input "90"
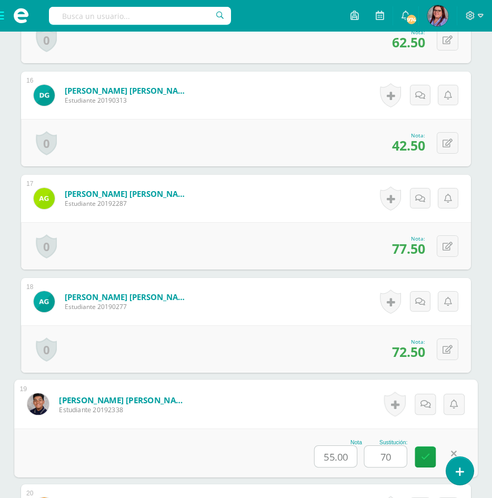
type input "70"
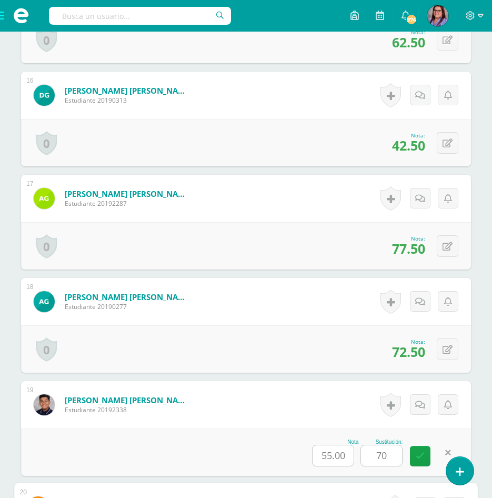
scroll to position [2192, 0]
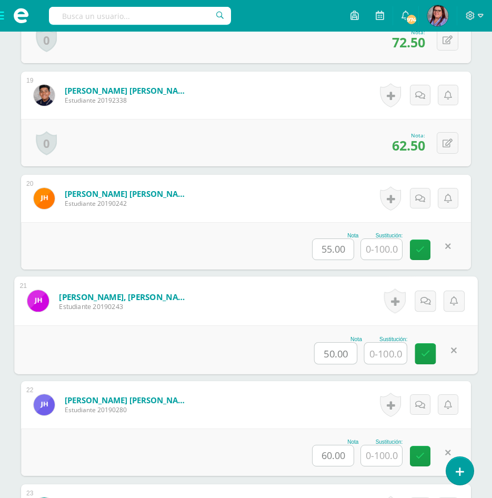
click at [373, 351] on input "text" at bounding box center [386, 352] width 42 height 21
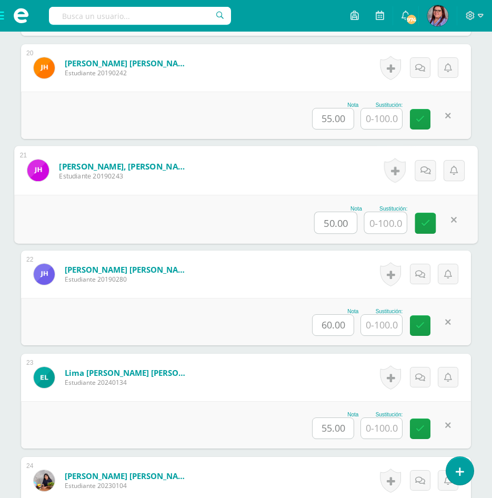
scroll to position [2350, 0]
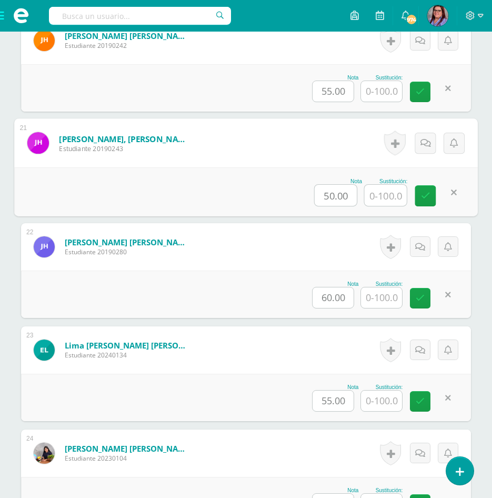
click at [385, 406] on input "text" at bounding box center [381, 400] width 41 height 21
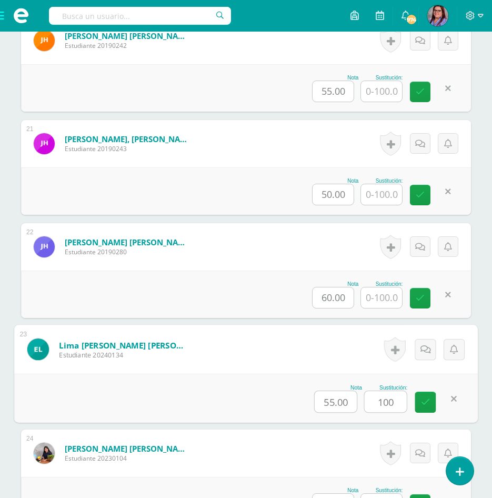
type input "100"
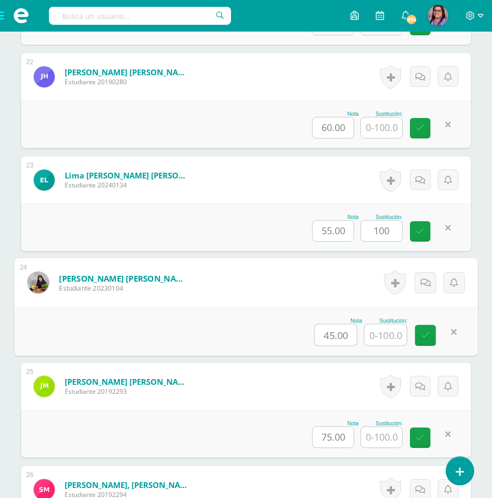
scroll to position [2524, 0]
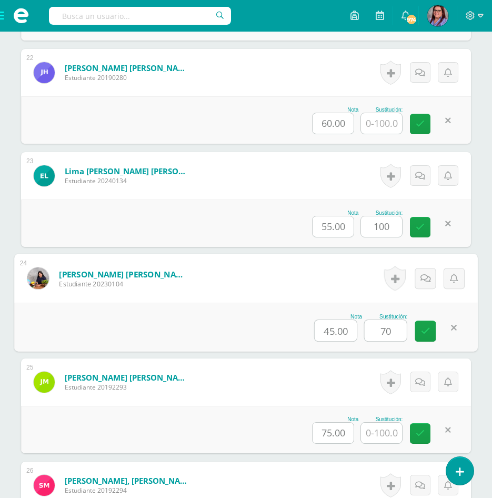
type input "70"
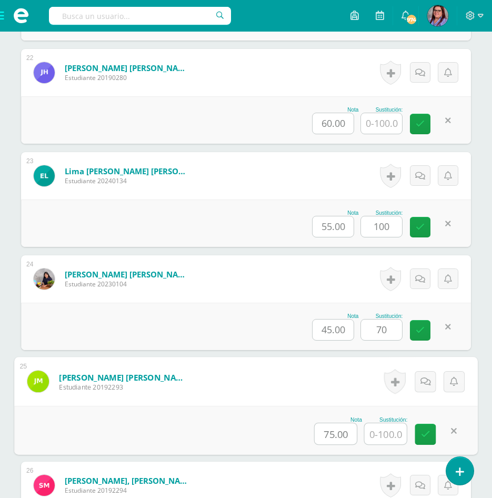
scroll to position [2811, 0]
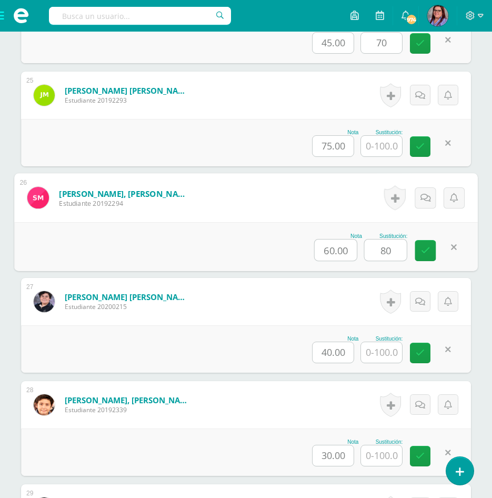
type input "80"
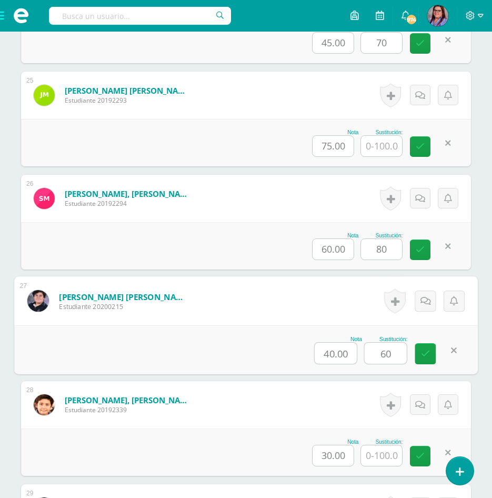
type input "60"
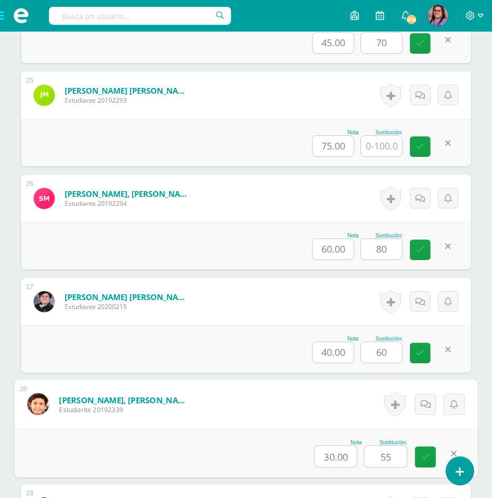
type input "55"
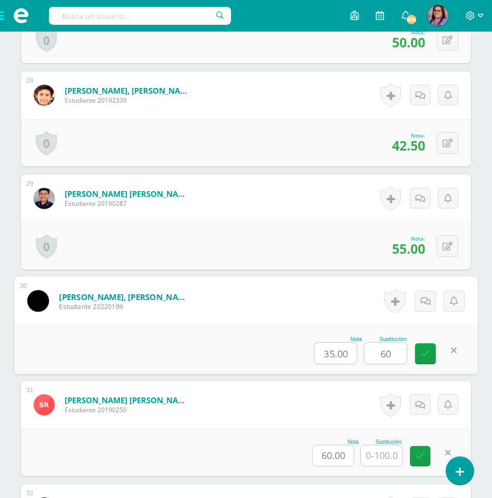
type input "60"
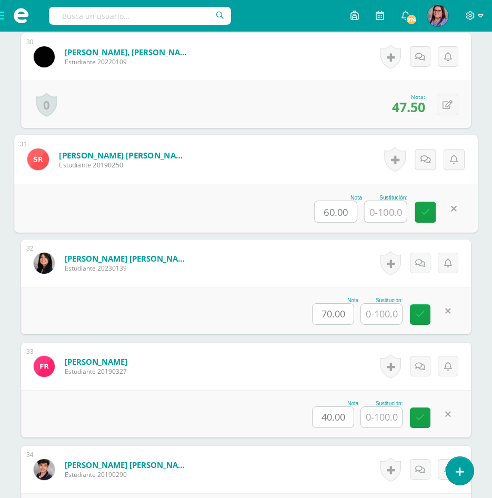
scroll to position [3383, 0]
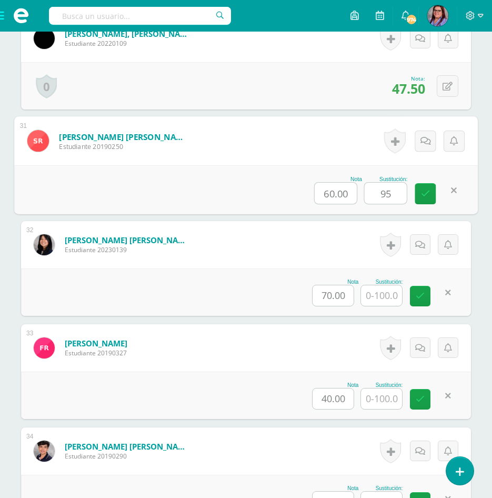
type input "95"
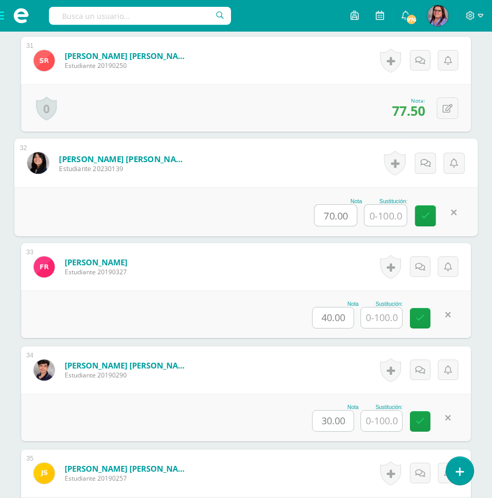
scroll to position [3488, 0]
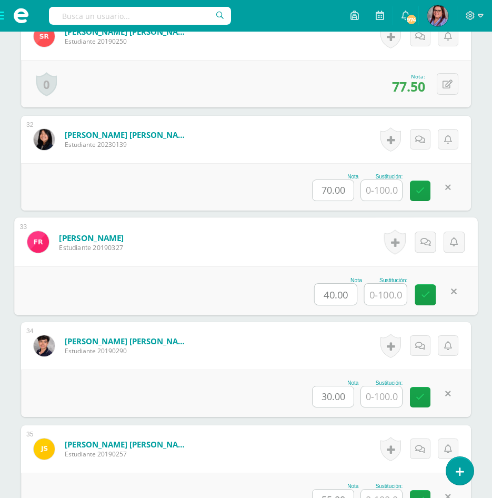
click at [375, 291] on input "text" at bounding box center [386, 294] width 42 height 21
type input "85"
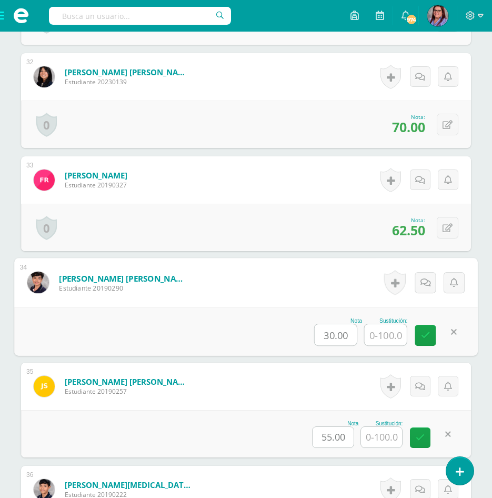
scroll to position [3593, 0]
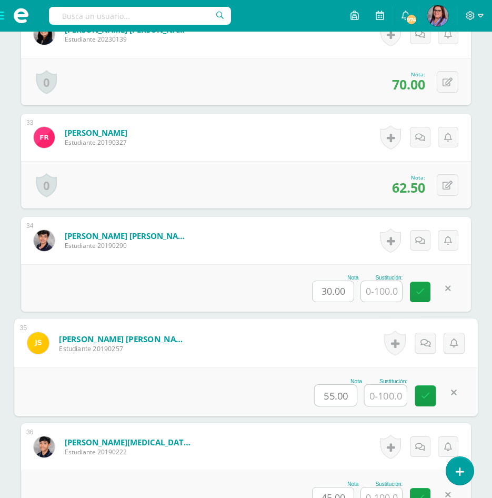
click at [376, 389] on input "text" at bounding box center [386, 395] width 42 height 21
type input "70"
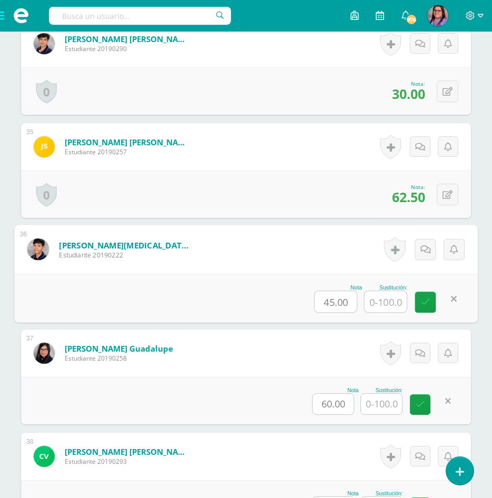
scroll to position [3814, 0]
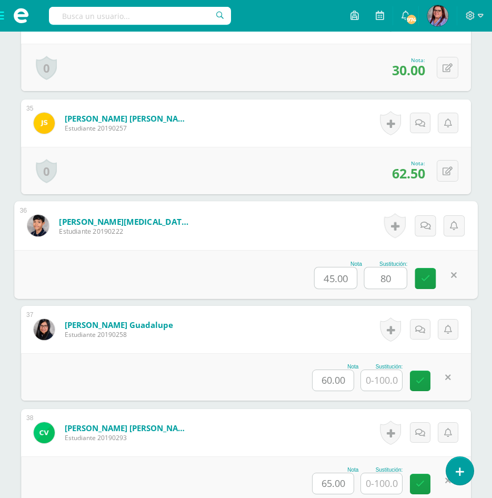
type input "80"
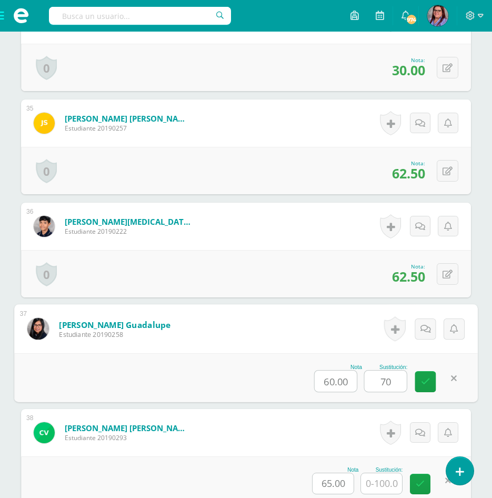
type input "70"
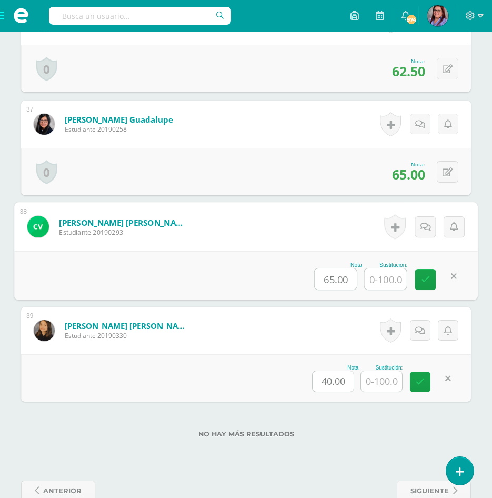
scroll to position [4024, 0]
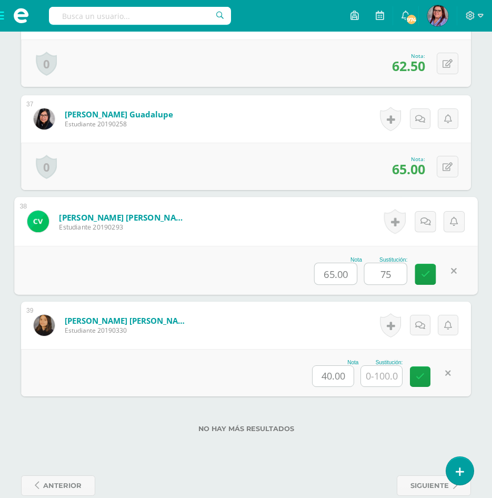
type input "75"
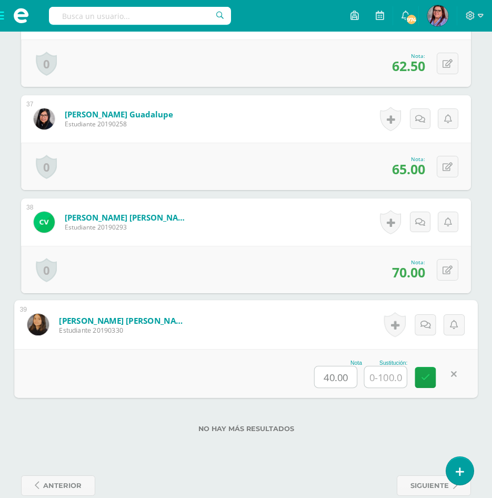
click at [387, 385] on input "text" at bounding box center [386, 376] width 42 height 21
type input "70"
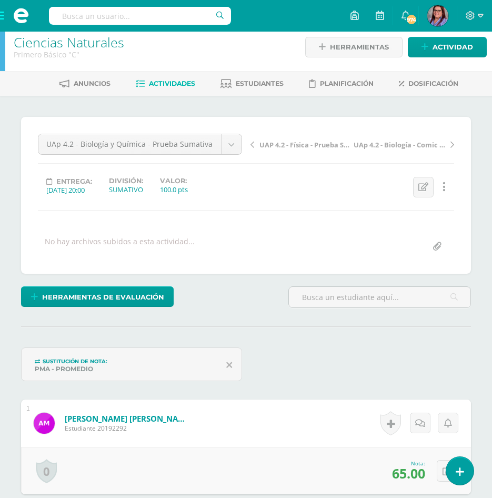
scroll to position [0, 0]
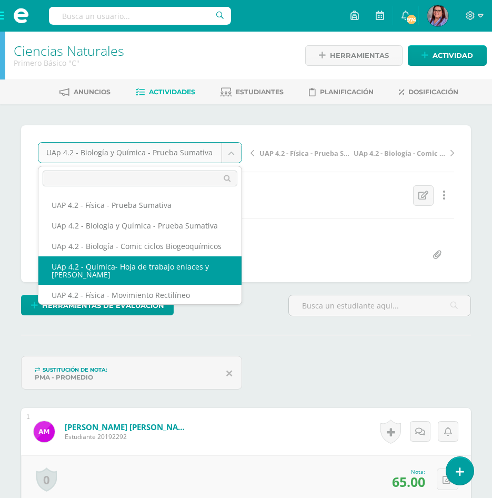
select select "/dashboard/teacher/grade-activity/227122/"
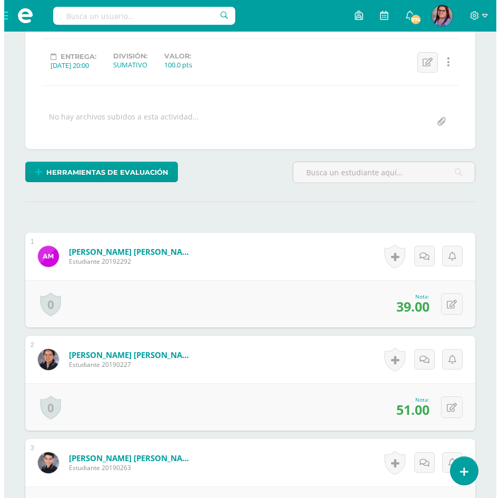
scroll to position [213, 0]
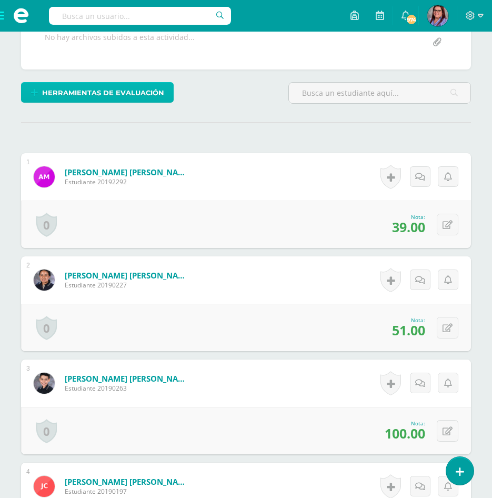
click at [56, 94] on span "Herramientas de evaluación" at bounding box center [103, 92] width 122 height 19
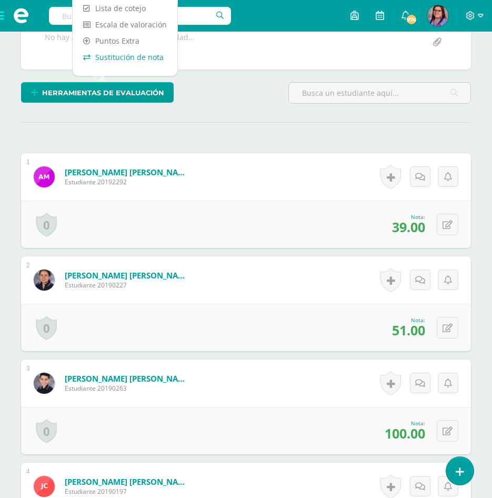
click at [134, 54] on link "Sustitución de nota" at bounding box center [125, 57] width 105 height 16
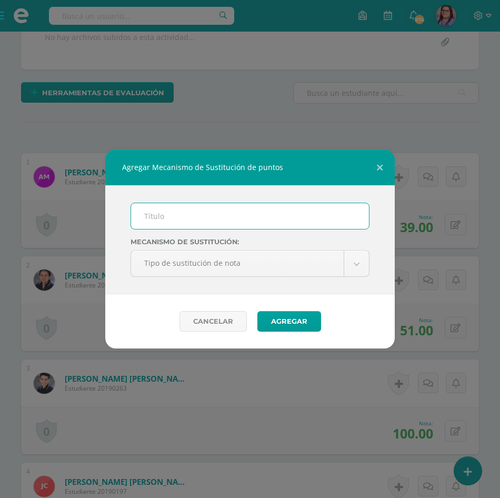
click at [225, 227] on input "text" at bounding box center [250, 216] width 238 height 26
type input "PMA"
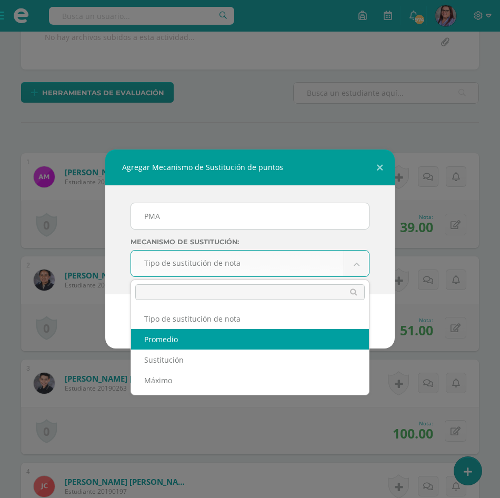
select select "average"
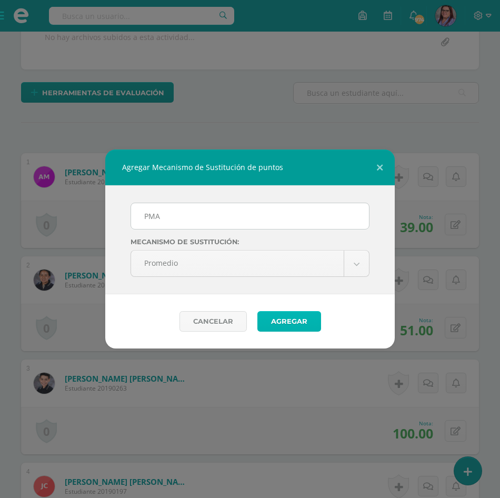
click at [292, 321] on button "Agregar" at bounding box center [289, 321] width 64 height 21
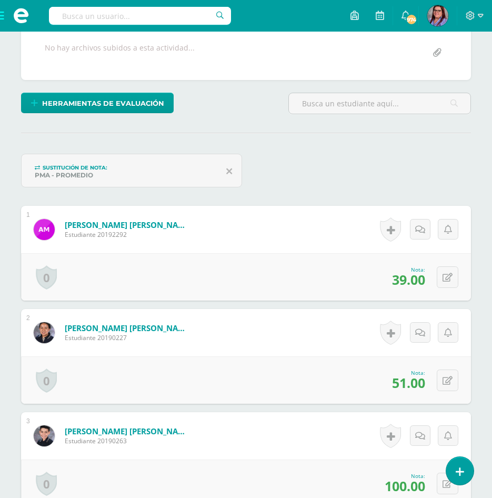
scroll to position [265, 0]
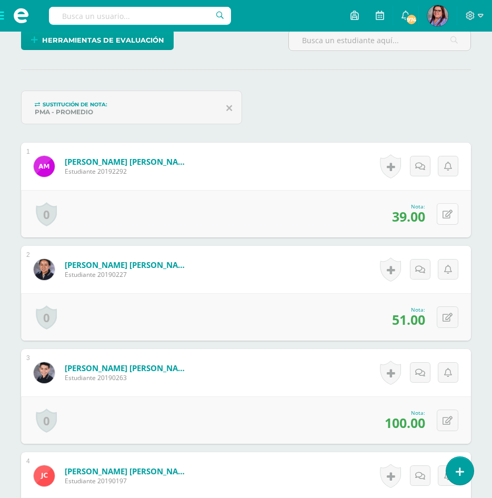
click at [451, 218] on icon at bounding box center [447, 214] width 10 height 9
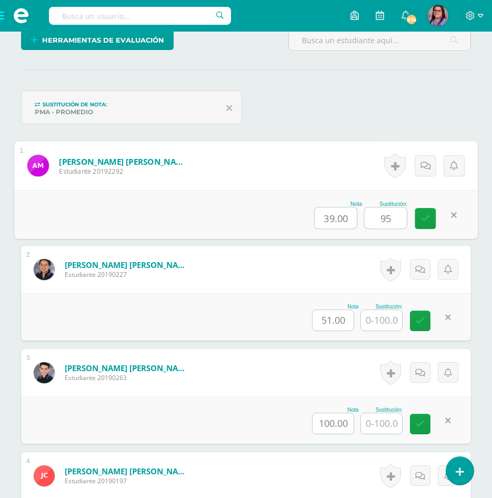
type input "95"
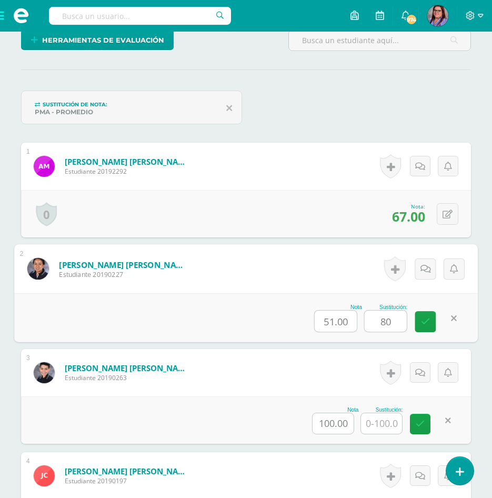
type input "80"
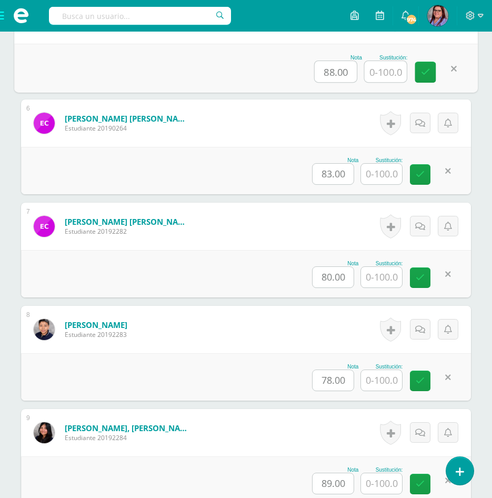
scroll to position [844, 0]
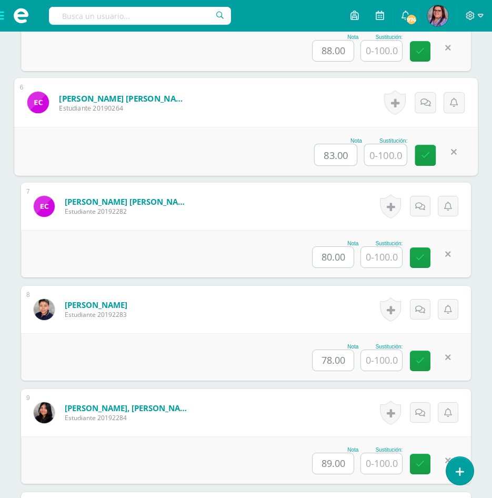
click at [372, 150] on input "text" at bounding box center [386, 154] width 42 height 21
type input "90"
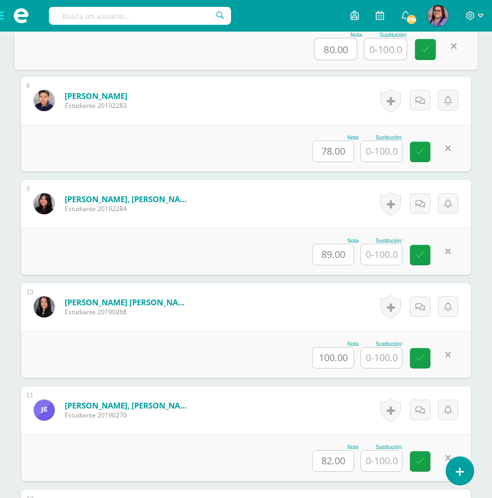
scroll to position [1054, 0]
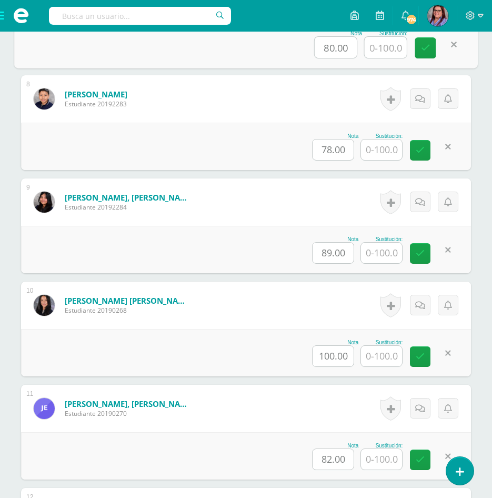
click at [386, 151] on input "text" at bounding box center [381, 149] width 41 height 21
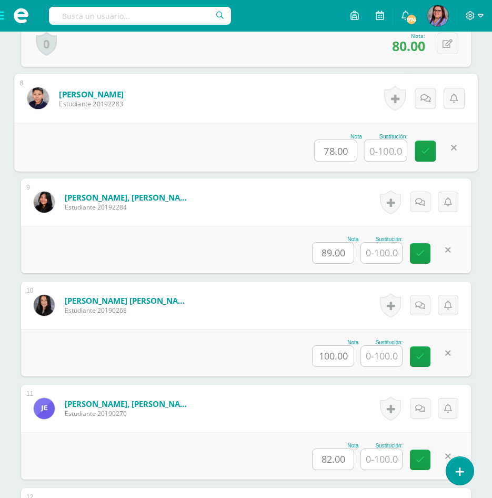
click at [378, 254] on input "text" at bounding box center [381, 252] width 41 height 21
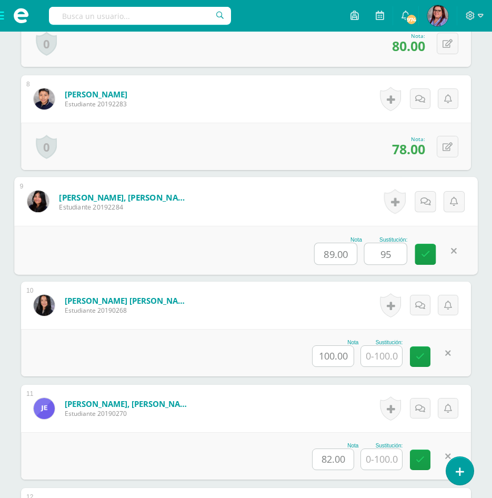
type input "95"
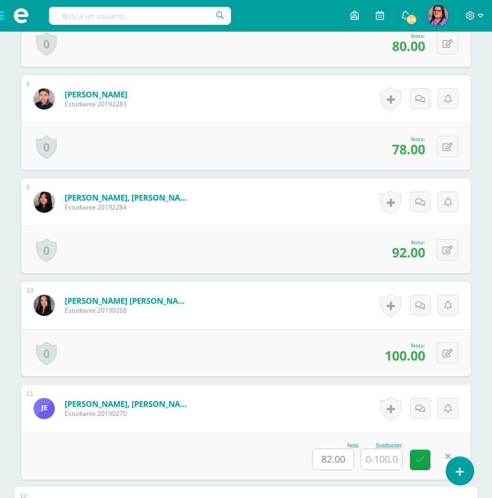
scroll to position [1367, 0]
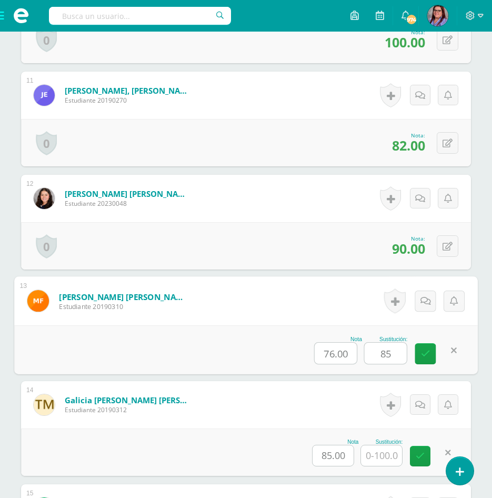
type input "85"
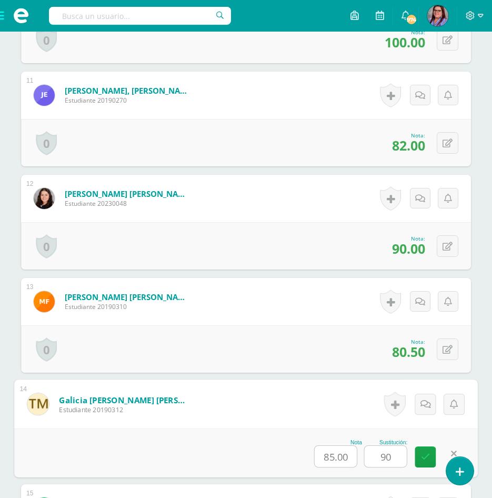
type input "90"
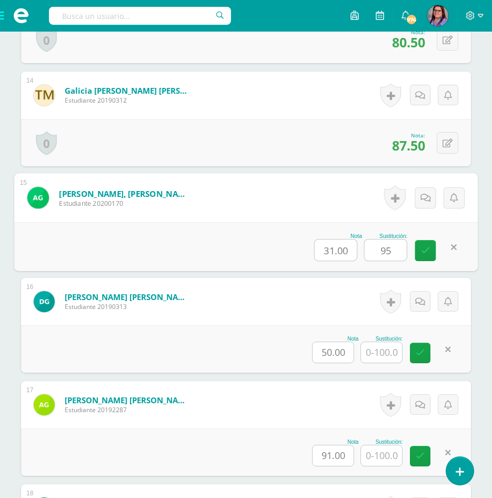
type input "95"
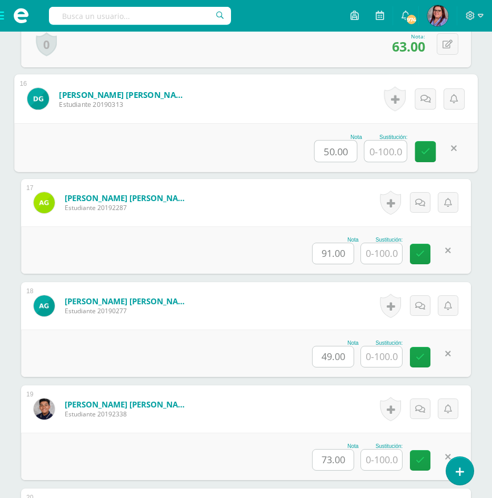
scroll to position [1887, 0]
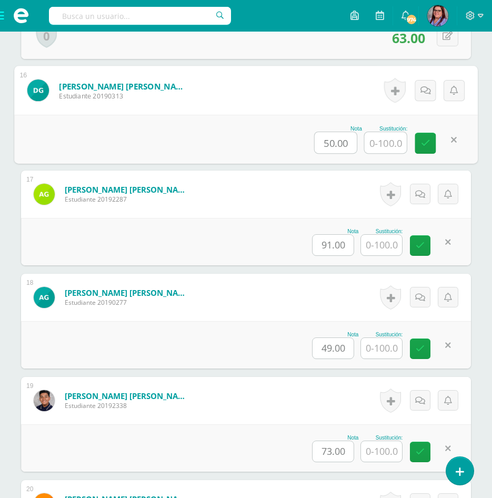
click at [368, 247] on input "text" at bounding box center [381, 245] width 41 height 21
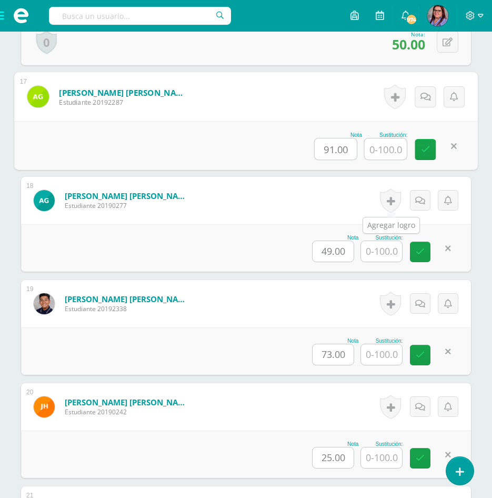
scroll to position [2045, 0]
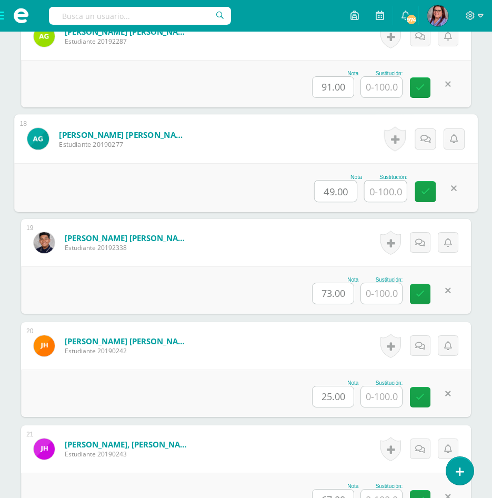
click at [381, 190] on input "text" at bounding box center [386, 190] width 42 height 21
type input "90"
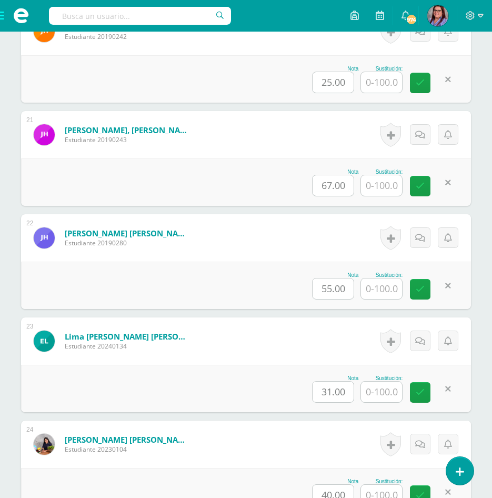
scroll to position [2360, 0]
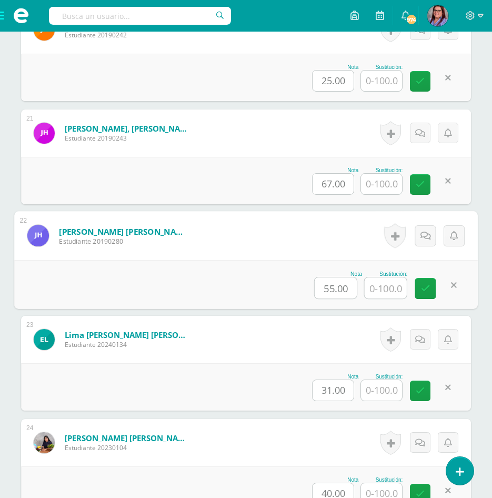
click at [380, 291] on input "text" at bounding box center [386, 287] width 42 height 21
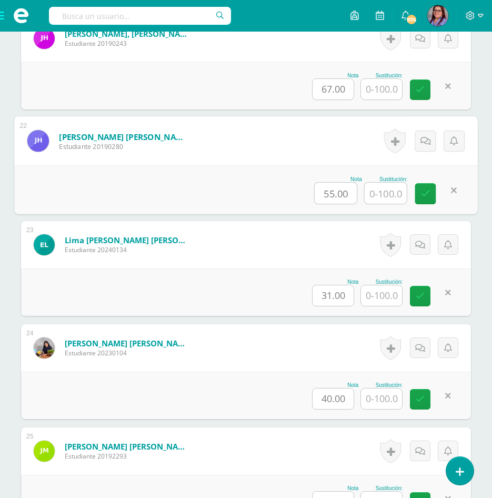
scroll to position [2465, 0]
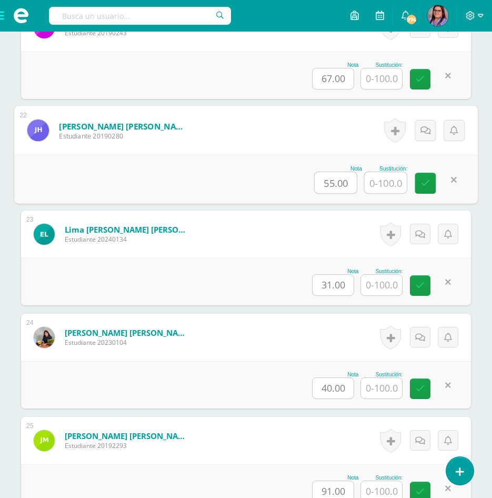
click at [380, 284] on input "text" at bounding box center [381, 285] width 41 height 21
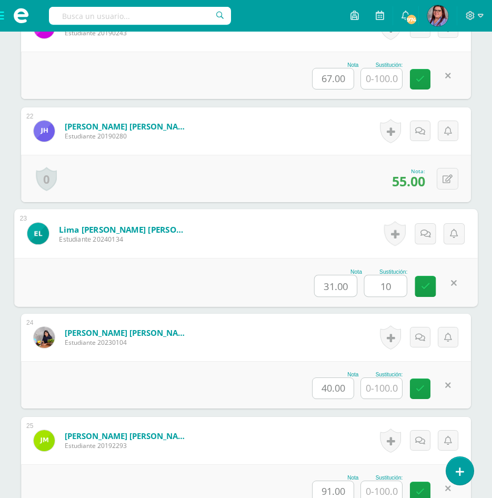
type input "100"
click at [431, 281] on link at bounding box center [425, 286] width 21 height 21
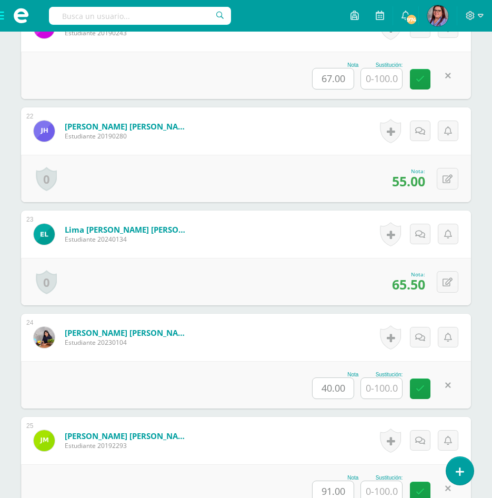
scroll to position [2518, 0]
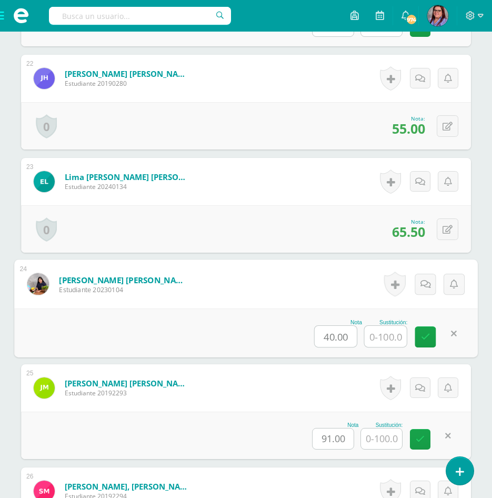
click at [393, 332] on input "text" at bounding box center [386, 336] width 42 height 21
type input "70"
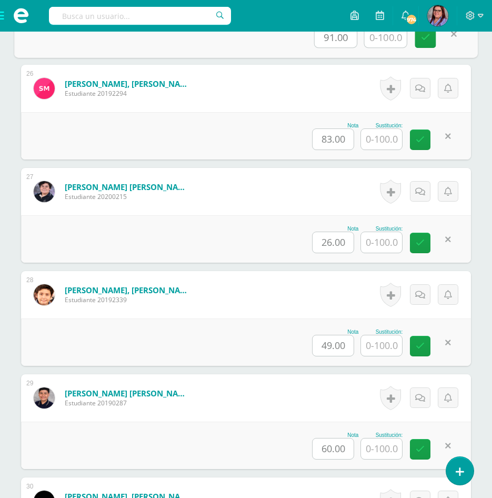
scroll to position [2939, 0]
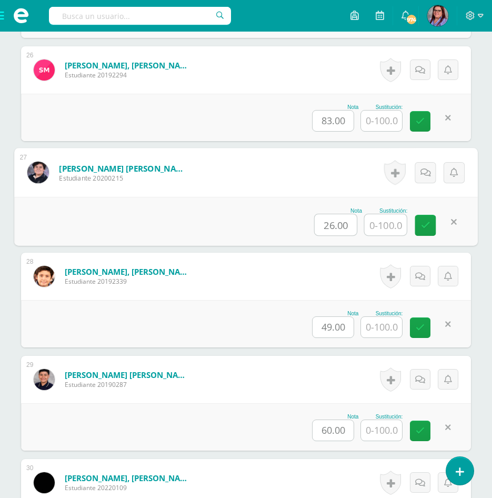
click at [372, 223] on input "text" at bounding box center [386, 224] width 42 height 21
type input "60"
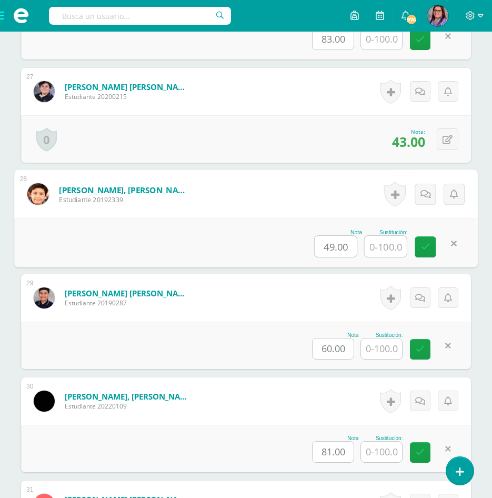
scroll to position [3044, 0]
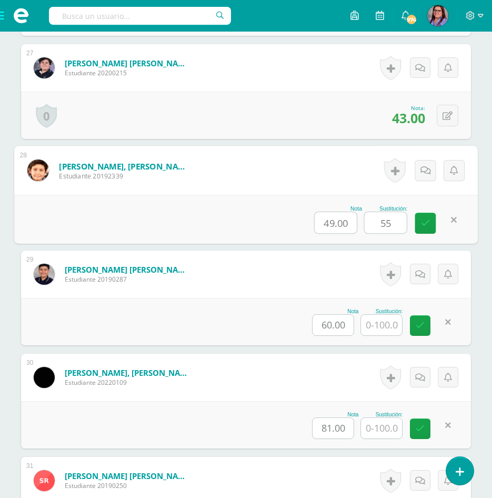
type input "55"
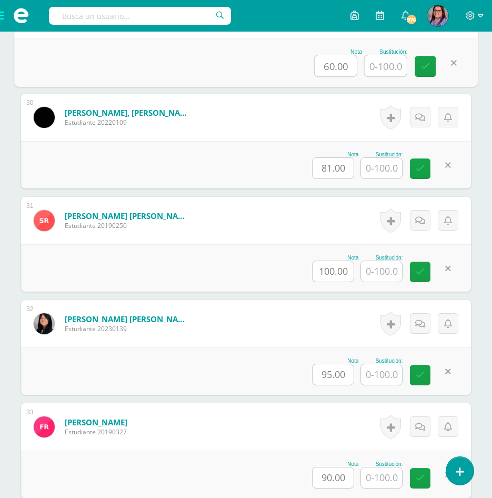
scroll to position [3307, 0]
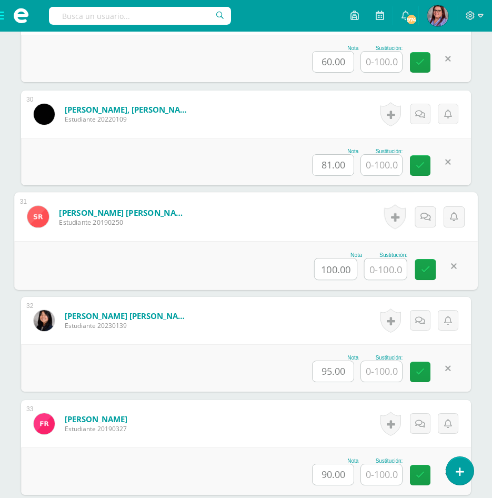
click at [383, 259] on input "text" at bounding box center [386, 268] width 42 height 21
click at [386, 367] on input "text" at bounding box center [381, 371] width 41 height 21
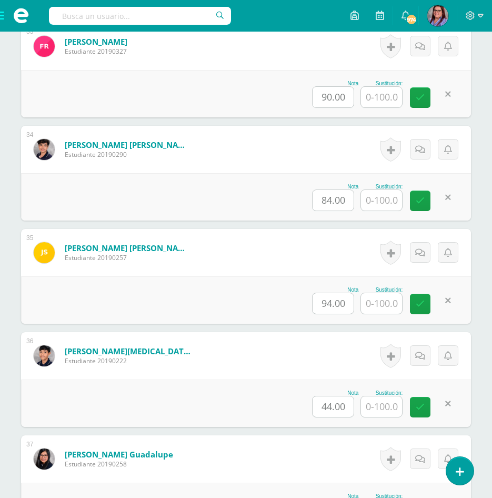
scroll to position [3728, 0]
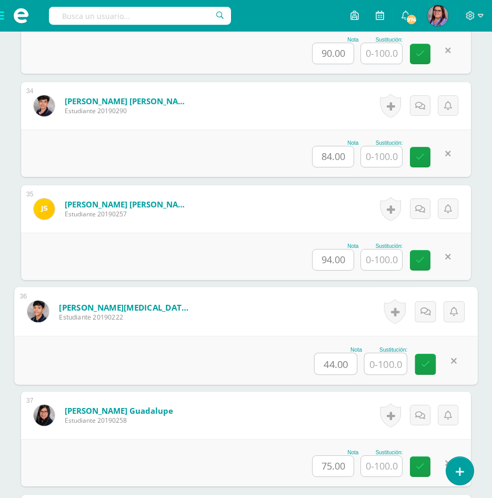
click at [379, 370] on input "text" at bounding box center [386, 363] width 42 height 21
type input "80"
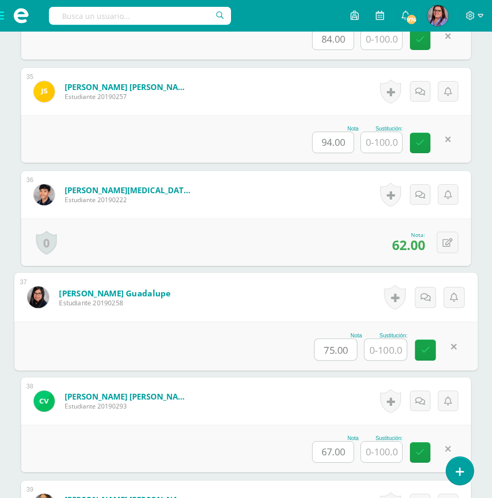
scroll to position [3886, 0]
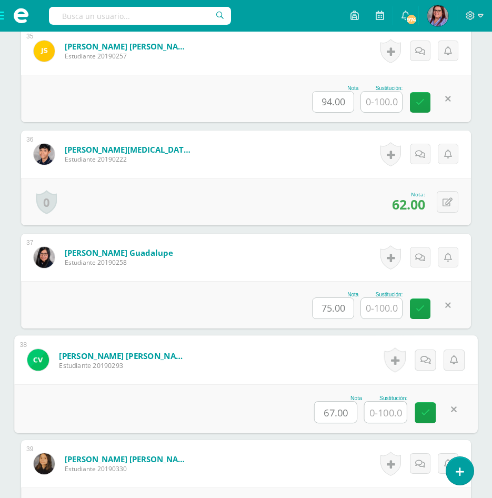
click at [372, 410] on input "text" at bounding box center [386, 411] width 42 height 21
type input "75"
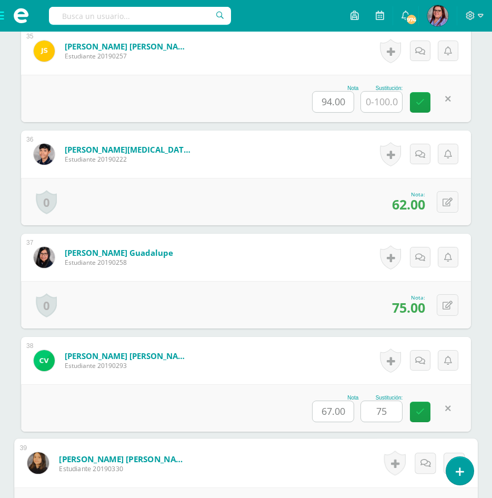
scroll to position [4043, 0]
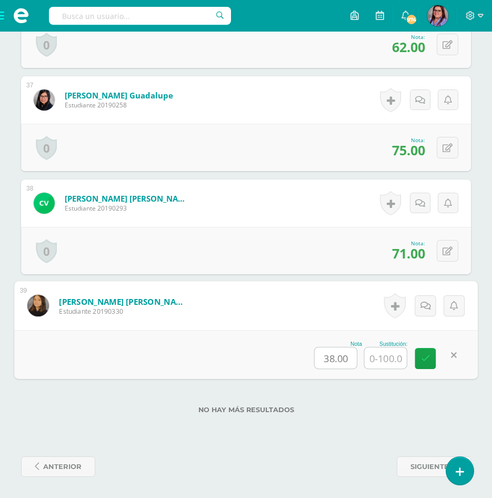
click at [383, 350] on input "text" at bounding box center [386, 357] width 42 height 21
type input "70"
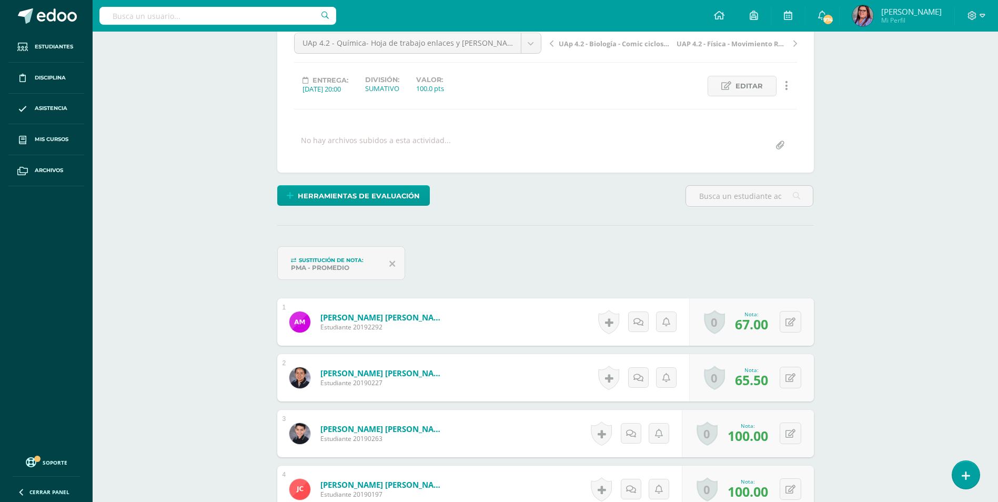
scroll to position [0, 0]
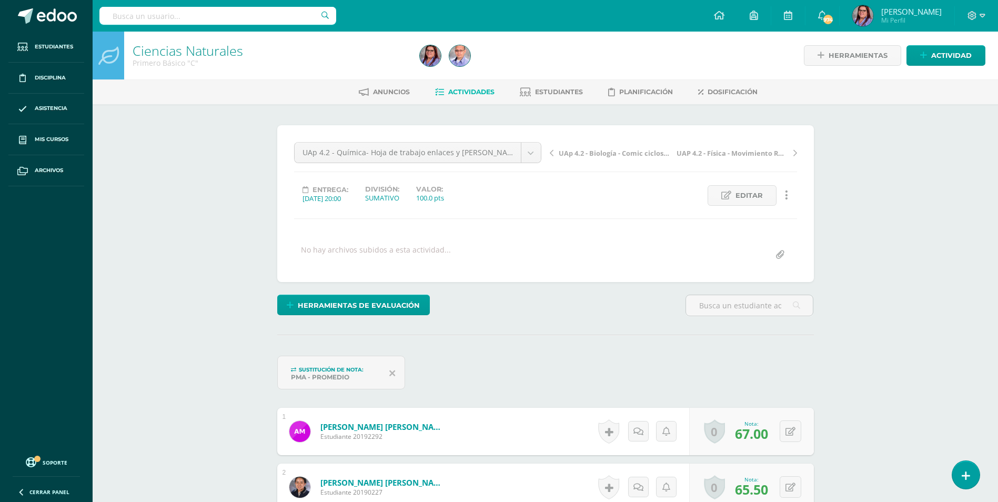
click at [435, 90] on icon at bounding box center [439, 92] width 9 height 9
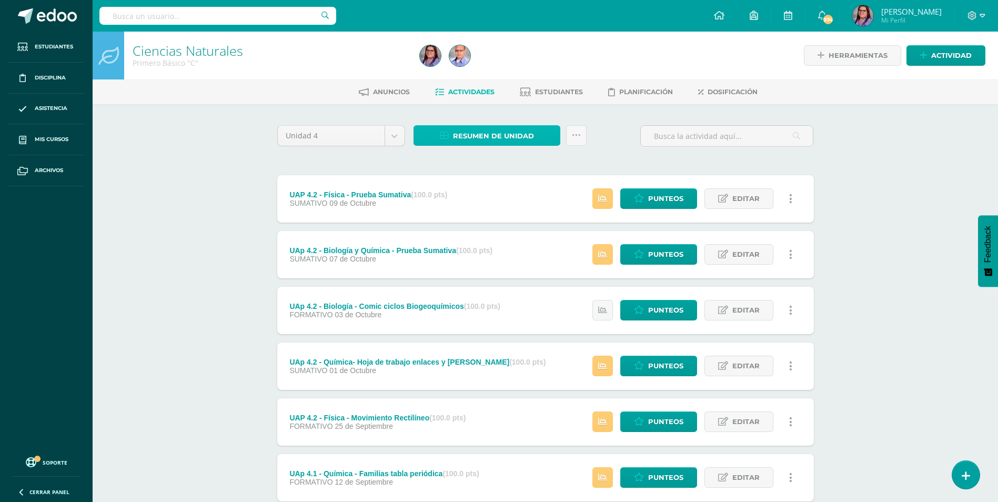
click at [511, 140] on span "Resumen de unidad" at bounding box center [493, 135] width 81 height 19
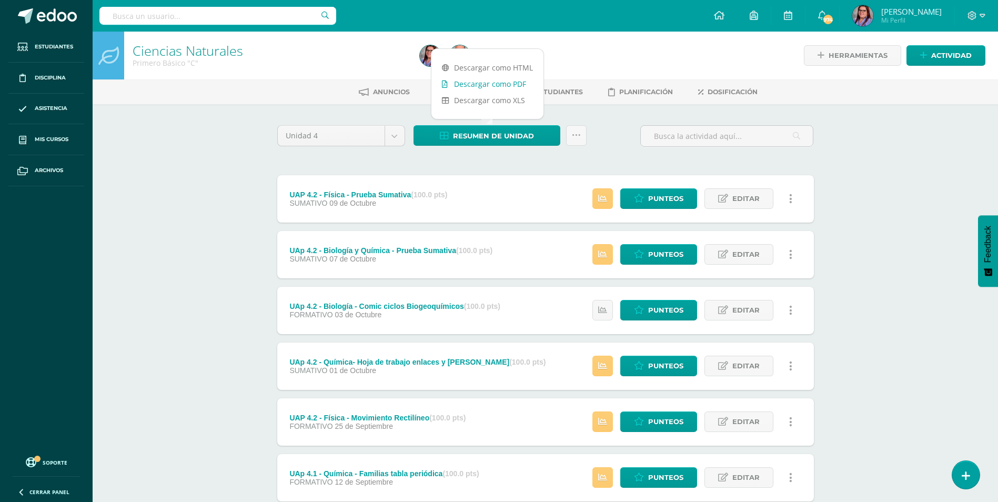
click at [510, 89] on link "Descargar como PDF" at bounding box center [487, 84] width 112 height 16
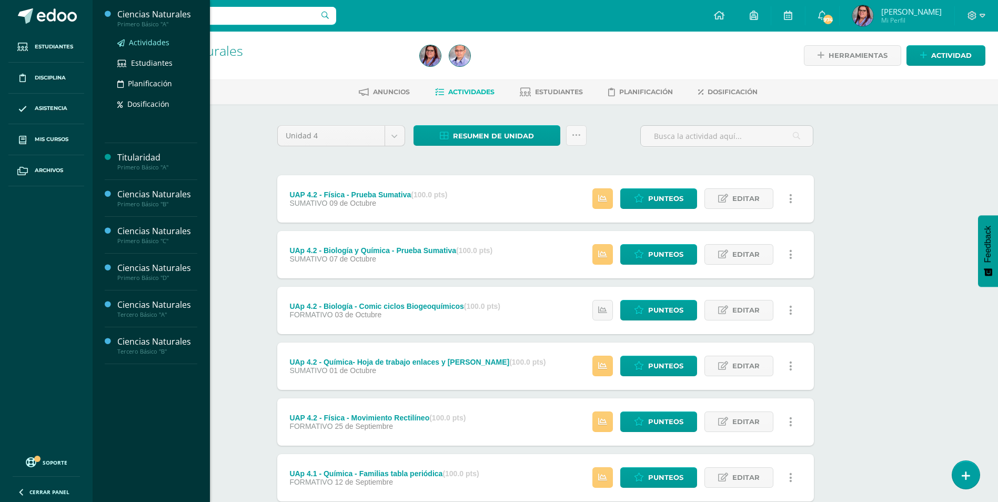
click at [159, 39] on span "Actividades" at bounding box center [149, 42] width 41 height 10
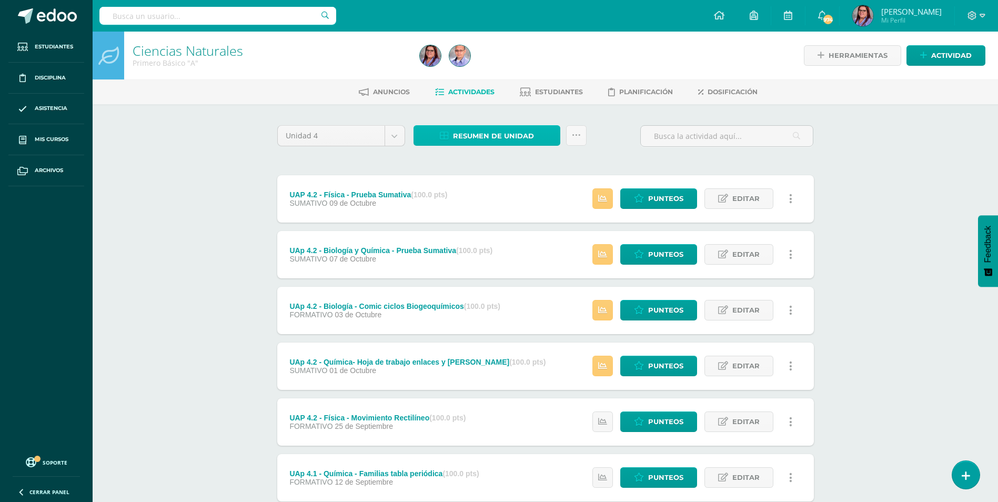
click at [550, 132] on link "Resumen de unidad" at bounding box center [486, 135] width 147 height 21
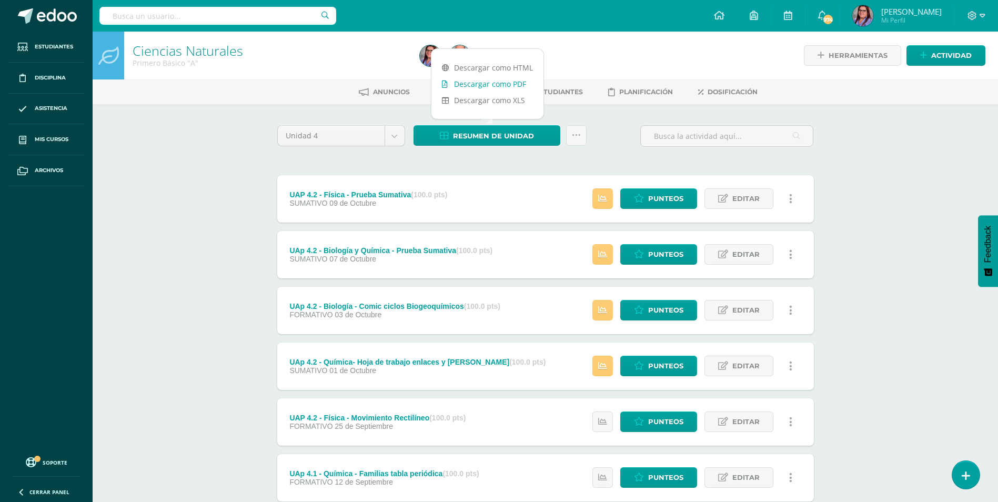
click at [534, 79] on link "Descargar como PDF" at bounding box center [487, 84] width 112 height 16
